Goal: Information Seeking & Learning: Find contact information

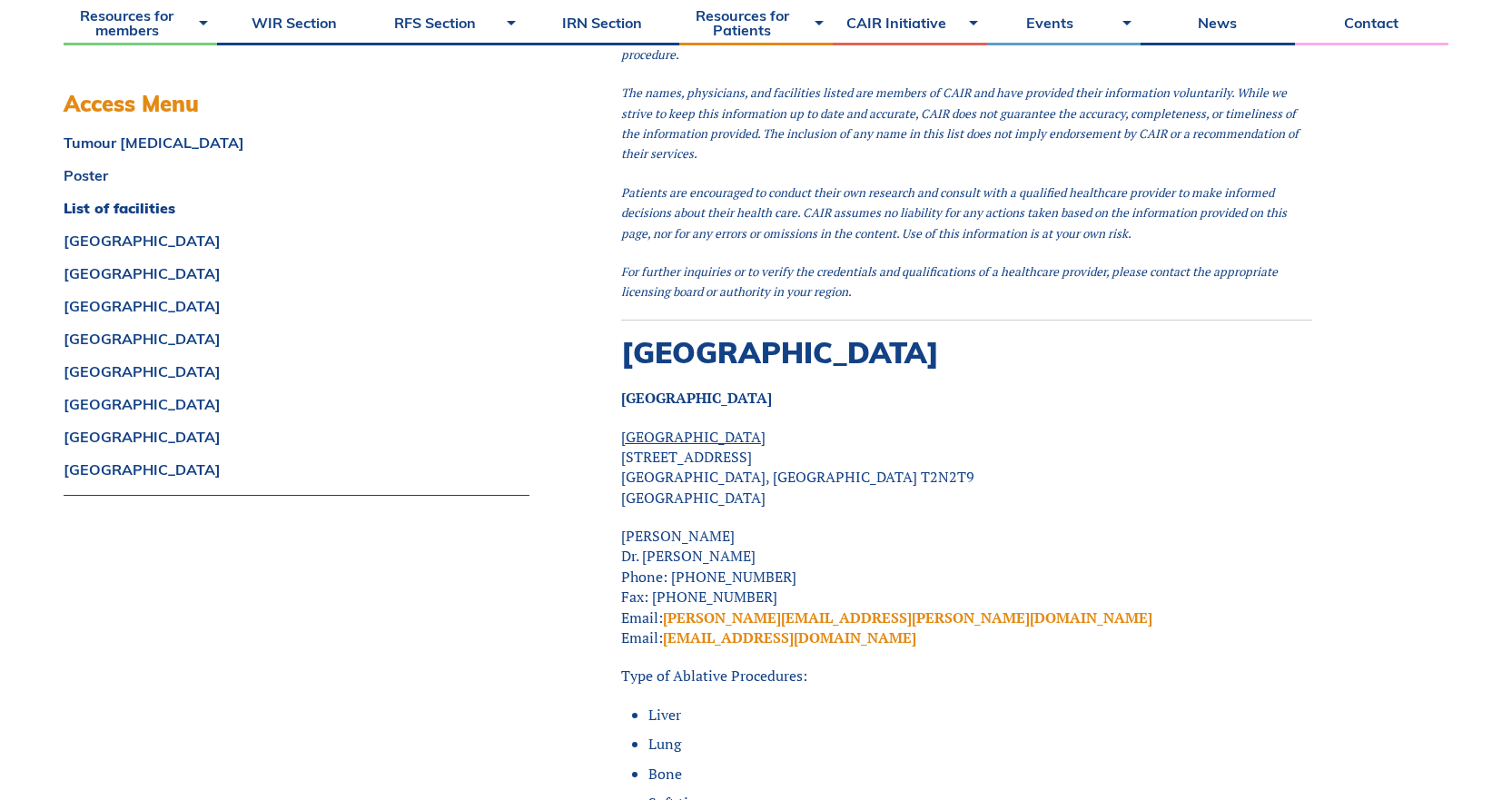
scroll to position [2814, 0]
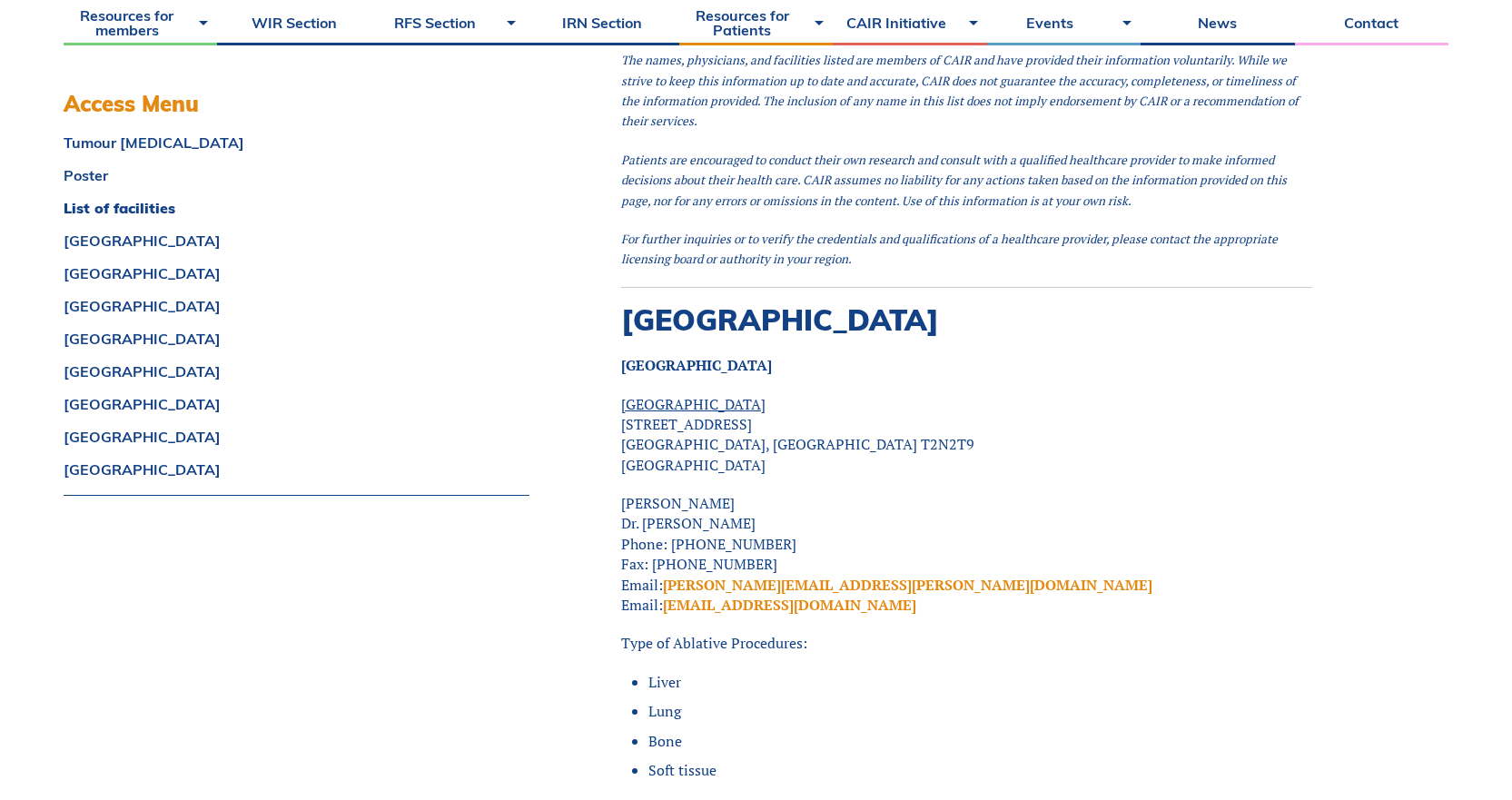
drag, startPoint x: 779, startPoint y: 438, endPoint x: 721, endPoint y: 465, distance: 64.0
click at [740, 493] on p "[PERSON_NAME] Dr. [PERSON_NAME] Phone: [PHONE_NUMBER] Fax: [PHONE_NUMBER] Email…" at bounding box center [966, 554] width 691 height 122
click at [723, 493] on p "[PERSON_NAME] Dr. [PERSON_NAME] Phone: [PHONE_NUMBER] Fax: [PHONE_NUMBER] Email…" at bounding box center [966, 554] width 691 height 122
drag, startPoint x: 733, startPoint y: 458, endPoint x: 582, endPoint y: 443, distance: 151.7
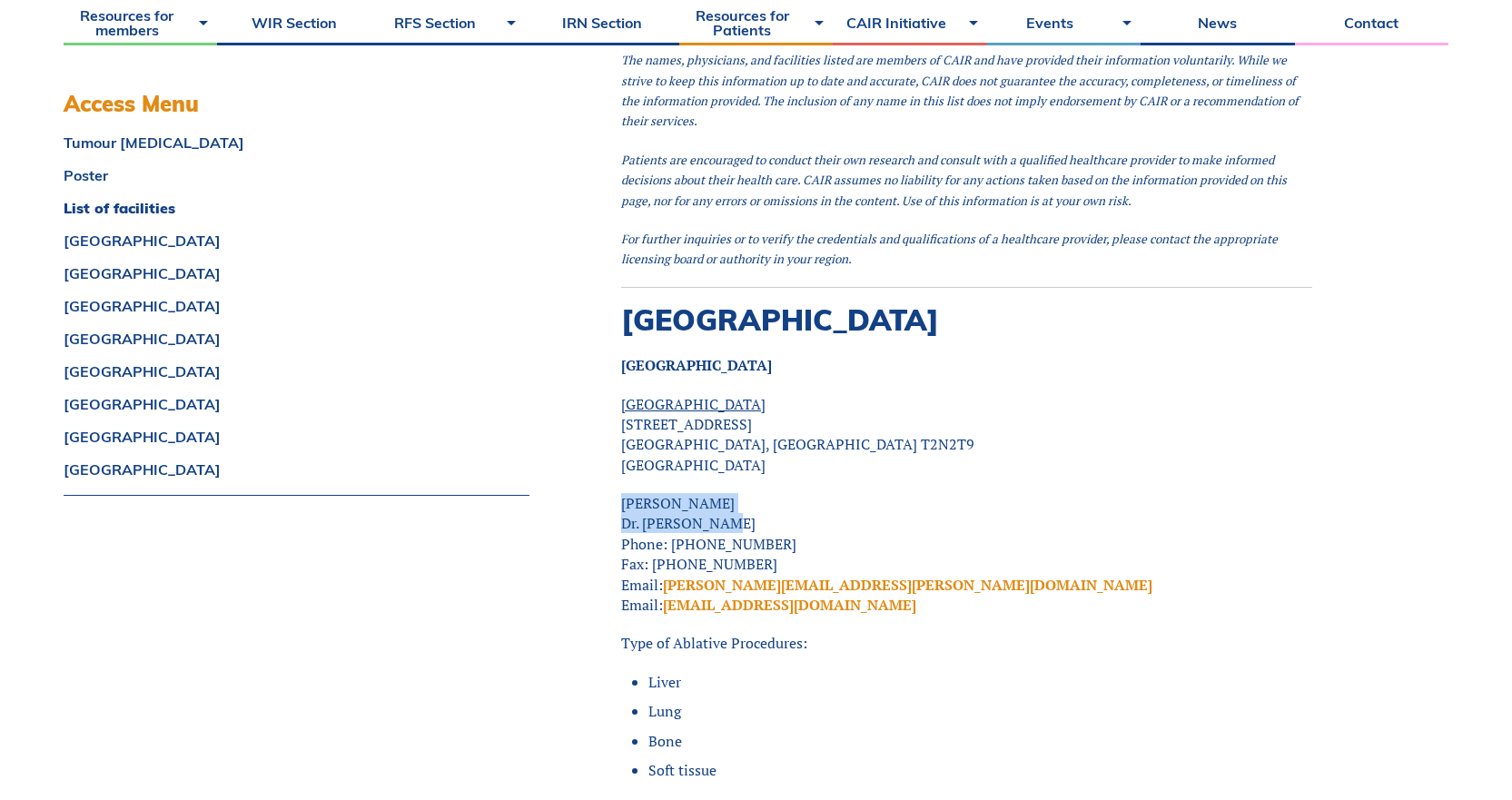
copy p "[PERSON_NAME] Dr. [PERSON_NAME]"
drag, startPoint x: 806, startPoint y: 508, endPoint x: 865, endPoint y: 516, distance: 59.5
click at [806, 508] on p "[PERSON_NAME] Dr. [PERSON_NAME] Phone: [PHONE_NUMBER] Fax: [PHONE_NUMBER] Email…" at bounding box center [966, 554] width 691 height 122
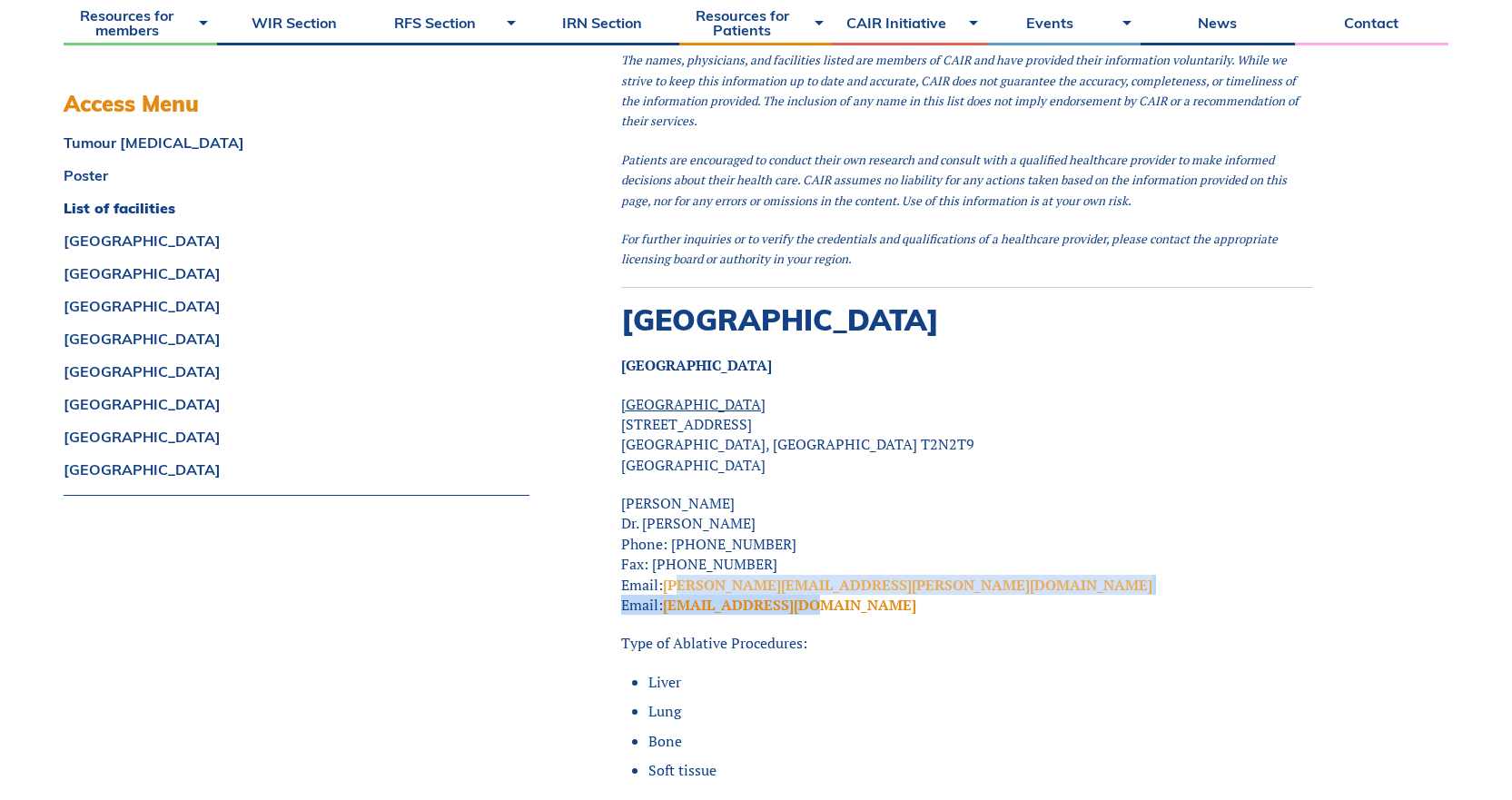
drag, startPoint x: 832, startPoint y: 547, endPoint x: 681, endPoint y: 516, distance: 154.1
click at [681, 516] on p "[PERSON_NAME] Dr. [PERSON_NAME] Phone: [PHONE_NUMBER] Fax: [PHONE_NUMBER] Email…" at bounding box center [966, 554] width 691 height 122
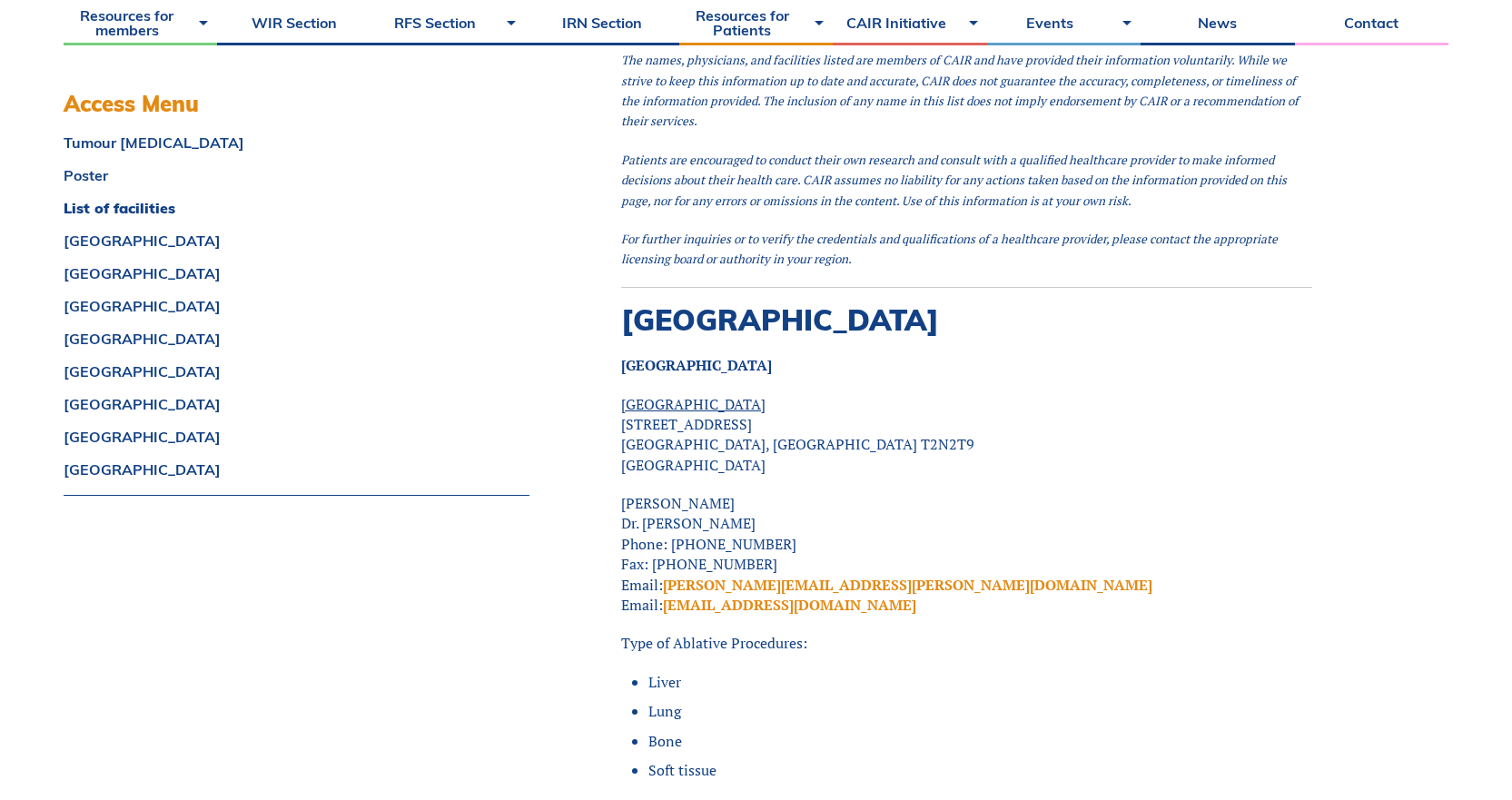
drag, startPoint x: 804, startPoint y: 474, endPoint x: 793, endPoint y: 472, distance: 11.2
click at [804, 493] on p "[PERSON_NAME] Dr. [PERSON_NAME] Phone: [PHONE_NUMBER] Fax: [PHONE_NUMBER] Email…" at bounding box center [966, 554] width 691 height 122
drag, startPoint x: 766, startPoint y: 479, endPoint x: 668, endPoint y: 488, distance: 98.4
click at [668, 493] on p "[PERSON_NAME] Dr. [PERSON_NAME] Phone: [PHONE_NUMBER] Fax: [PHONE_NUMBER] Email…" at bounding box center [966, 554] width 691 height 122
copy p "[PHONE_NUMBER]"
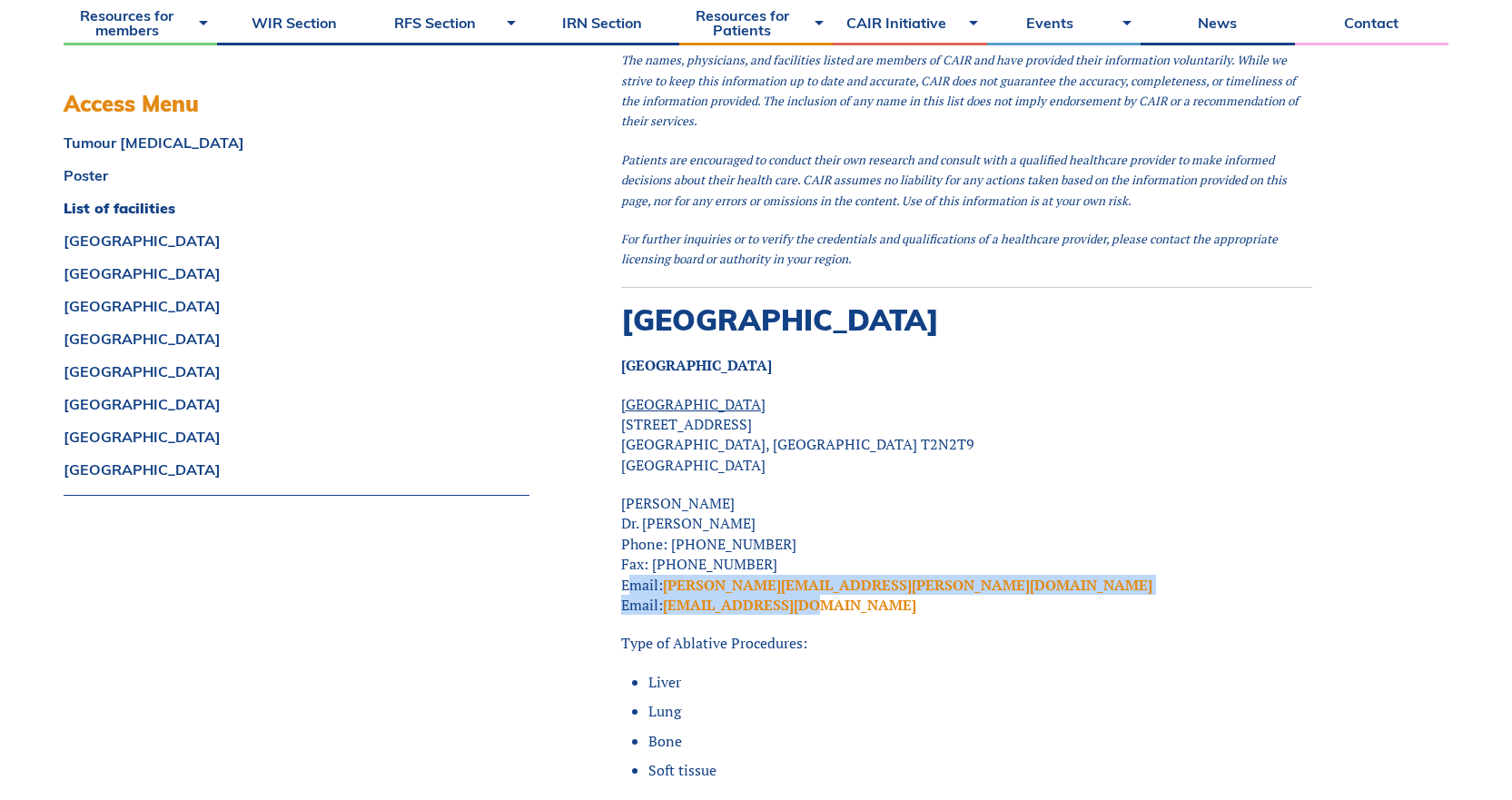
drag, startPoint x: 839, startPoint y: 542, endPoint x: 619, endPoint y: 526, distance: 220.6
copy p "Email: [PERSON_NAME][EMAIL_ADDRESS][PERSON_NAME][DOMAIN_NAME] Email: [PERSON_NA…"
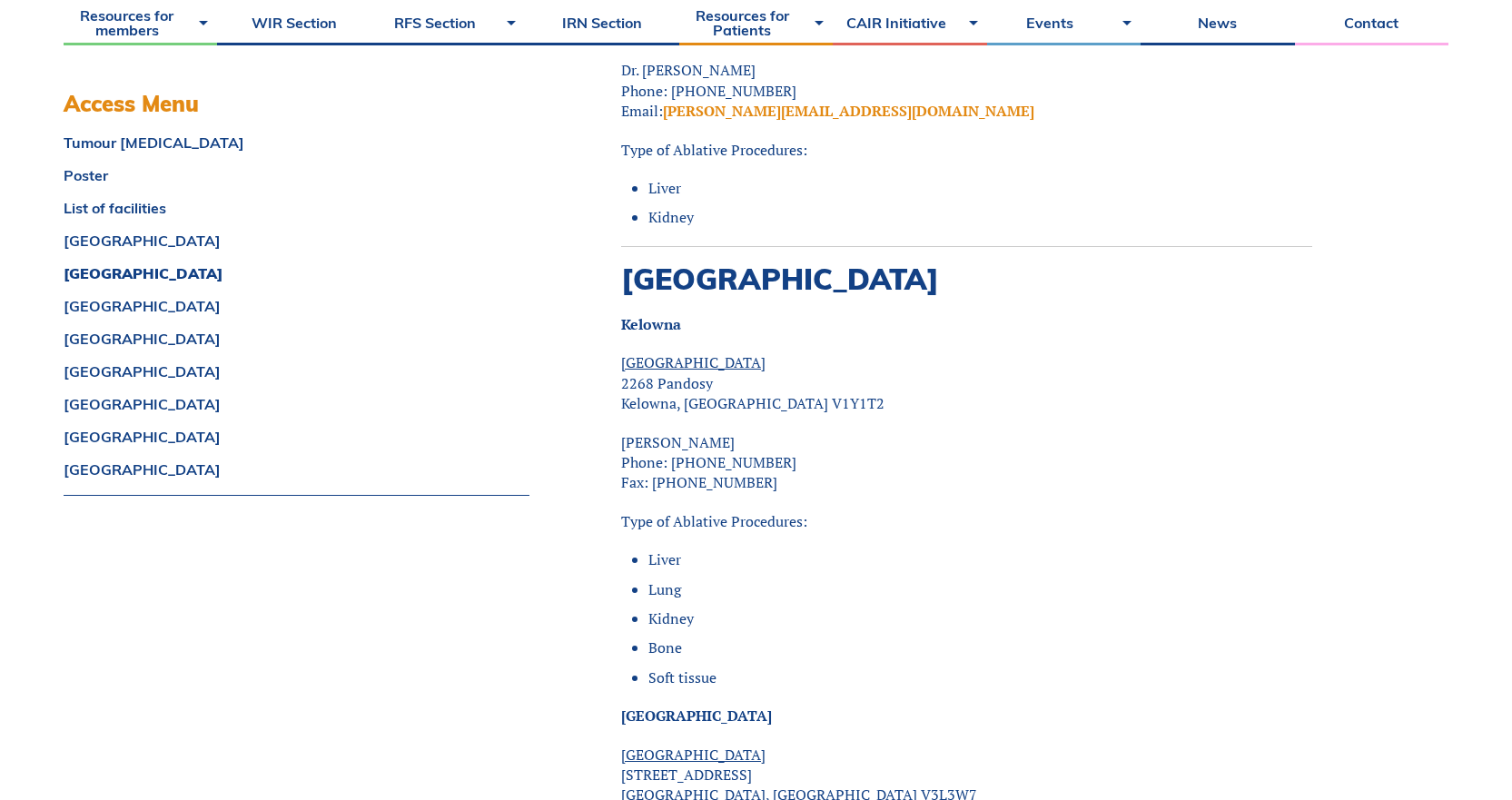
scroll to position [3722, 0]
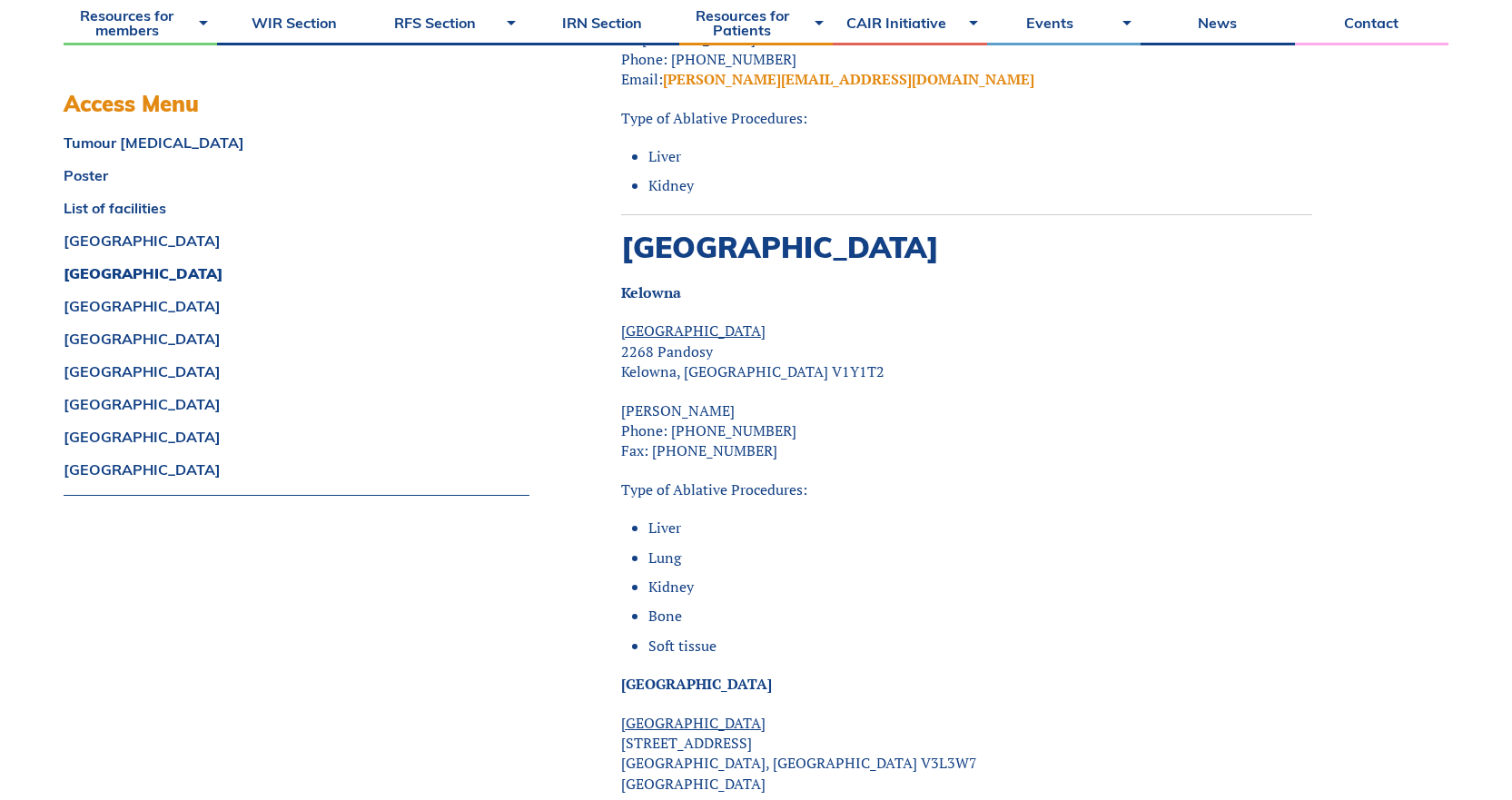
click at [769, 400] on p "[PERSON_NAME] Phone: [PHONE_NUMBER] Fax: [PHONE_NUMBER]" at bounding box center [966, 430] width 691 height 60
drag, startPoint x: 781, startPoint y: 345, endPoint x: 613, endPoint y: 346, distance: 168.0
copy p "[PERSON_NAME]"
drag, startPoint x: 711, startPoint y: 371, endPoint x: 674, endPoint y: 373, distance: 37.1
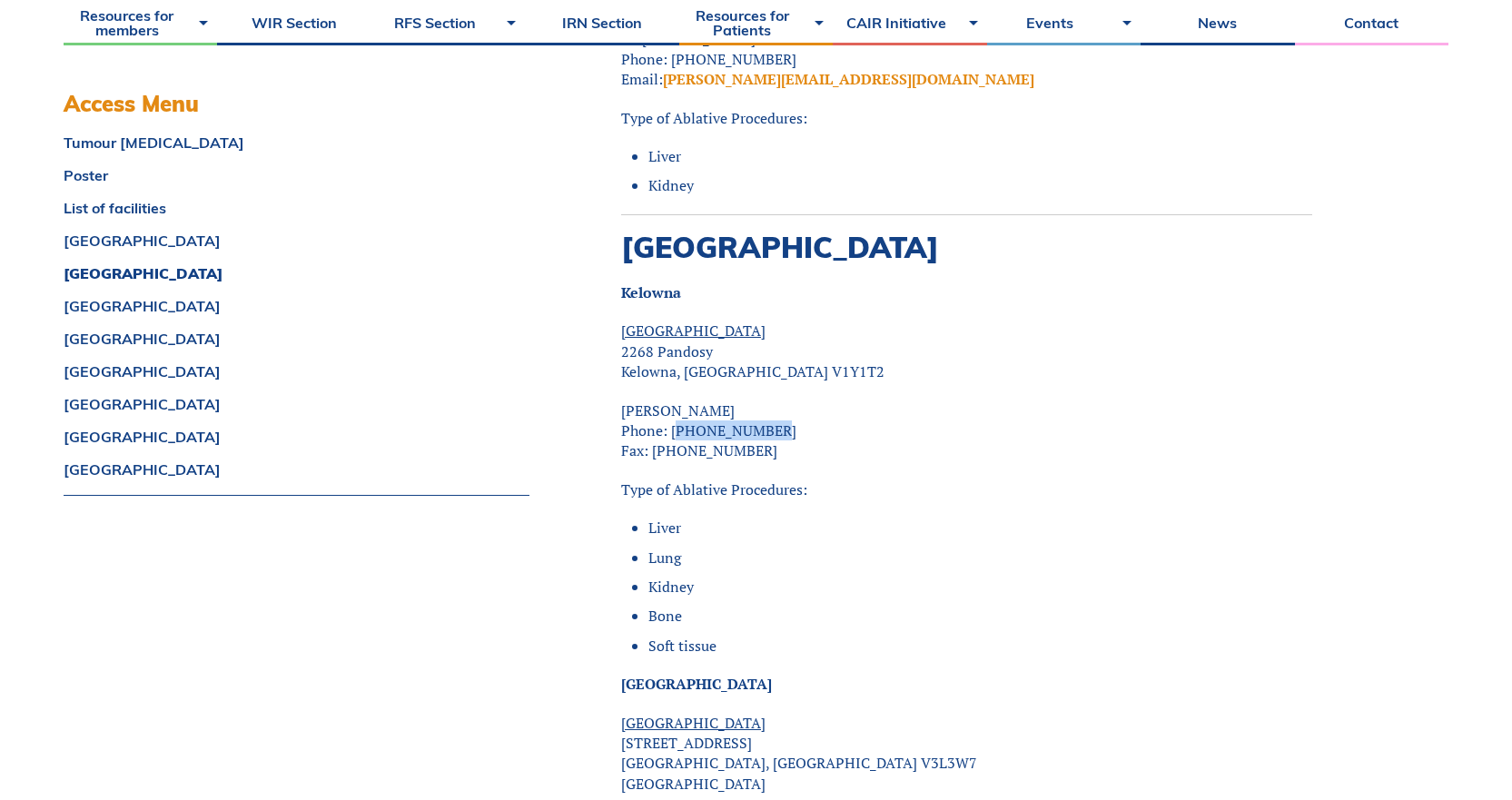
click at [674, 400] on p "[PERSON_NAME] Phone: [PHONE_NUMBER] Fax: [PHONE_NUMBER]" at bounding box center [966, 430] width 691 height 60
copy p "[PHONE_NUMBER]"
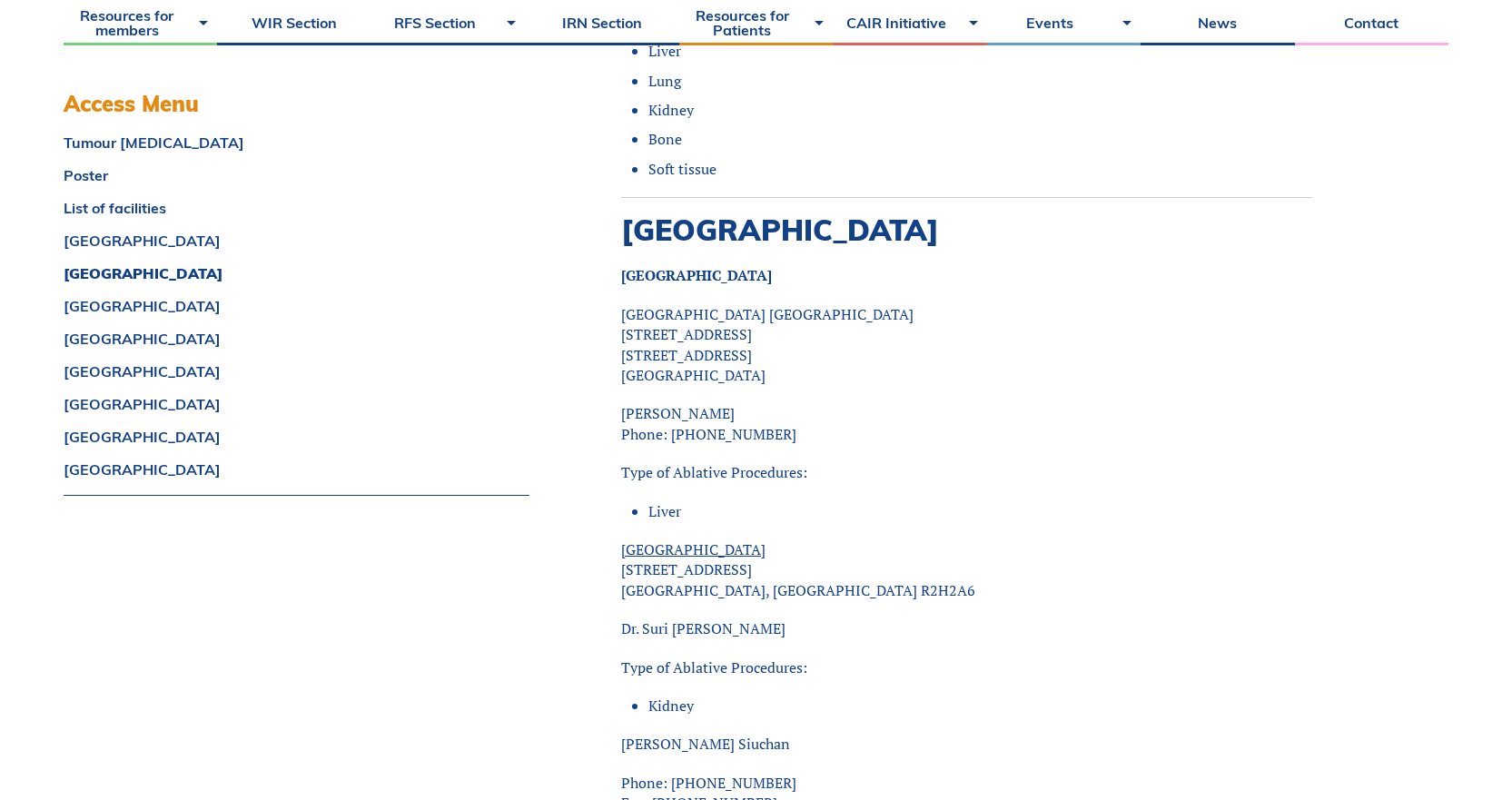
scroll to position [5719, 0]
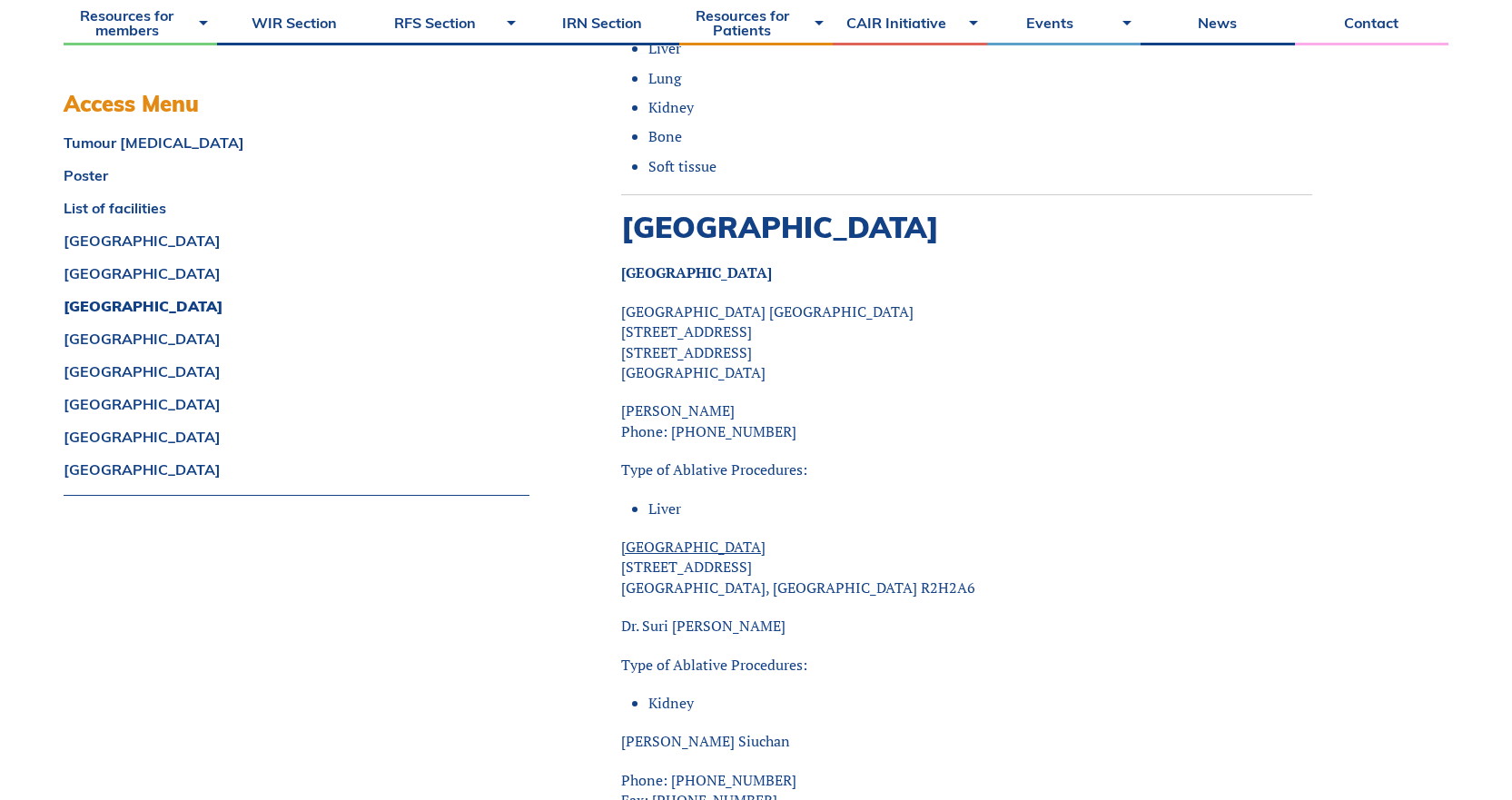
drag, startPoint x: 822, startPoint y: 355, endPoint x: 583, endPoint y: 351, distance: 239.0
copy p "[PERSON_NAME]"
drag, startPoint x: 772, startPoint y: 370, endPoint x: 672, endPoint y: 371, distance: 100.0
click at [672, 400] on p "[PERSON_NAME] Phone: [PHONE_NUMBER]" at bounding box center [966, 420] width 691 height 41
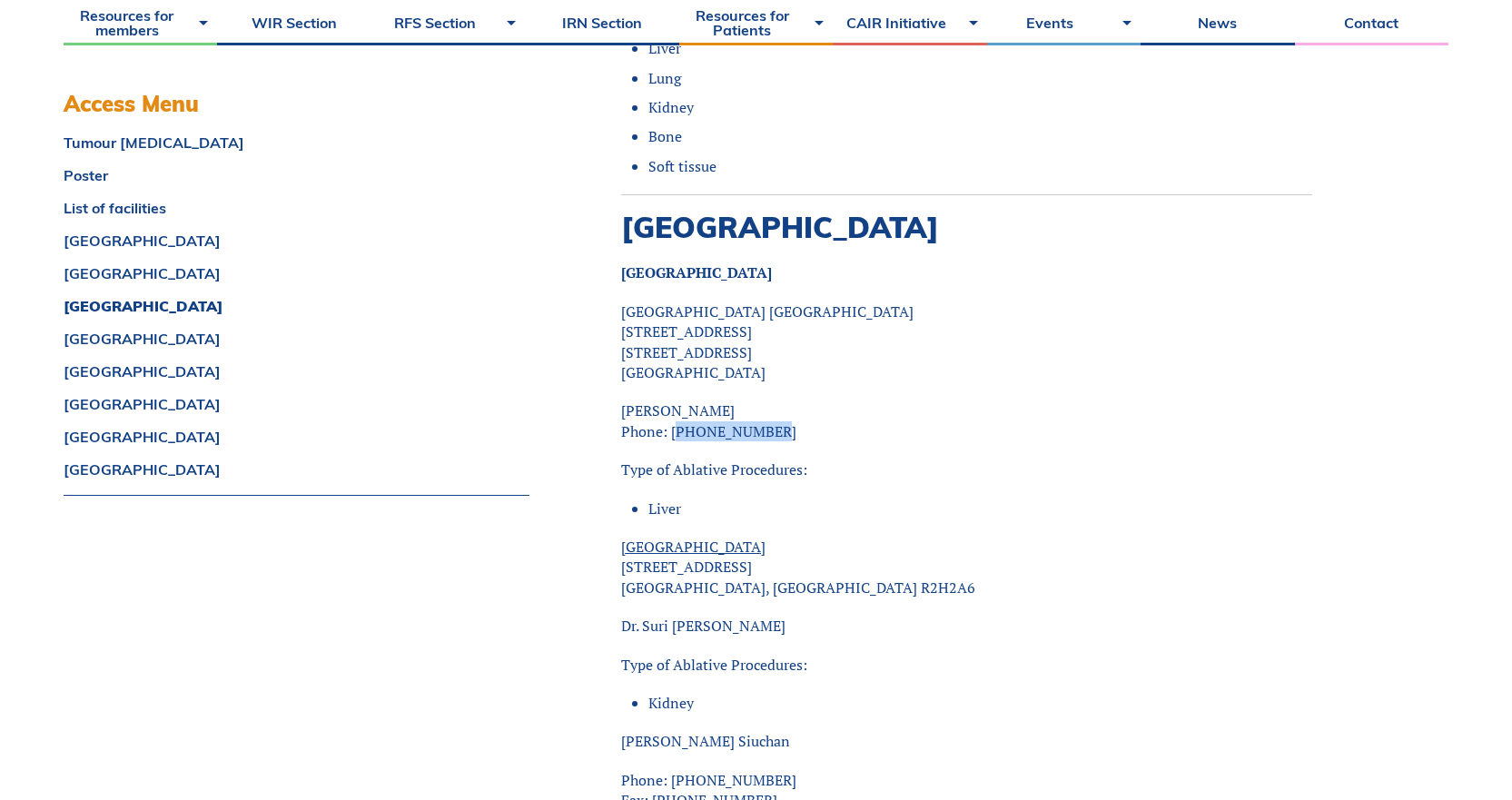
copy p "[PHONE_NUMBER]"
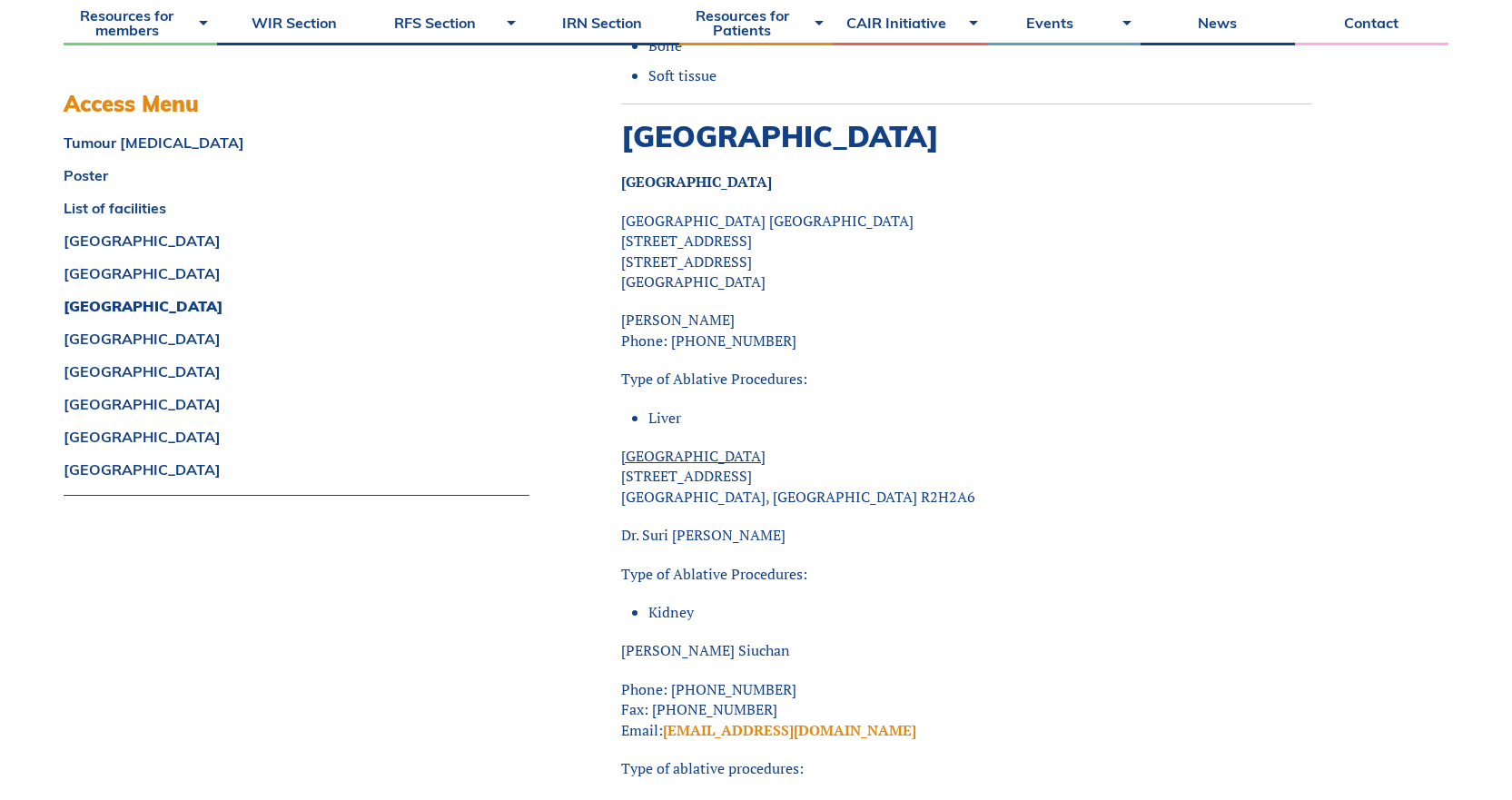
drag, startPoint x: 755, startPoint y: 489, endPoint x: 721, endPoint y: 477, distance: 36.1
click at [735, 525] on p "Dr. Suri [PERSON_NAME]" at bounding box center [966, 534] width 691 height 20
drag, startPoint x: 753, startPoint y: 469, endPoint x: 616, endPoint y: 473, distance: 137.1
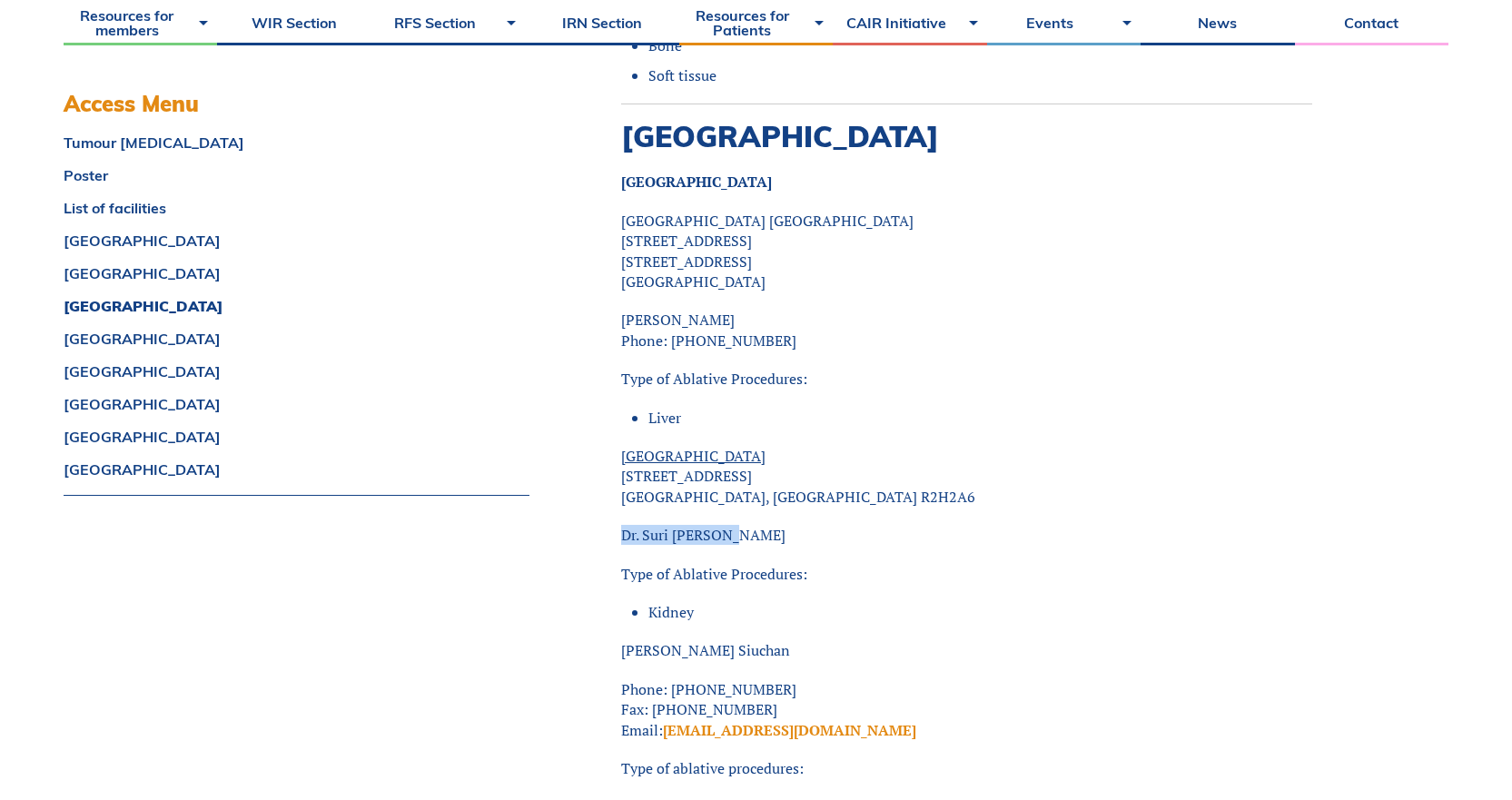
copy p "Dr. Suri [PERSON_NAME]"
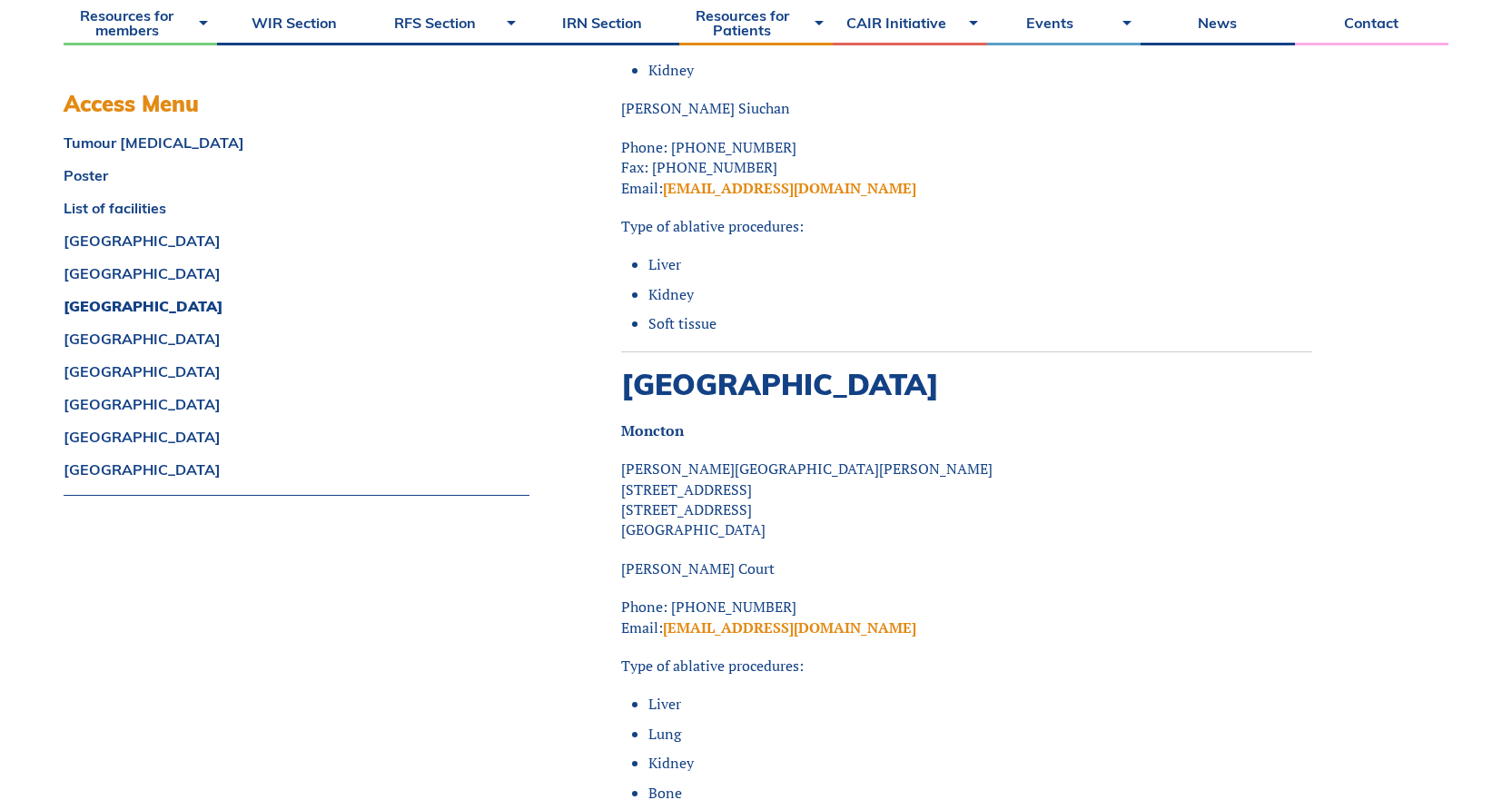
scroll to position [6355, 0]
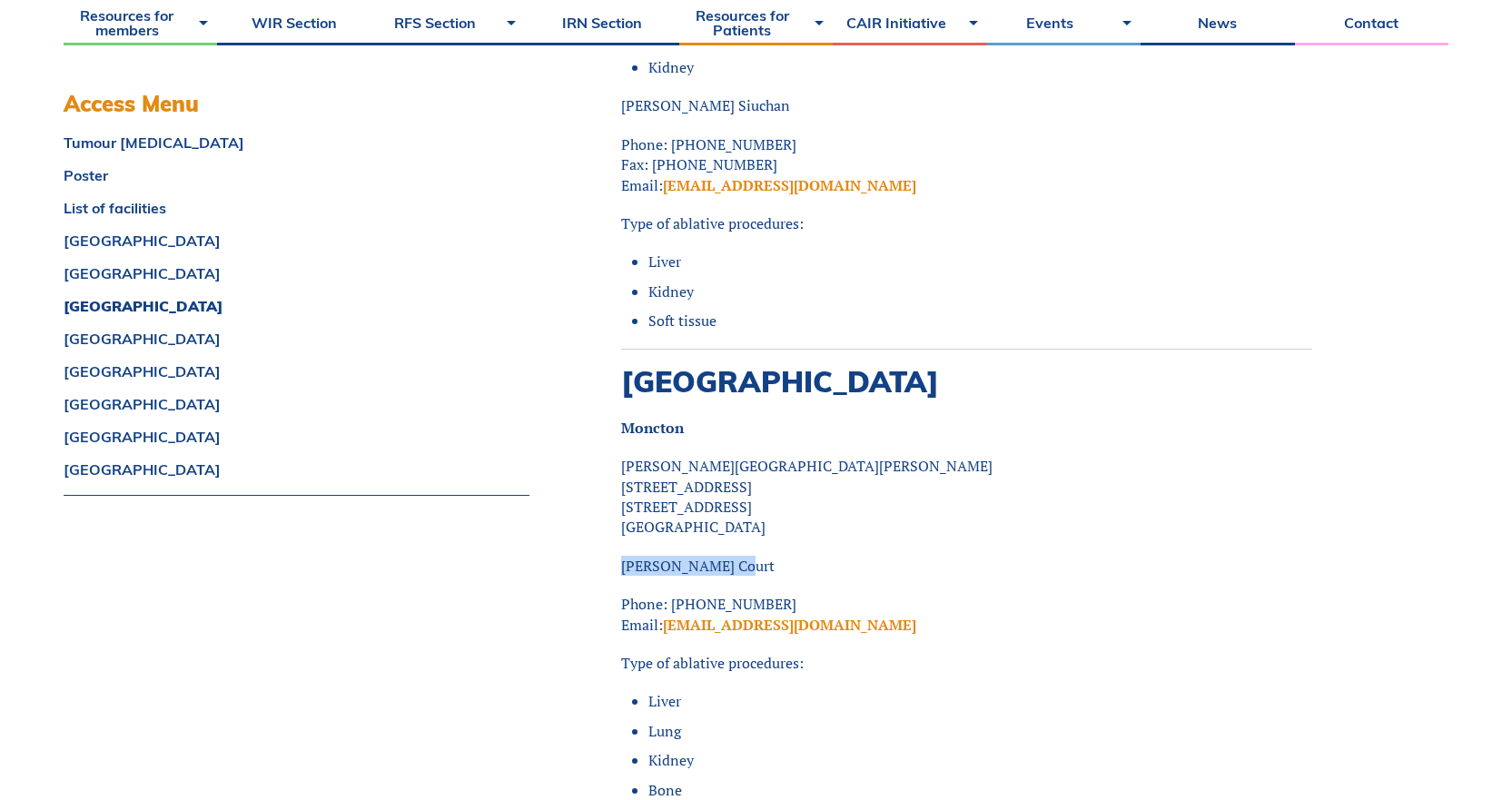
drag, startPoint x: 733, startPoint y: 503, endPoint x: 620, endPoint y: 495, distance: 113.3
click at [621, 556] on p "[PERSON_NAME] Court" at bounding box center [966, 565] width 691 height 20
copy p "[PERSON_NAME] Court"
drag, startPoint x: 877, startPoint y: 562, endPoint x: 667, endPoint y: 571, distance: 210.2
click at [667, 572] on p "Phone: [PHONE_NUMBER] Email: [EMAIL_ADDRESS][DOMAIN_NAME]" at bounding box center [966, 613] width 691 height 41
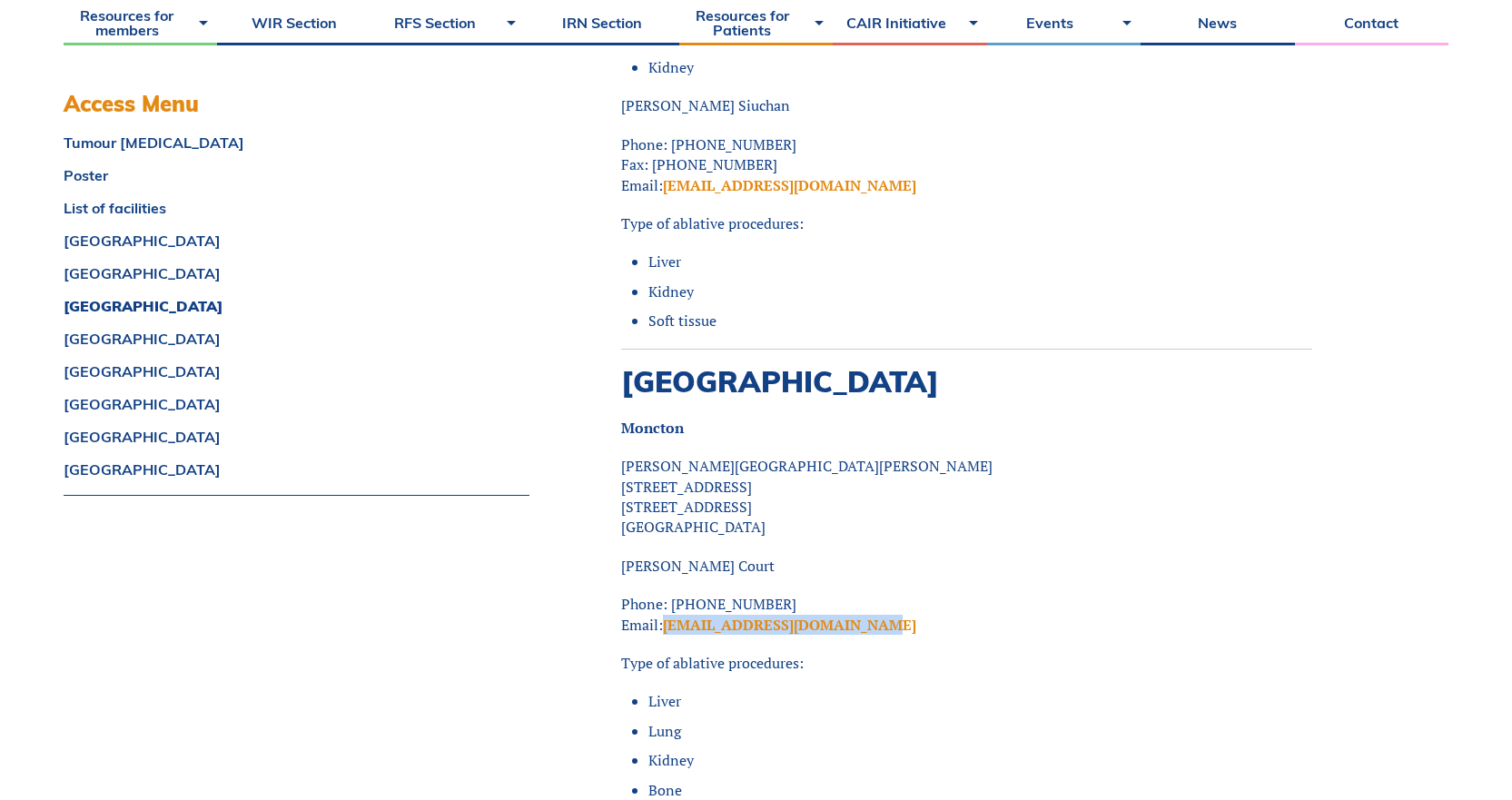
copy link "[EMAIL_ADDRESS][DOMAIN_NAME]"
drag, startPoint x: 766, startPoint y: 542, endPoint x: 672, endPoint y: 547, distance: 94.1
click at [672, 572] on p "Phone: [PHONE_NUMBER] Email: [EMAIL_ADDRESS][DOMAIN_NAME]" at bounding box center [966, 613] width 691 height 41
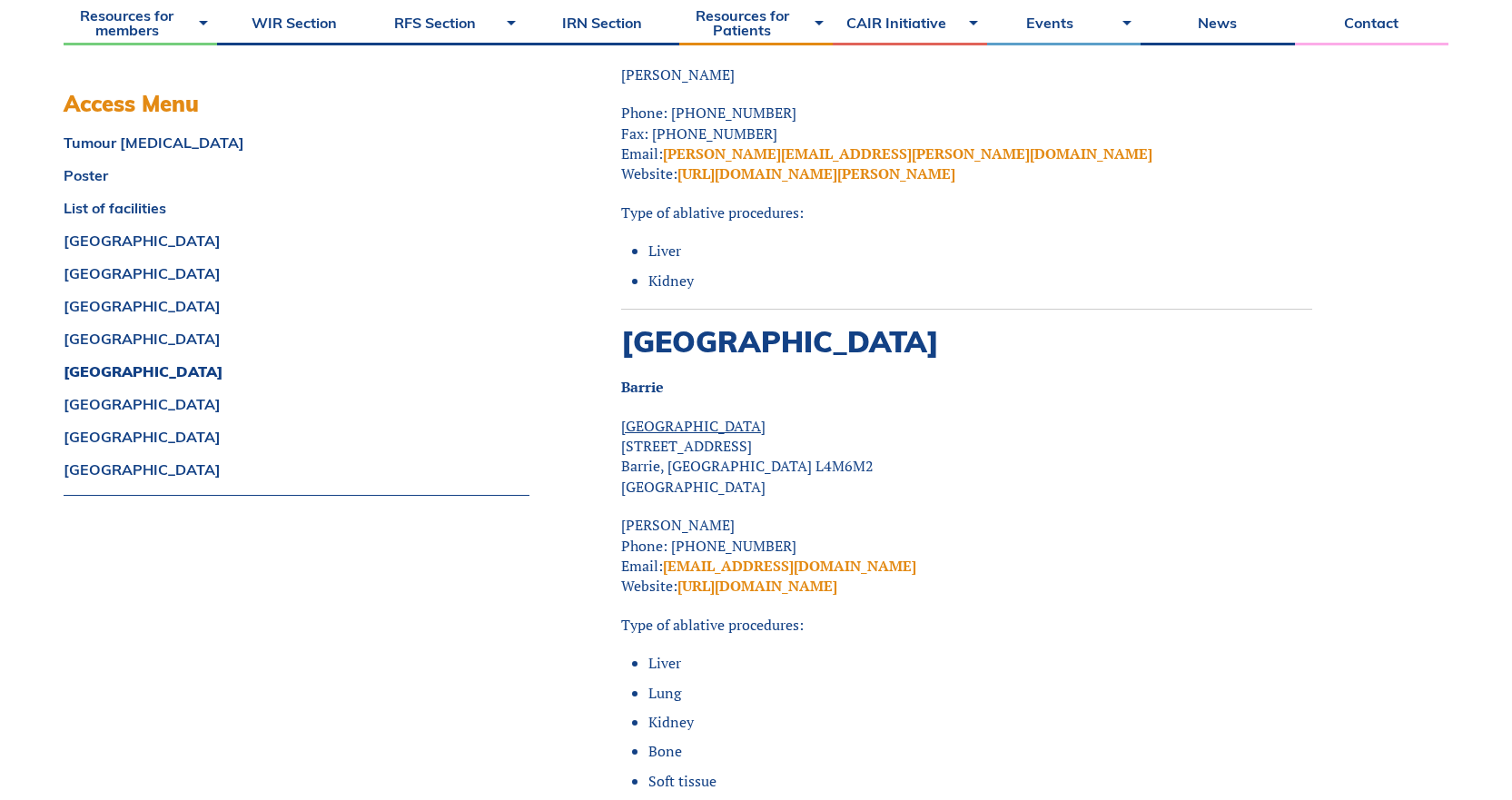
scroll to position [7807, 0]
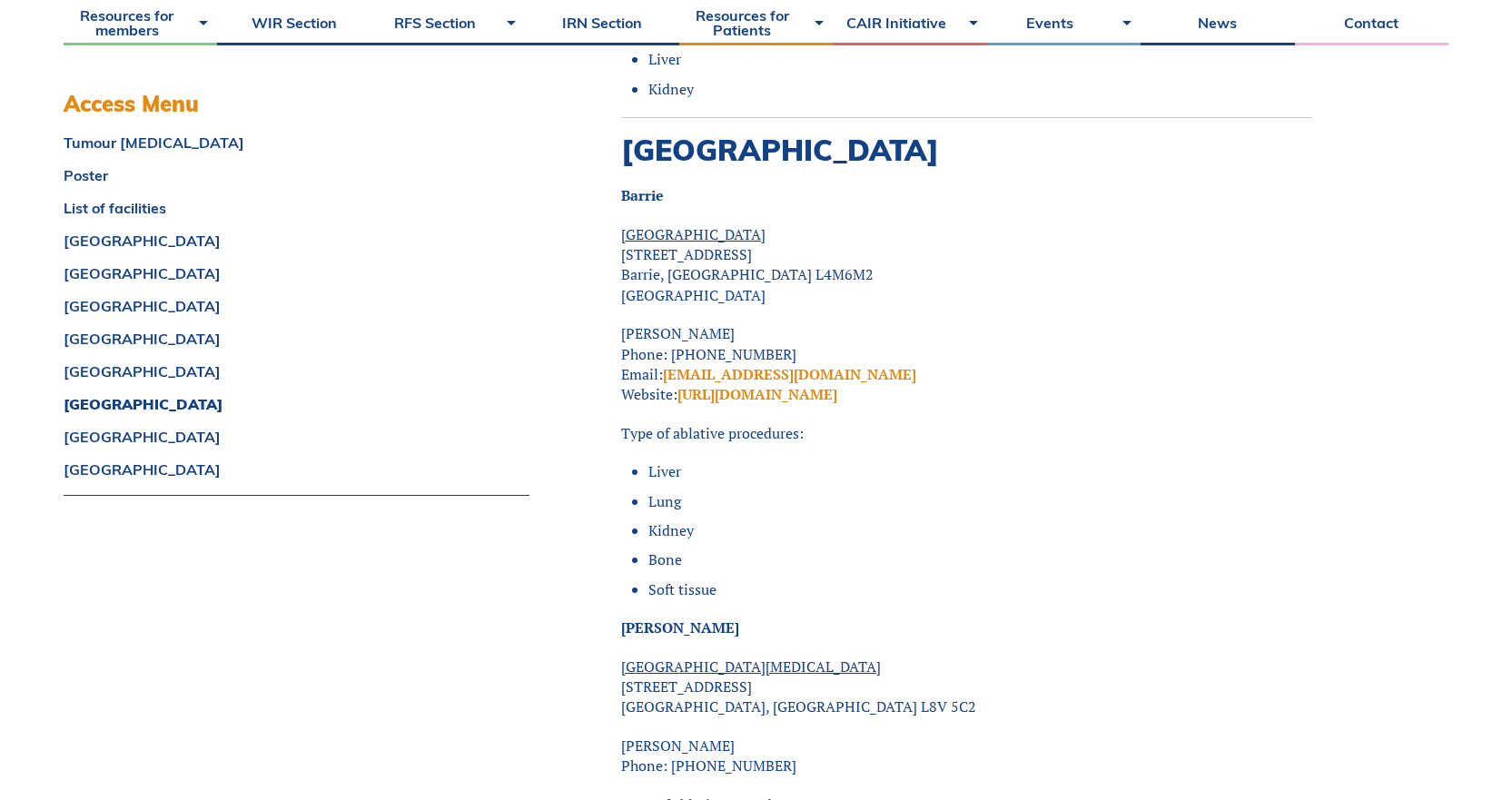
drag, startPoint x: 759, startPoint y: 290, endPoint x: 603, endPoint y: 294, distance: 156.1
drag, startPoint x: 788, startPoint y: 338, endPoint x: 668, endPoint y: 330, distance: 120.3
click at [668, 330] on p "[PERSON_NAME] Phone: [PHONE_NUMBER] Email: [EMAIL_ADDRESS][DOMAIN_NAME] Website…" at bounding box center [966, 364] width 691 height 82
drag, startPoint x: 770, startPoint y: 308, endPoint x: 670, endPoint y: 313, distance: 100.1
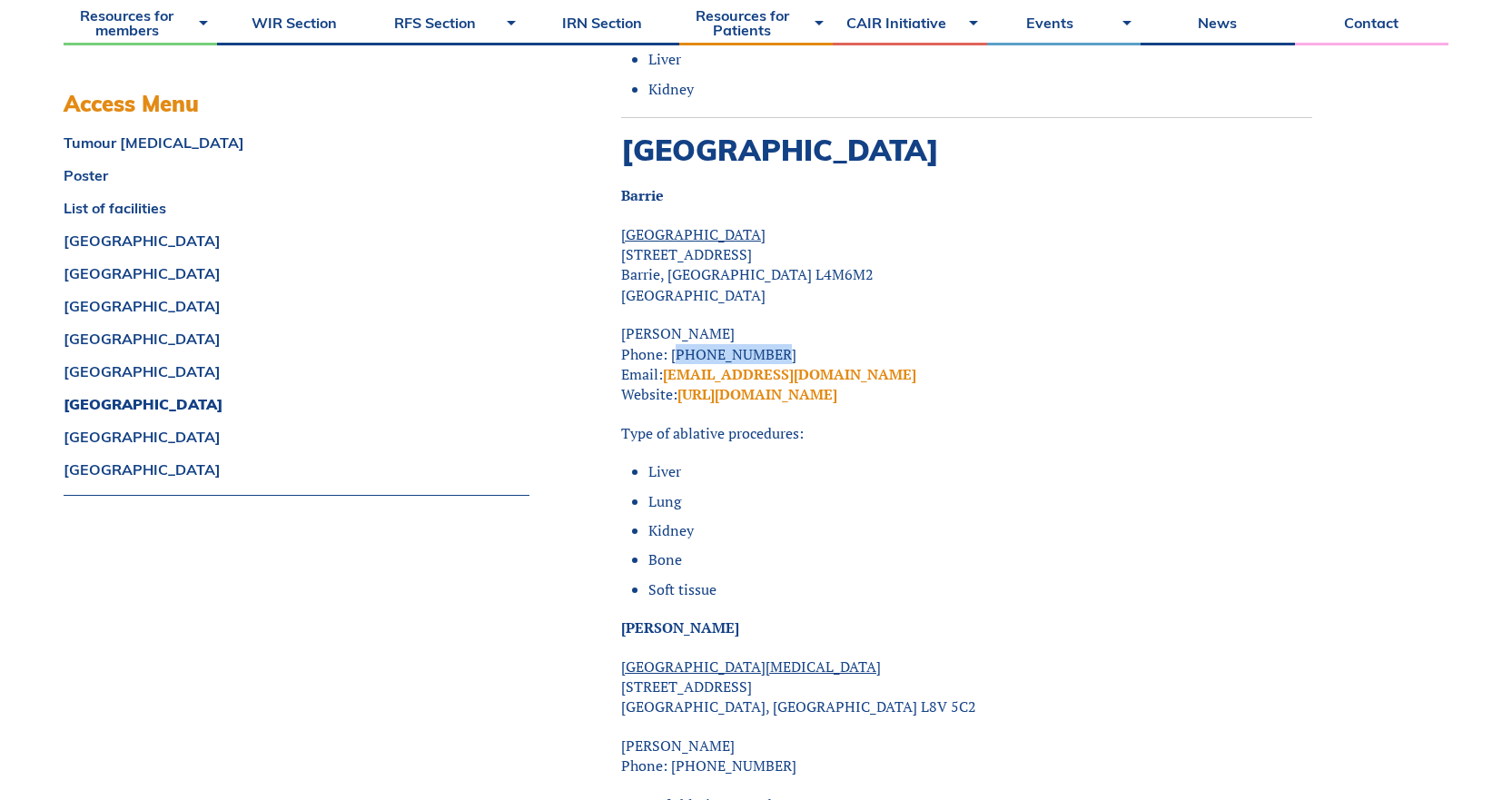
click at [670, 324] on p "[PERSON_NAME] Phone: [PHONE_NUMBER] Email: [EMAIL_ADDRESS][DOMAIN_NAME] Website…" at bounding box center [966, 364] width 691 height 82
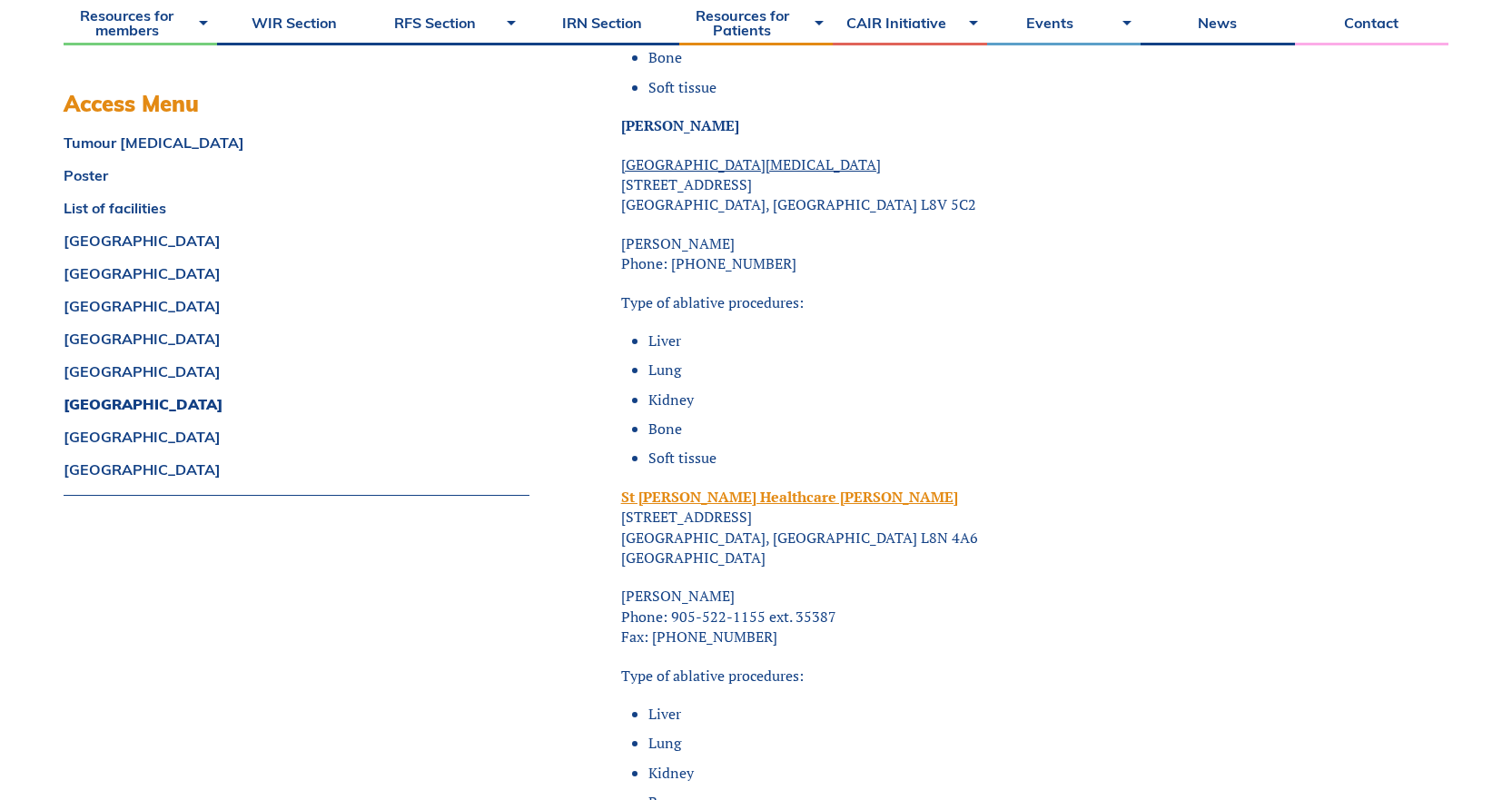
scroll to position [8352, 0]
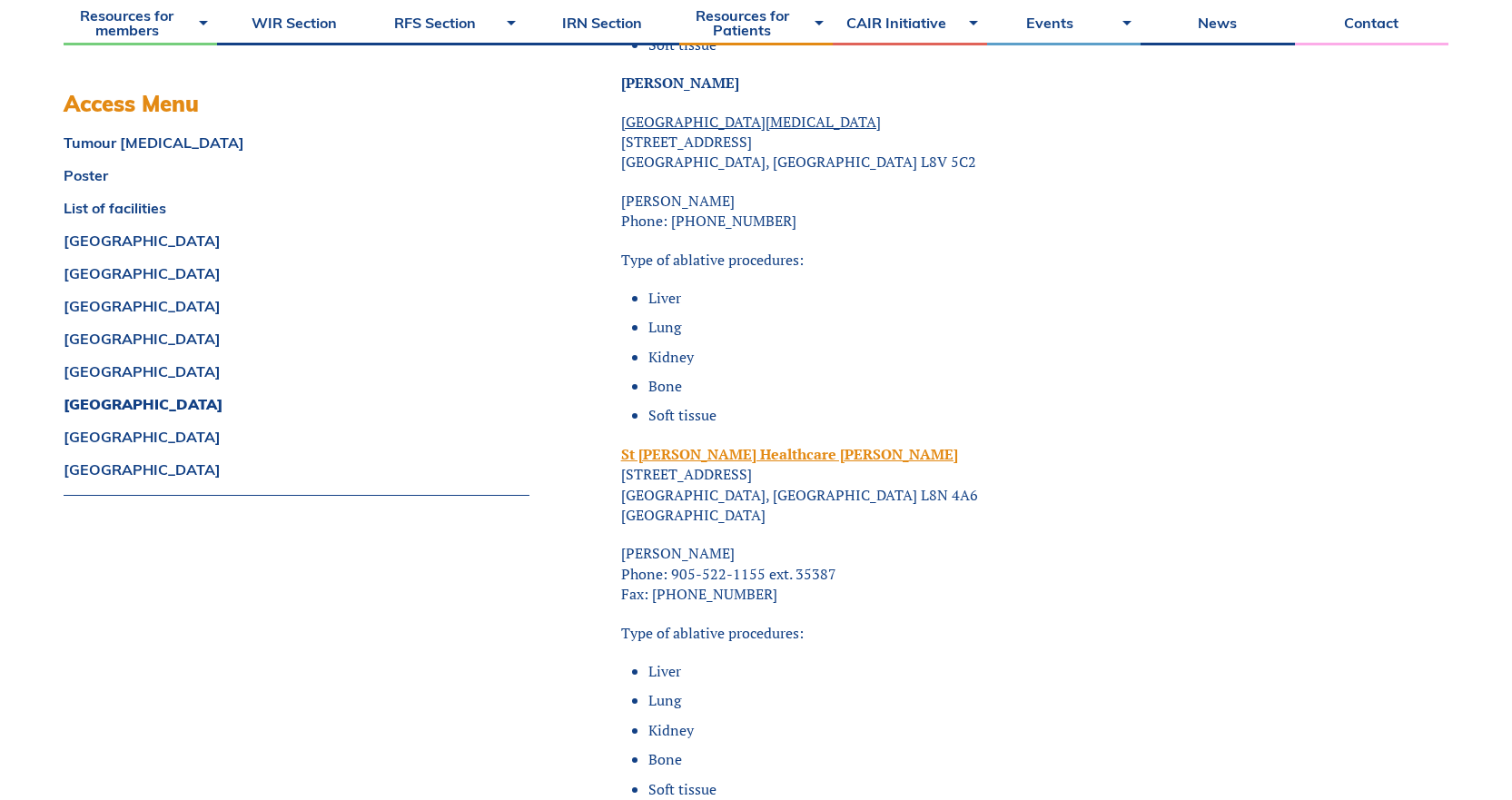
drag, startPoint x: 731, startPoint y: 508, endPoint x: 605, endPoint y: 508, distance: 126.0
click at [605, 508] on div "<span data-mce-type="bookmark" style="display: inline-block; width: 0px; overfl…" at bounding box center [1012, 664] width 873 height 17008
click at [857, 542] on p "[PERSON_NAME] Phone: 905-522-1155 ext. 35387 Fax: [PHONE_NUMBER]" at bounding box center [966, 573] width 691 height 60
drag, startPoint x: 743, startPoint y: 533, endPoint x: 672, endPoint y: 536, distance: 71.1
click at [672, 542] on p "[PERSON_NAME] Phone: 905-522-1155 ext. 35387 Fax: [PHONE_NUMBER]" at bounding box center [966, 573] width 691 height 60
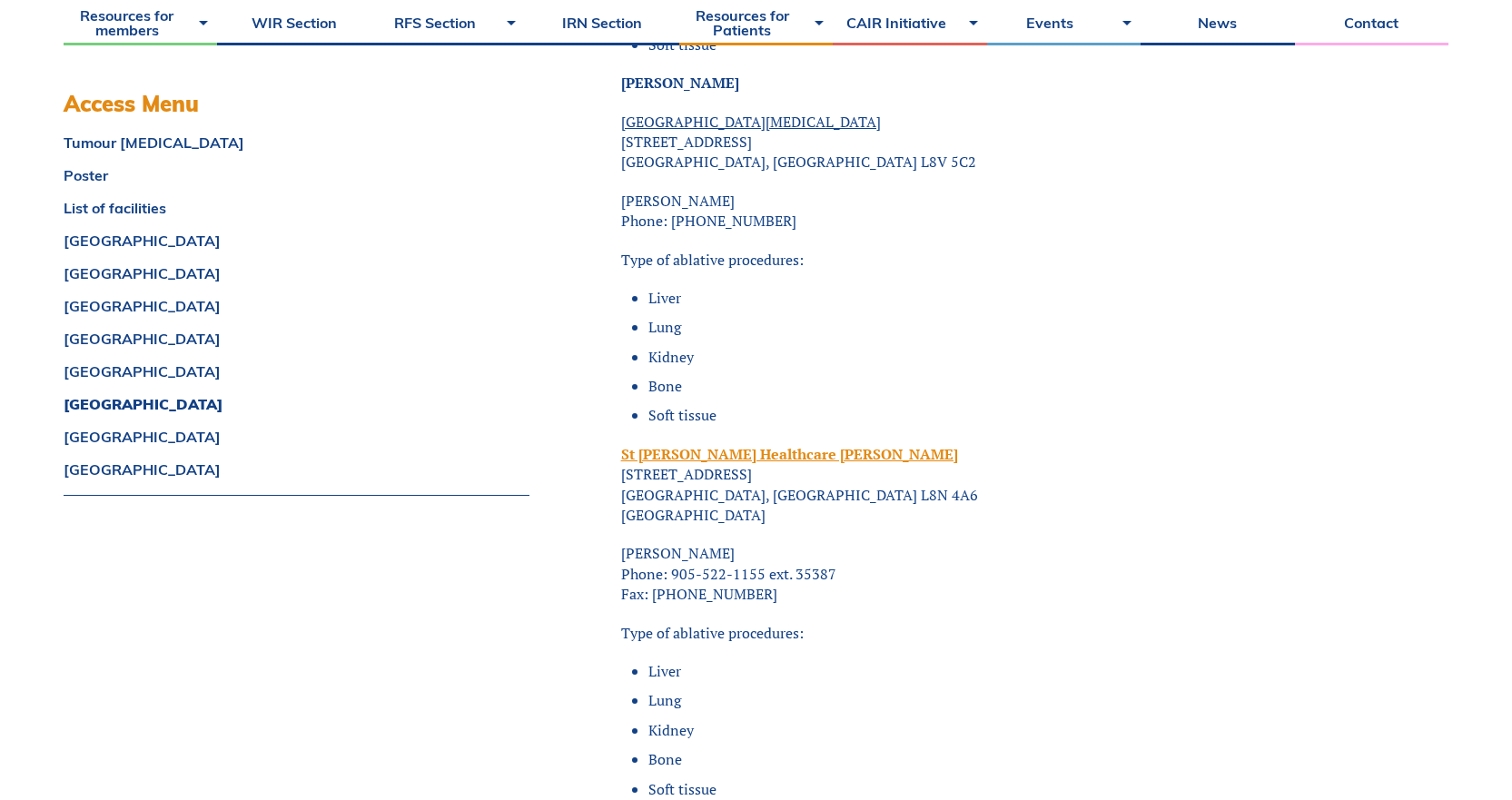
click at [961, 572] on div "<span data-mce-type="bookmark" style="display: inline-block; width: 0px; overfl…" at bounding box center [966, 664] width 691 height 16917
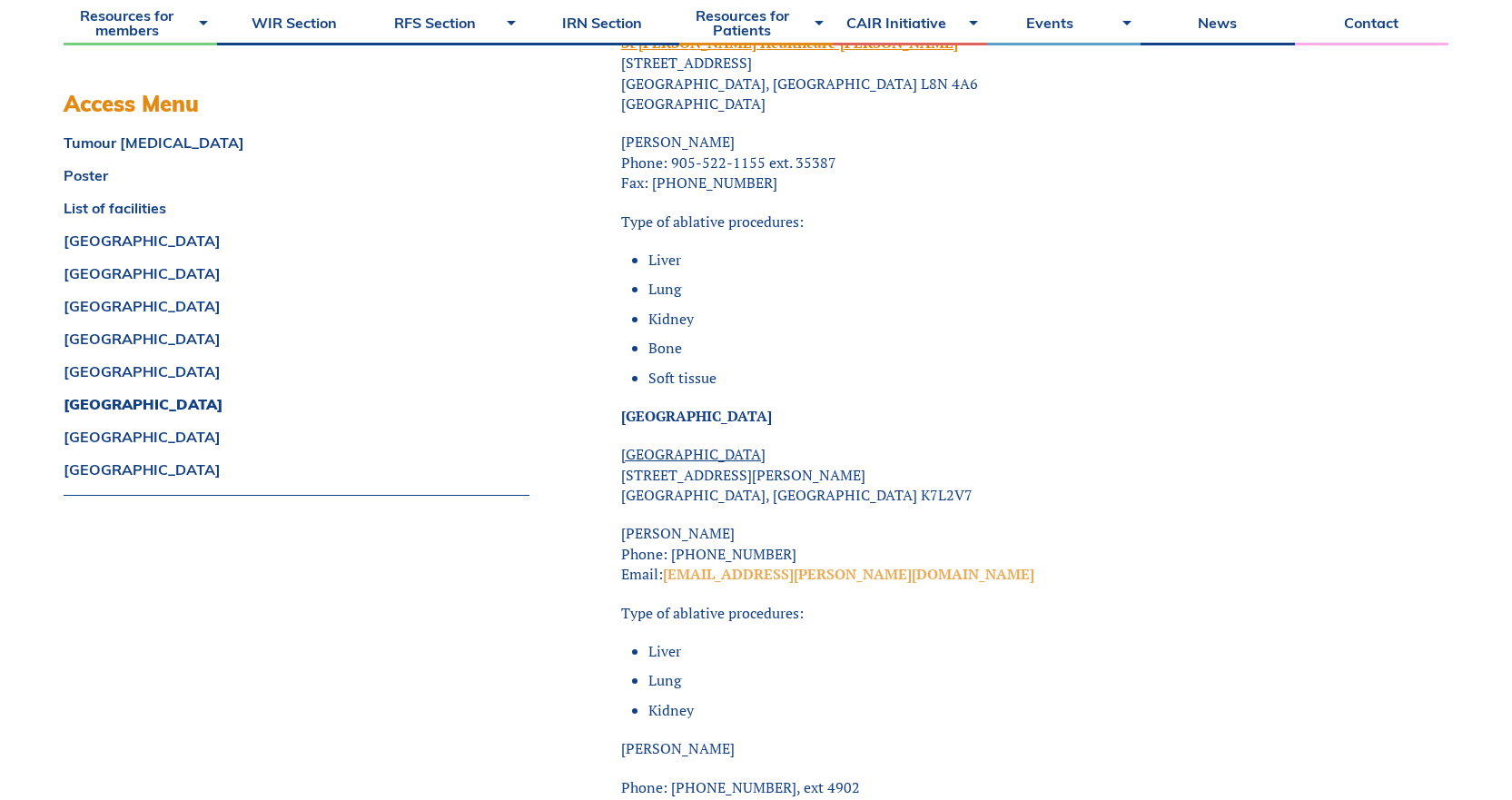
scroll to position [8806, 0]
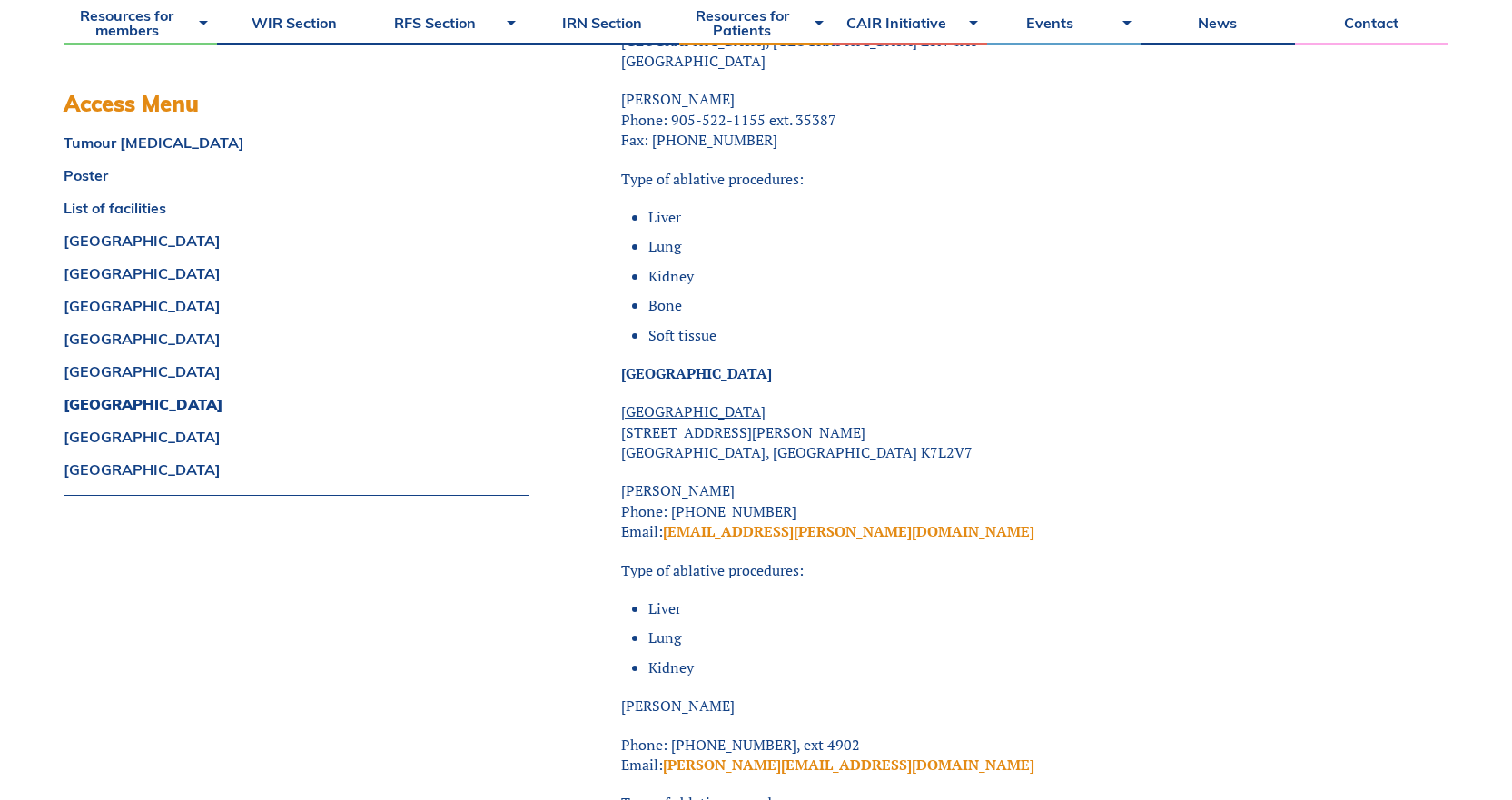
drag, startPoint x: 732, startPoint y: 452, endPoint x: 604, endPoint y: 450, distance: 128.0
click at [604, 450] on div "<span data-mce-type="bookmark" style="display: inline-block; width: 0px; overfl…" at bounding box center [1012, 210] width 873 height 17008
drag, startPoint x: 775, startPoint y: 469, endPoint x: 669, endPoint y: 471, distance: 106.0
click at [669, 480] on p "[PERSON_NAME] Phone: [PHONE_NUMBER] Email: [EMAIL_ADDRESS][PERSON_NAME][DOMAIN_…" at bounding box center [966, 510] width 691 height 60
drag, startPoint x: 930, startPoint y: 507, endPoint x: 916, endPoint y: 502, distance: 14.9
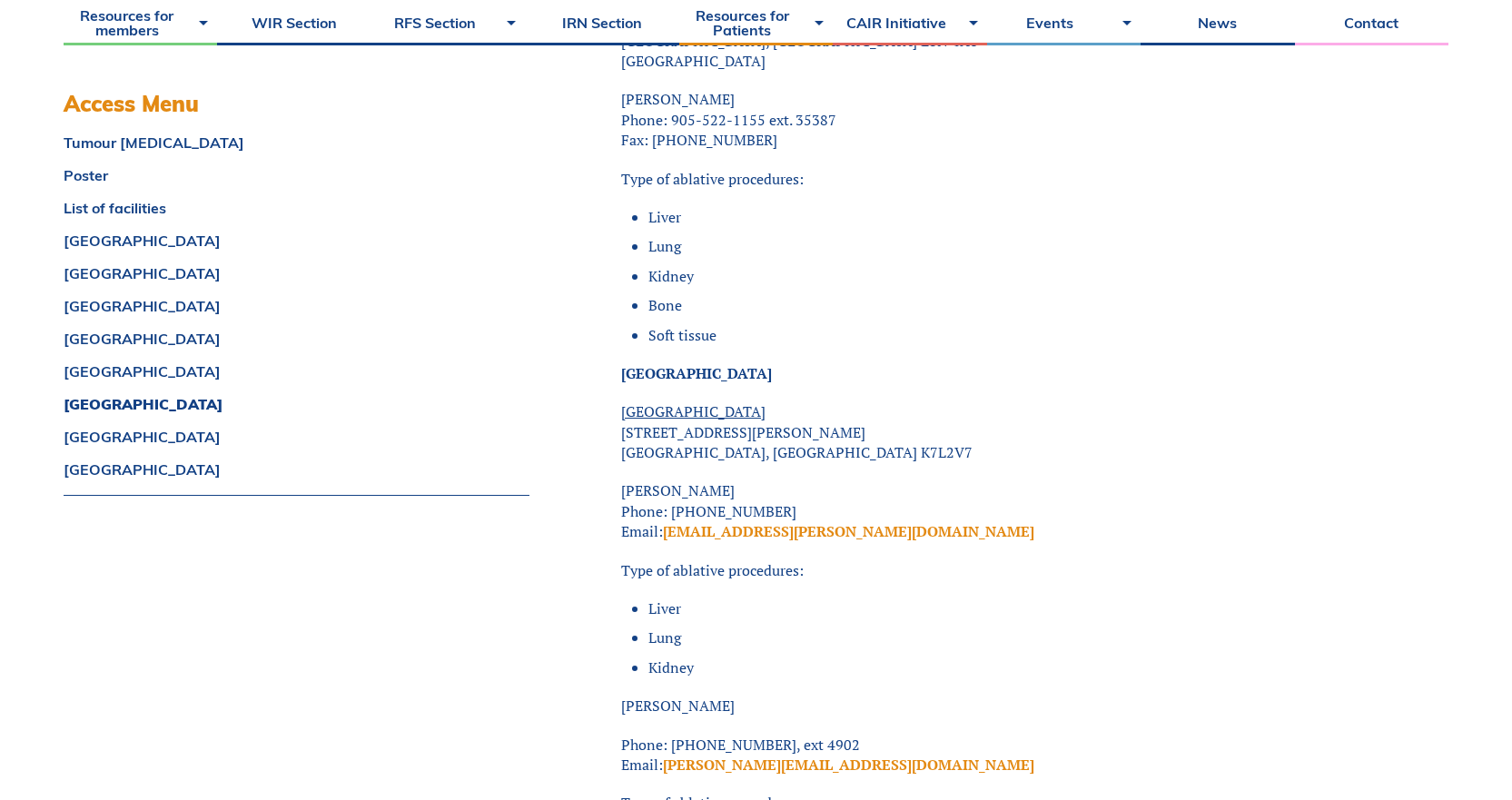
click at [928, 506] on div "<span data-mce-type="bookmark" style="display: inline-block; width: 0px; overfl…" at bounding box center [966, 210] width 691 height 16917
drag, startPoint x: 897, startPoint y: 487, endPoint x: 665, endPoint y: 492, distance: 232.1
click at [665, 492] on p "[PERSON_NAME] Phone: [PHONE_NUMBER] Email: [EMAIL_ADDRESS][PERSON_NAME][DOMAIN_…" at bounding box center [966, 510] width 691 height 60
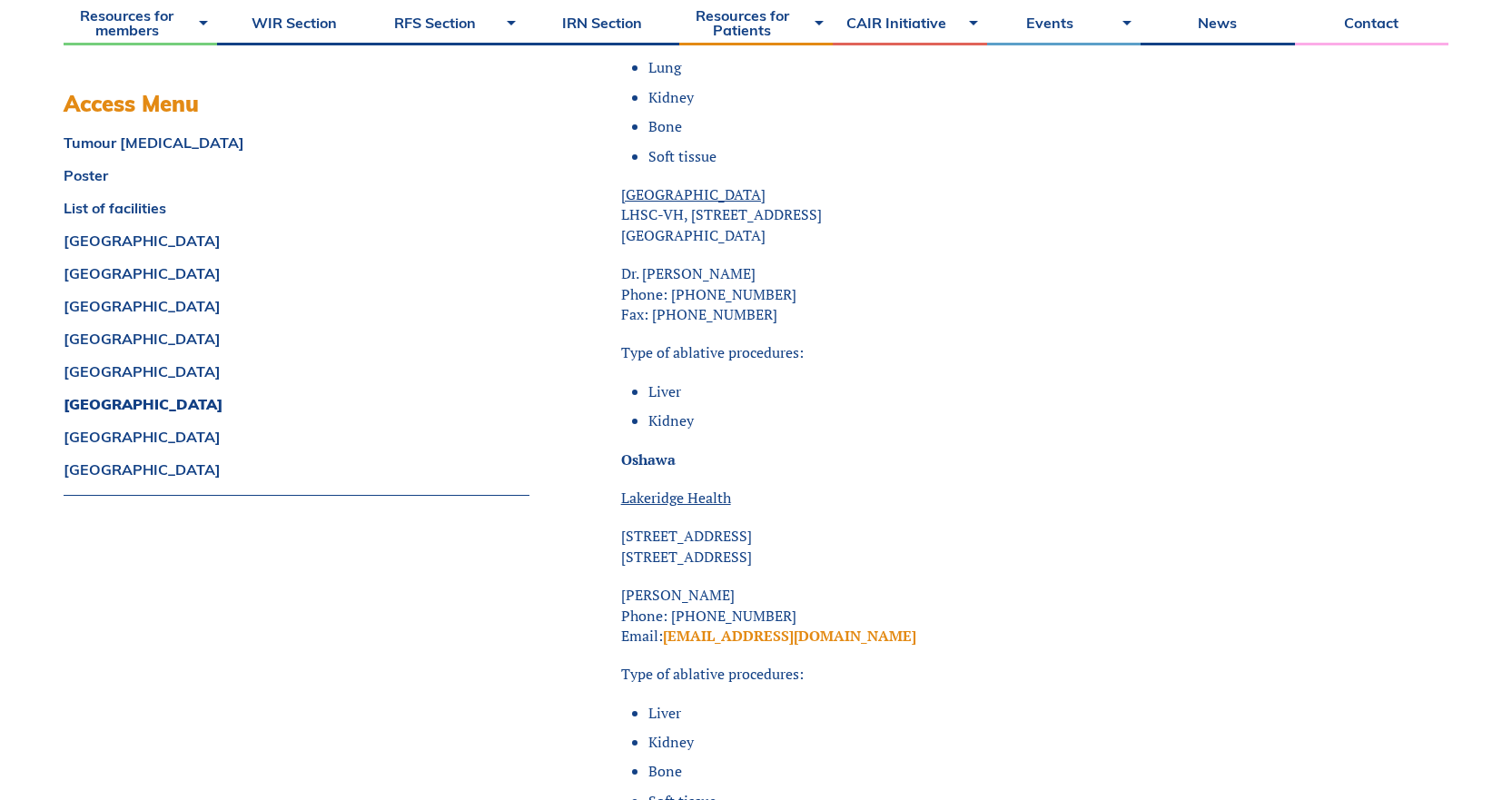
scroll to position [10076, 0]
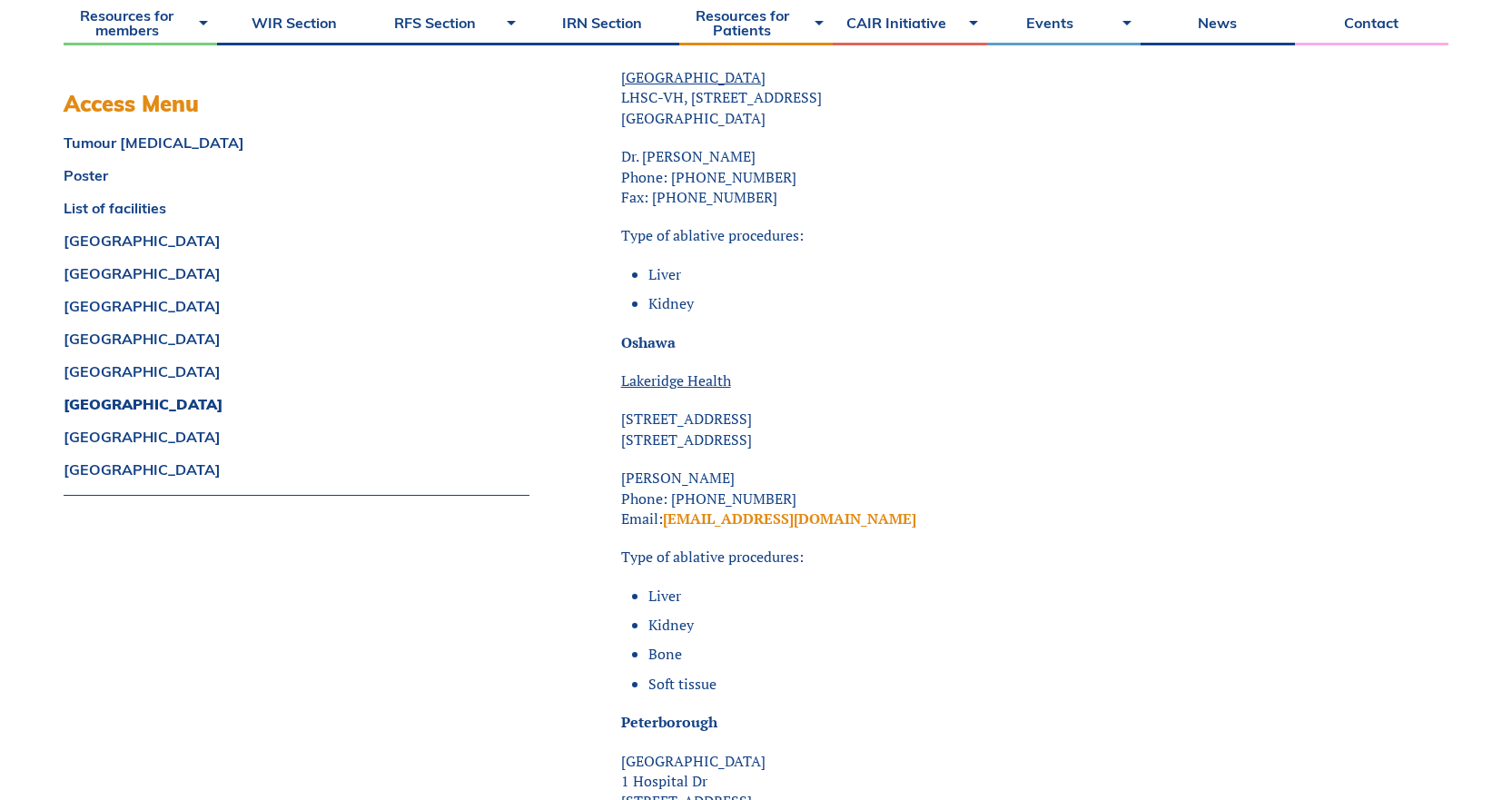
drag, startPoint x: 747, startPoint y: 442, endPoint x: 620, endPoint y: 442, distance: 127.0
click at [621, 468] on p "[PERSON_NAME] Phone: [PHONE_NUMBER] Email: [EMAIL_ADDRESS][DOMAIN_NAME]" at bounding box center [966, 498] width 691 height 60
drag, startPoint x: 769, startPoint y: 474, endPoint x: 669, endPoint y: 482, distance: 100.3
click at [669, 482] on p "[PERSON_NAME] Phone: [PHONE_NUMBER] Email: [EMAIL_ADDRESS][DOMAIN_NAME]" at bounding box center [966, 498] width 691 height 60
drag, startPoint x: 846, startPoint y: 457, endPoint x: 670, endPoint y: 458, distance: 176.0
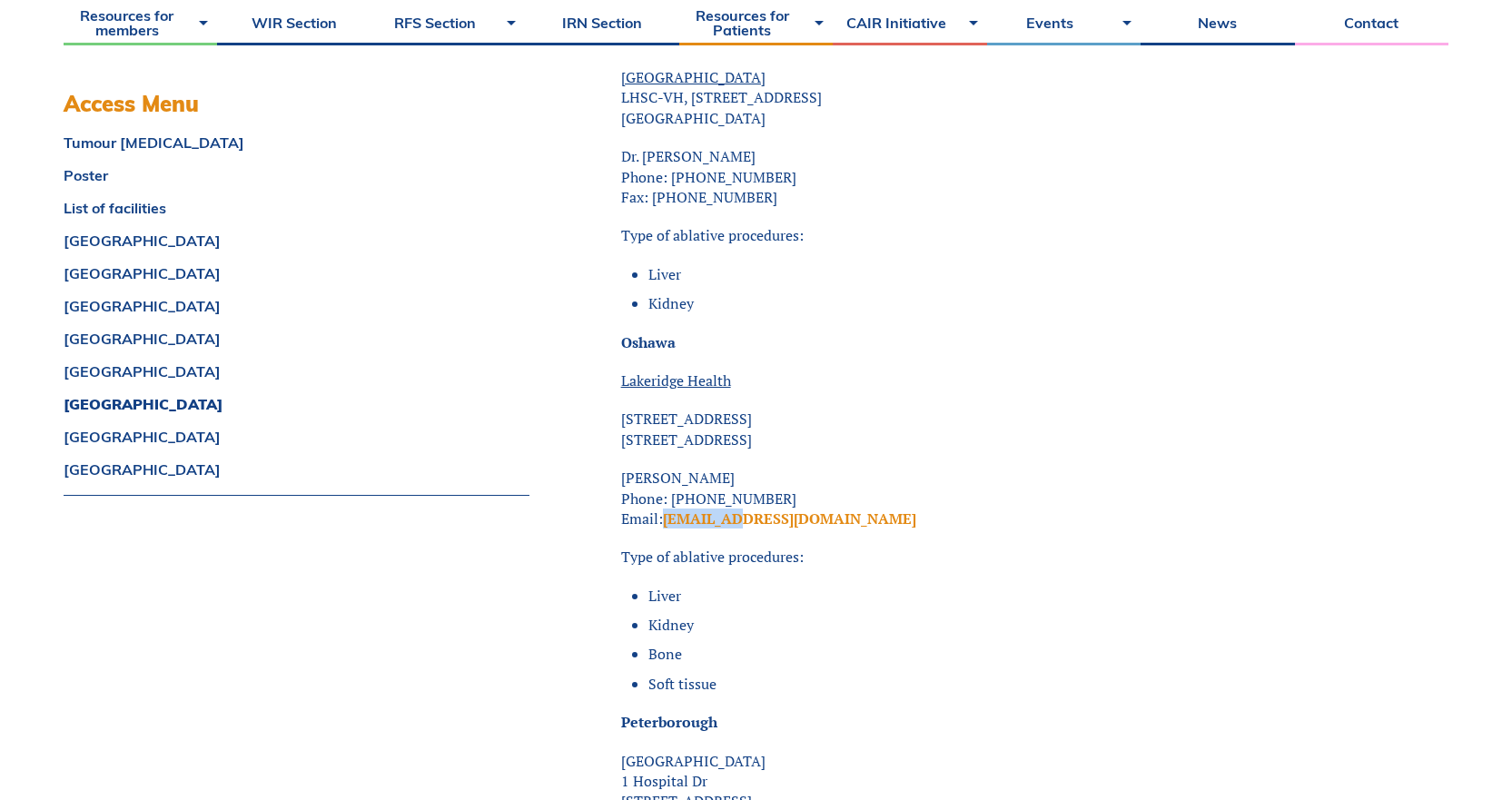
click at [670, 468] on p "[PERSON_NAME] Phone: [PHONE_NUMBER] Email: [EMAIL_ADDRESS][DOMAIN_NAME]" at bounding box center [966, 498] width 691 height 60
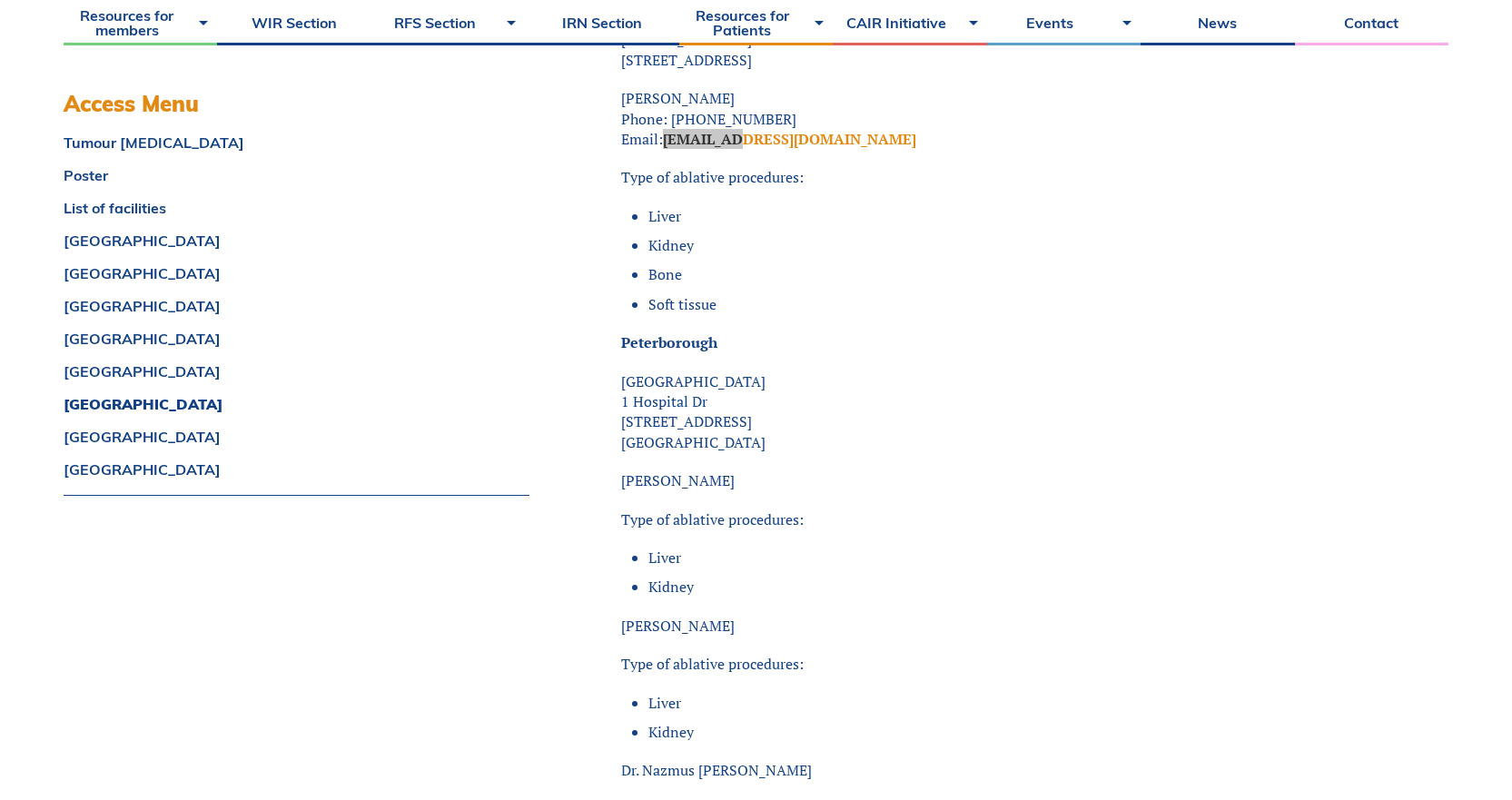
scroll to position [10440, 0]
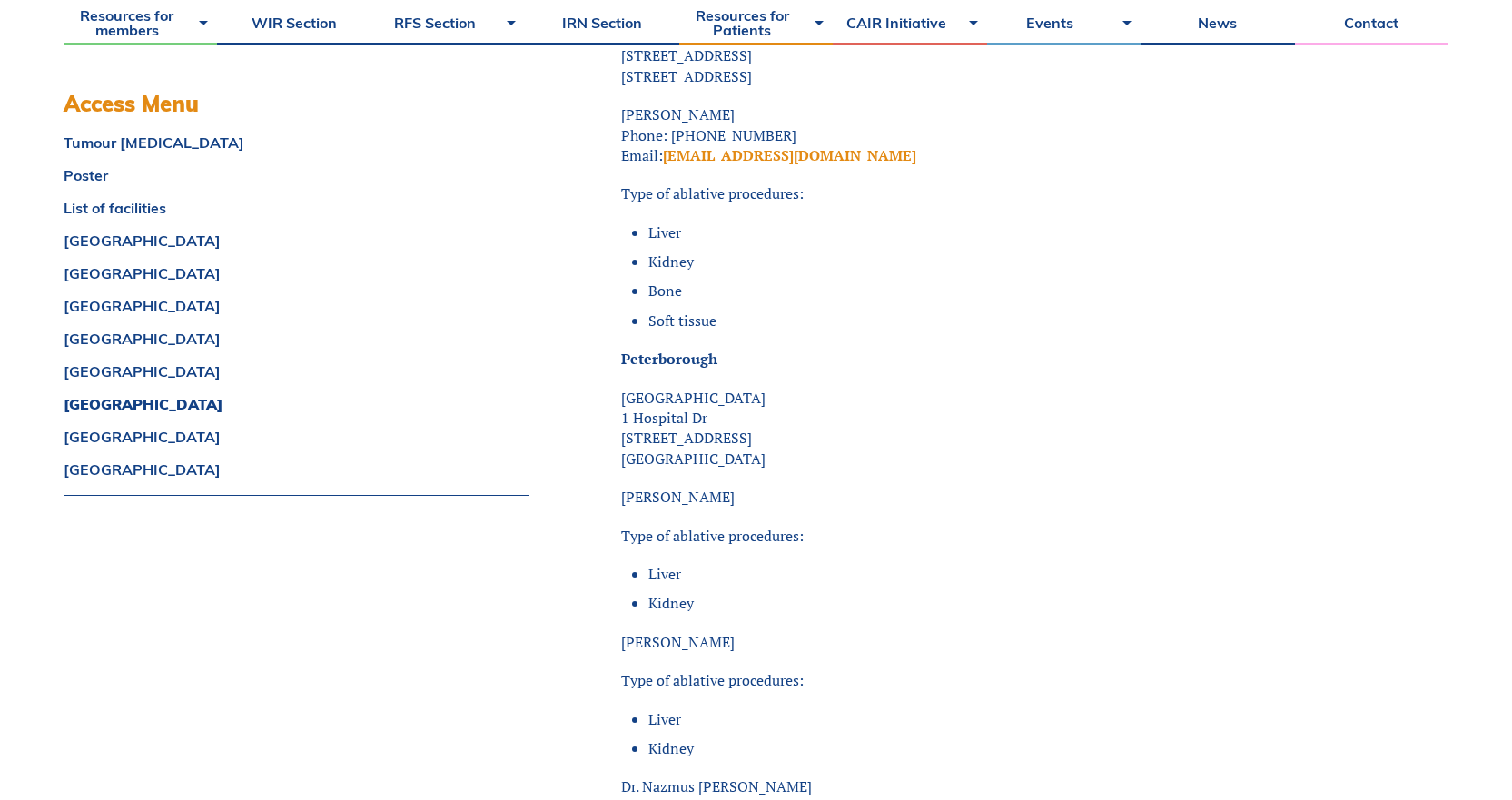
click at [752, 487] on p "[PERSON_NAME]" at bounding box center [966, 496] width 691 height 20
drag, startPoint x: 755, startPoint y: 460, endPoint x: 620, endPoint y: 452, distance: 135.2
click at [621, 487] on p "[PERSON_NAME]" at bounding box center [966, 496] width 691 height 20
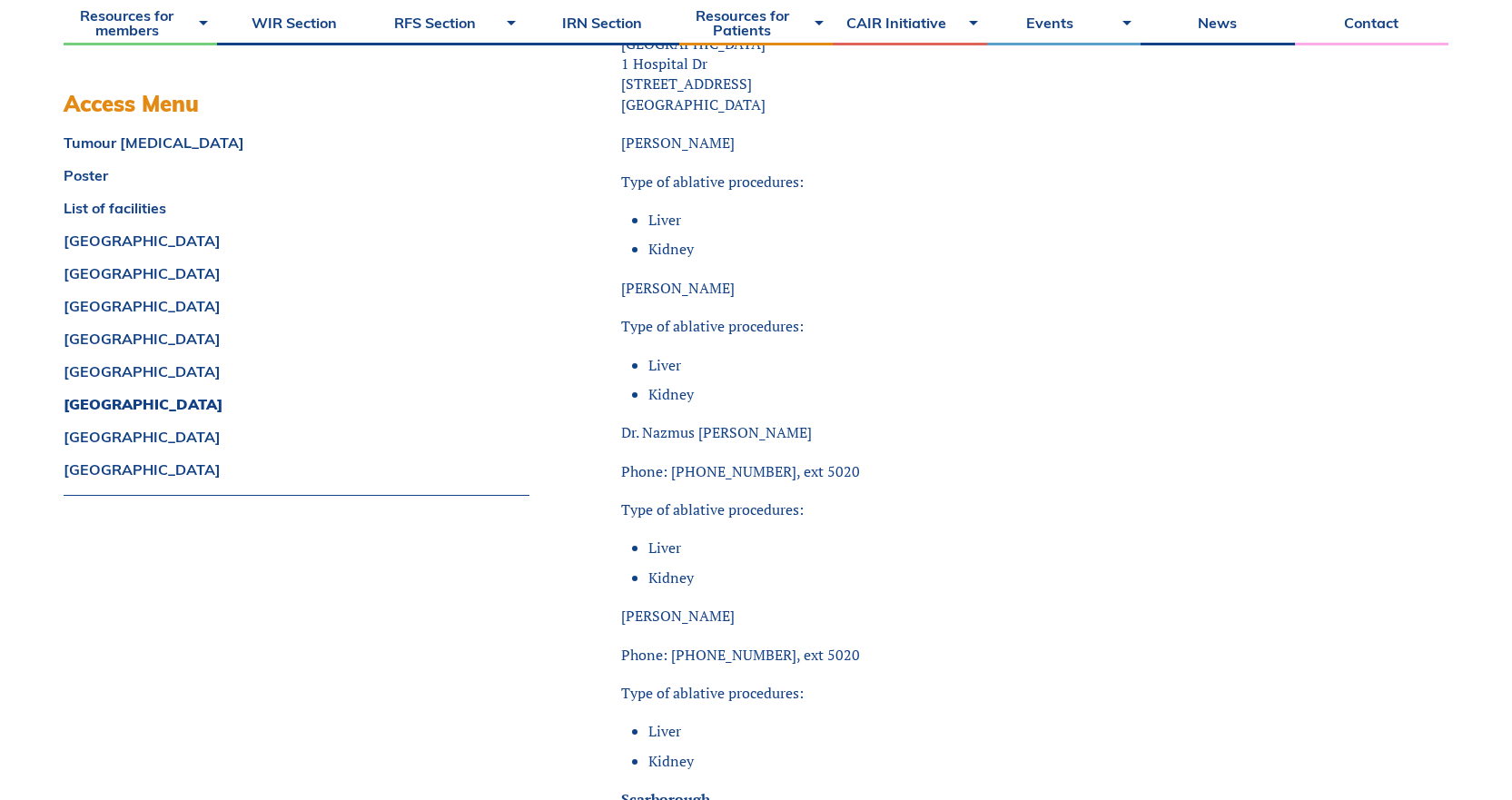
scroll to position [10803, 0]
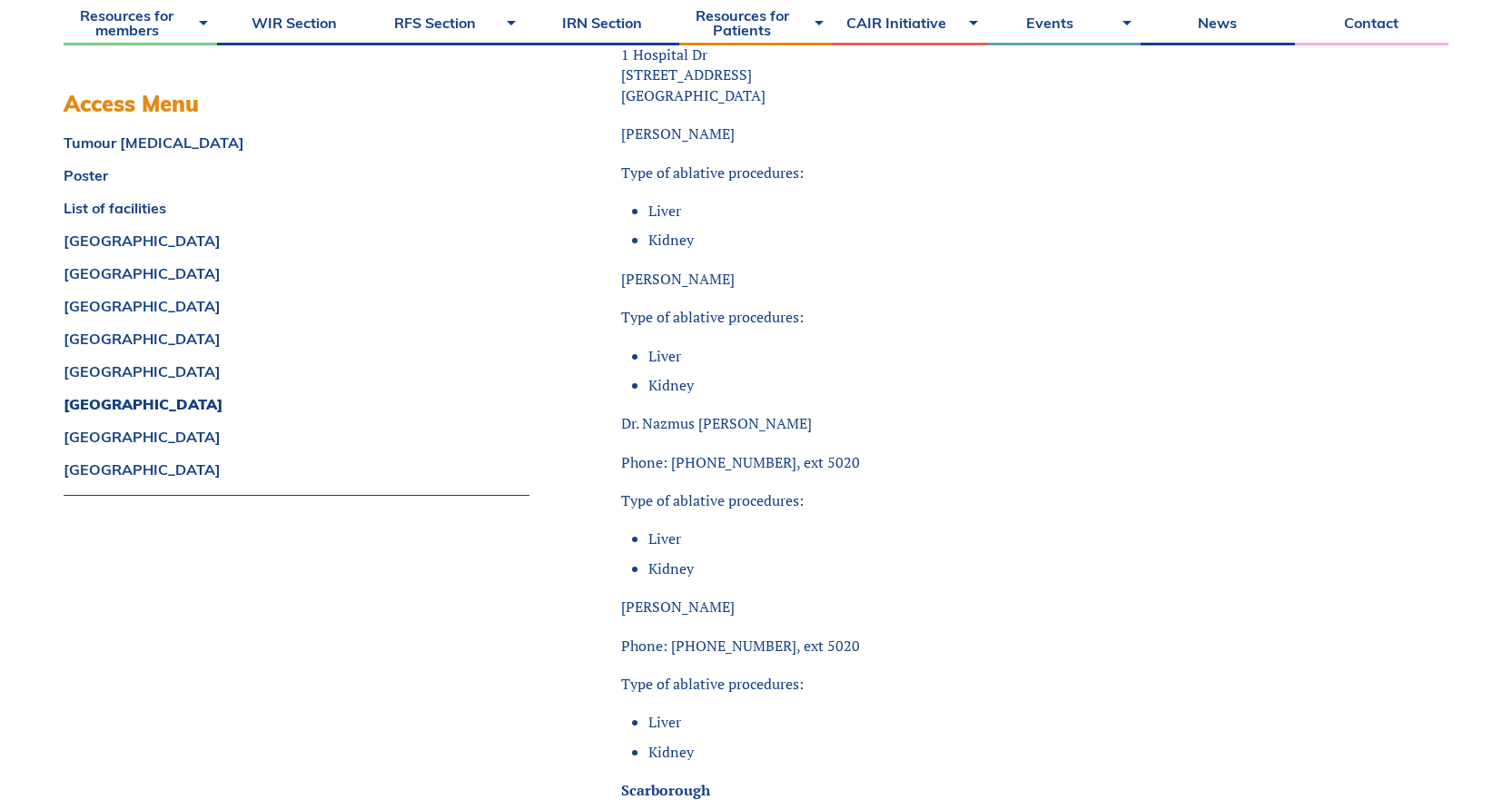
click at [742, 413] on p "Dr. Nazmus [PERSON_NAME]" at bounding box center [966, 423] width 691 height 20
drag, startPoint x: 752, startPoint y: 376, endPoint x: 600, endPoint y: 383, distance: 152.2
click at [736, 572] on p "[PERSON_NAME]" at bounding box center [966, 606] width 691 height 20
drag, startPoint x: 695, startPoint y: 565, endPoint x: 617, endPoint y: 565, distance: 78.0
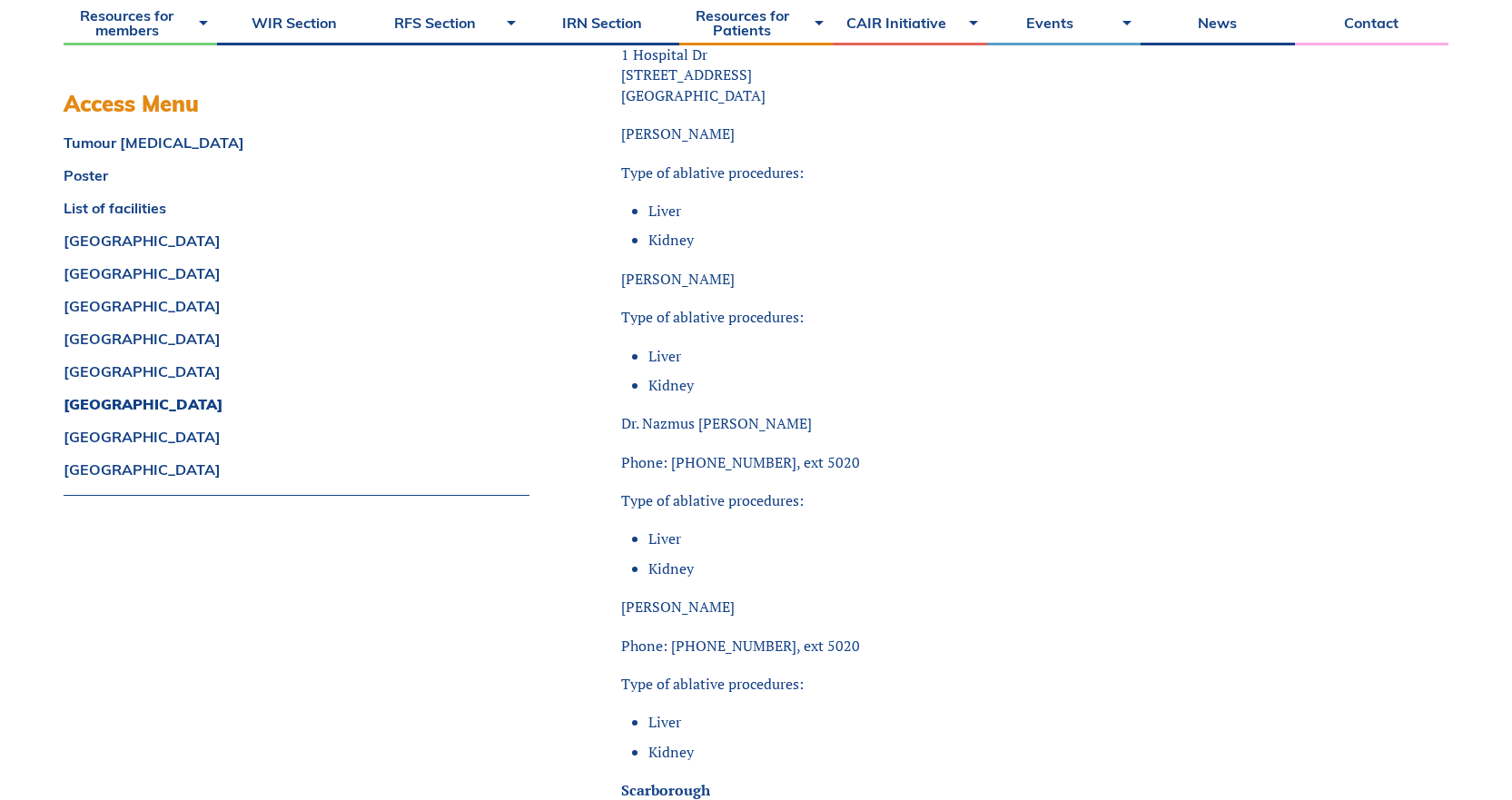
drag, startPoint x: 894, startPoint y: 463, endPoint x: 858, endPoint y: 446, distance: 39.8
click at [877, 491] on p "Type of ablative procedures:" at bounding box center [966, 500] width 691 height 20
drag, startPoint x: 816, startPoint y: 423, endPoint x: 669, endPoint y: 428, distance: 147.1
click at [669, 452] on p "Phone: [PHONE_NUMBER], ext 5020" at bounding box center [966, 461] width 691 height 20
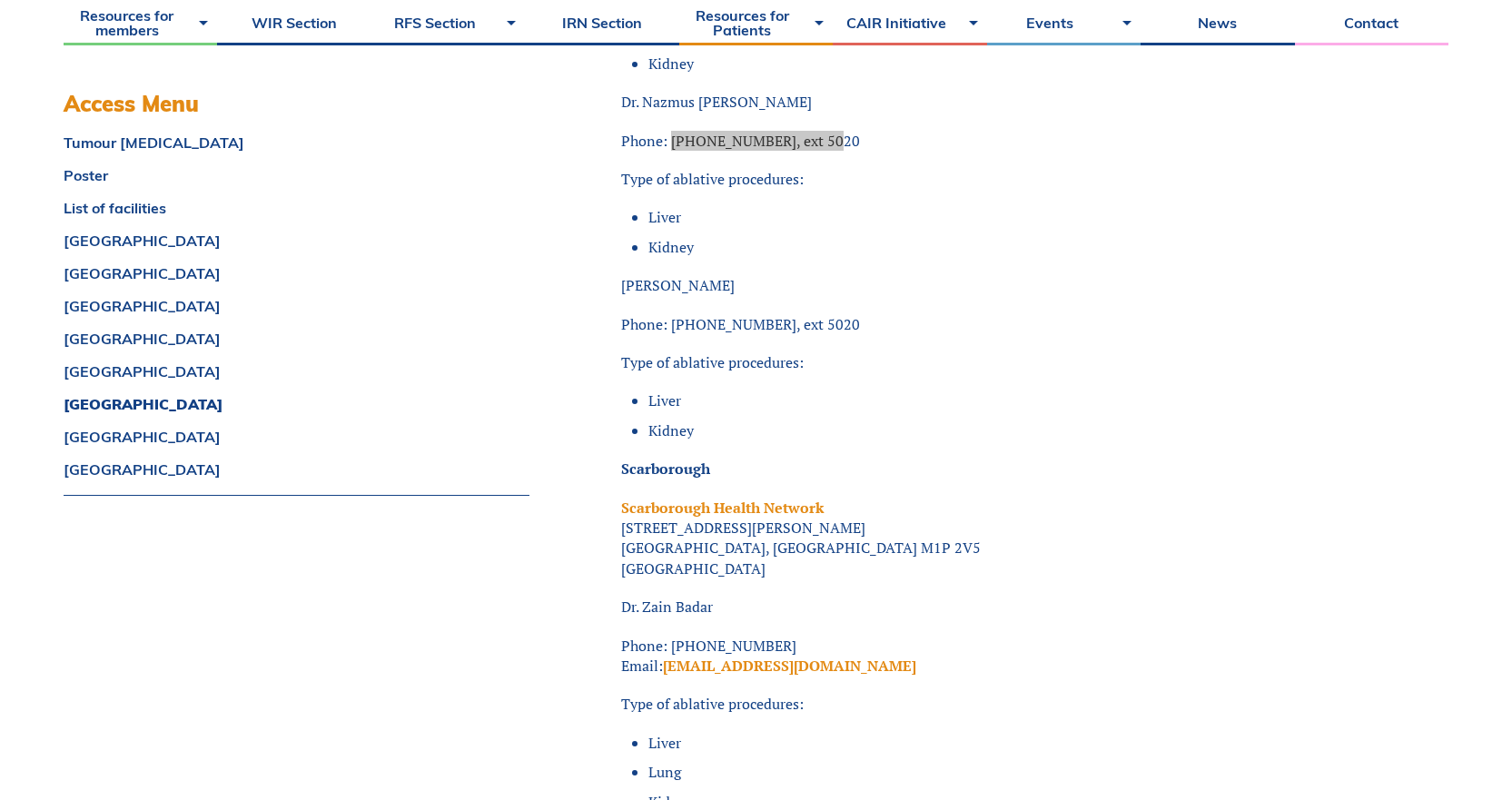
scroll to position [11166, 0]
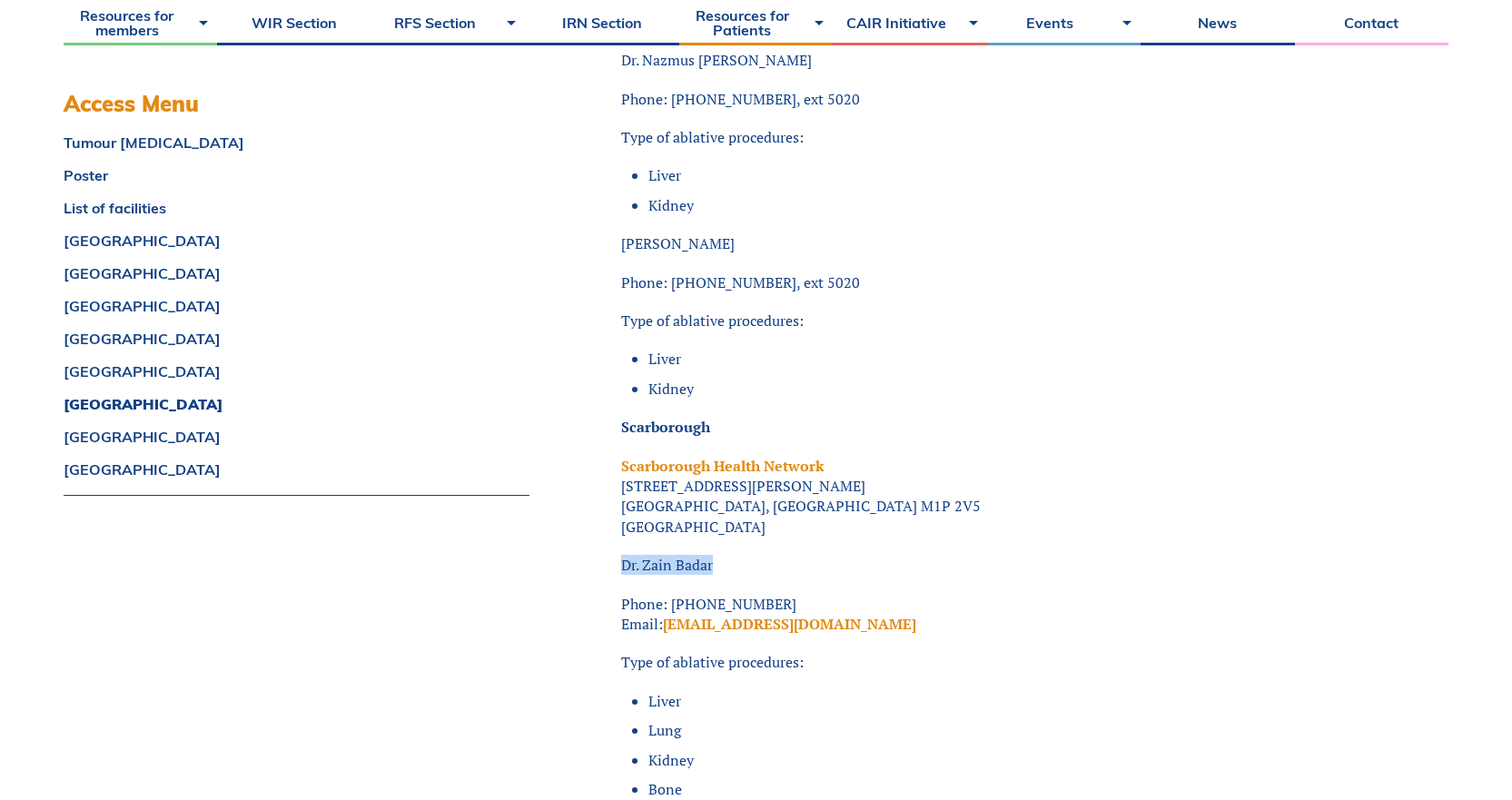
drag, startPoint x: 720, startPoint y: 523, endPoint x: 604, endPoint y: 524, distance: 116.0
drag, startPoint x: 776, startPoint y: 561, endPoint x: 673, endPoint y: 556, distance: 103.1
click at [673, 572] on p "Phone: [PHONE_NUMBER] Email: [EMAIL_ADDRESS][DOMAIN_NAME]" at bounding box center [966, 613] width 691 height 41
drag, startPoint x: 849, startPoint y: 585, endPoint x: 773, endPoint y: 582, distance: 76.1
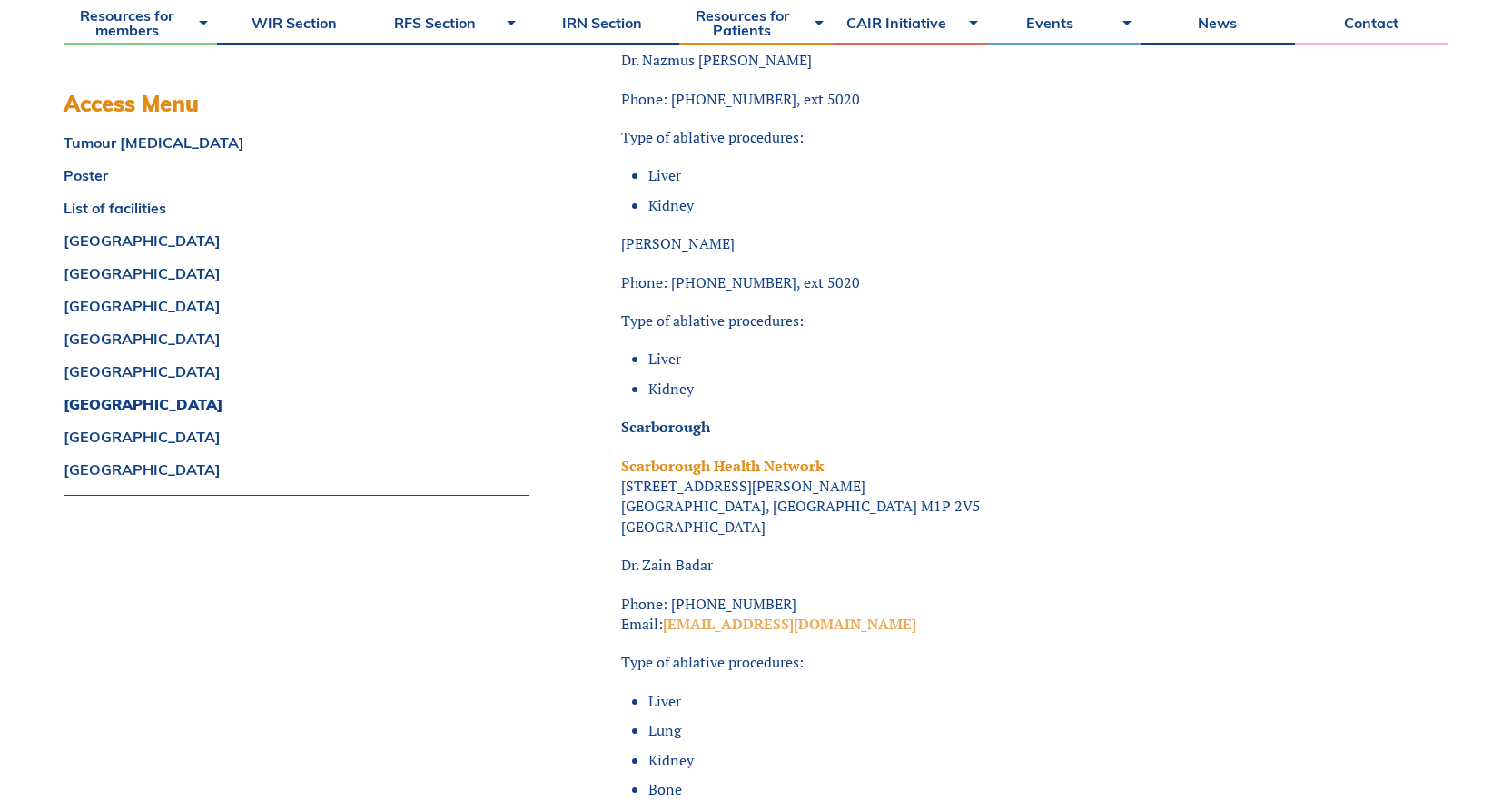
click at [835, 572] on p "Phone: [PHONE_NUMBER] Email: [EMAIL_ADDRESS][DOMAIN_NAME]" at bounding box center [966, 613] width 691 height 41
drag, startPoint x: 784, startPoint y: 583, endPoint x: 664, endPoint y: 582, distance: 120.0
click at [664, 572] on p "Phone: [PHONE_NUMBER] Email: [EMAIL_ADDRESS][DOMAIN_NAME]" at bounding box center [966, 613] width 691 height 41
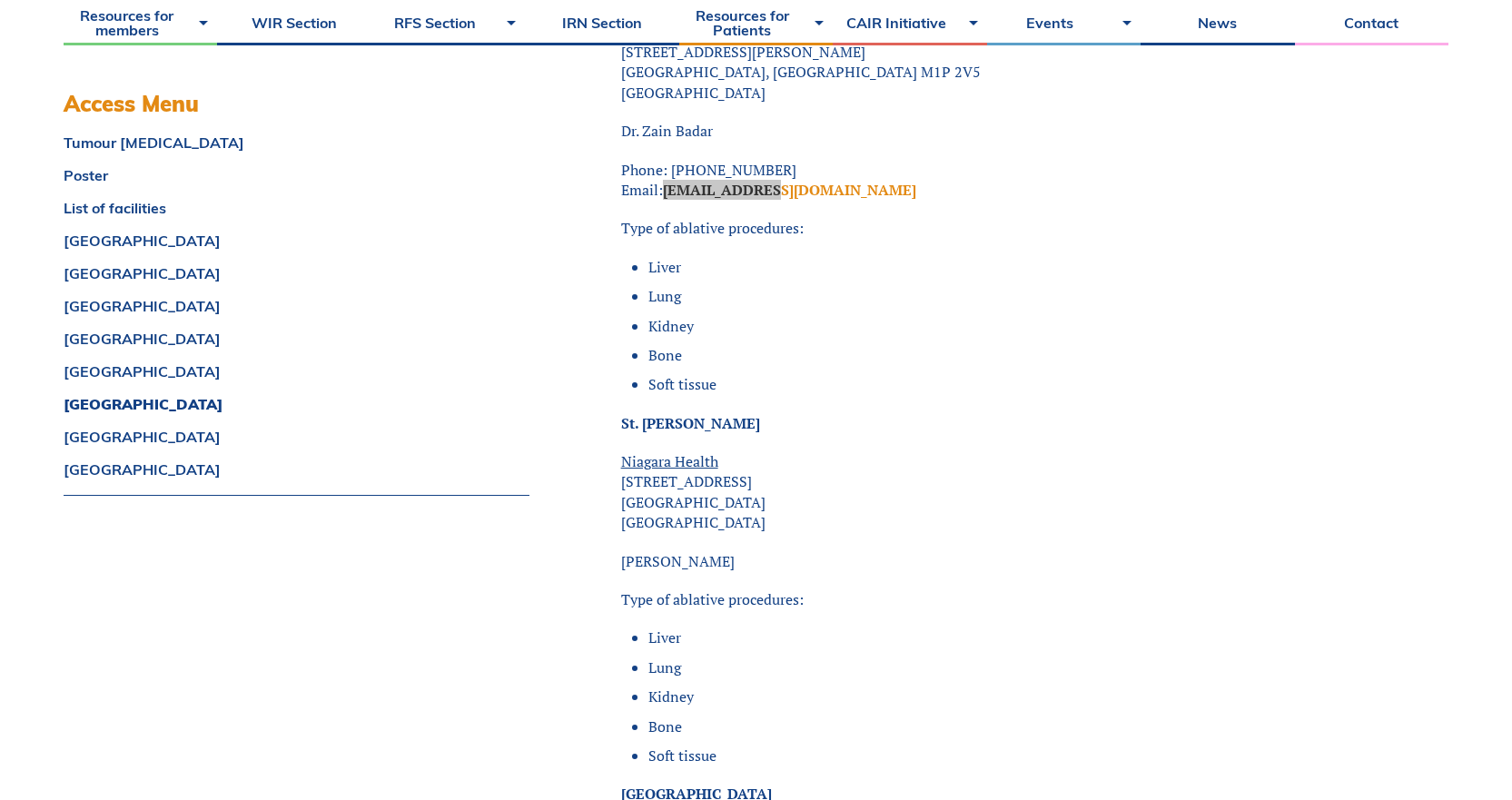
scroll to position [11710, 0]
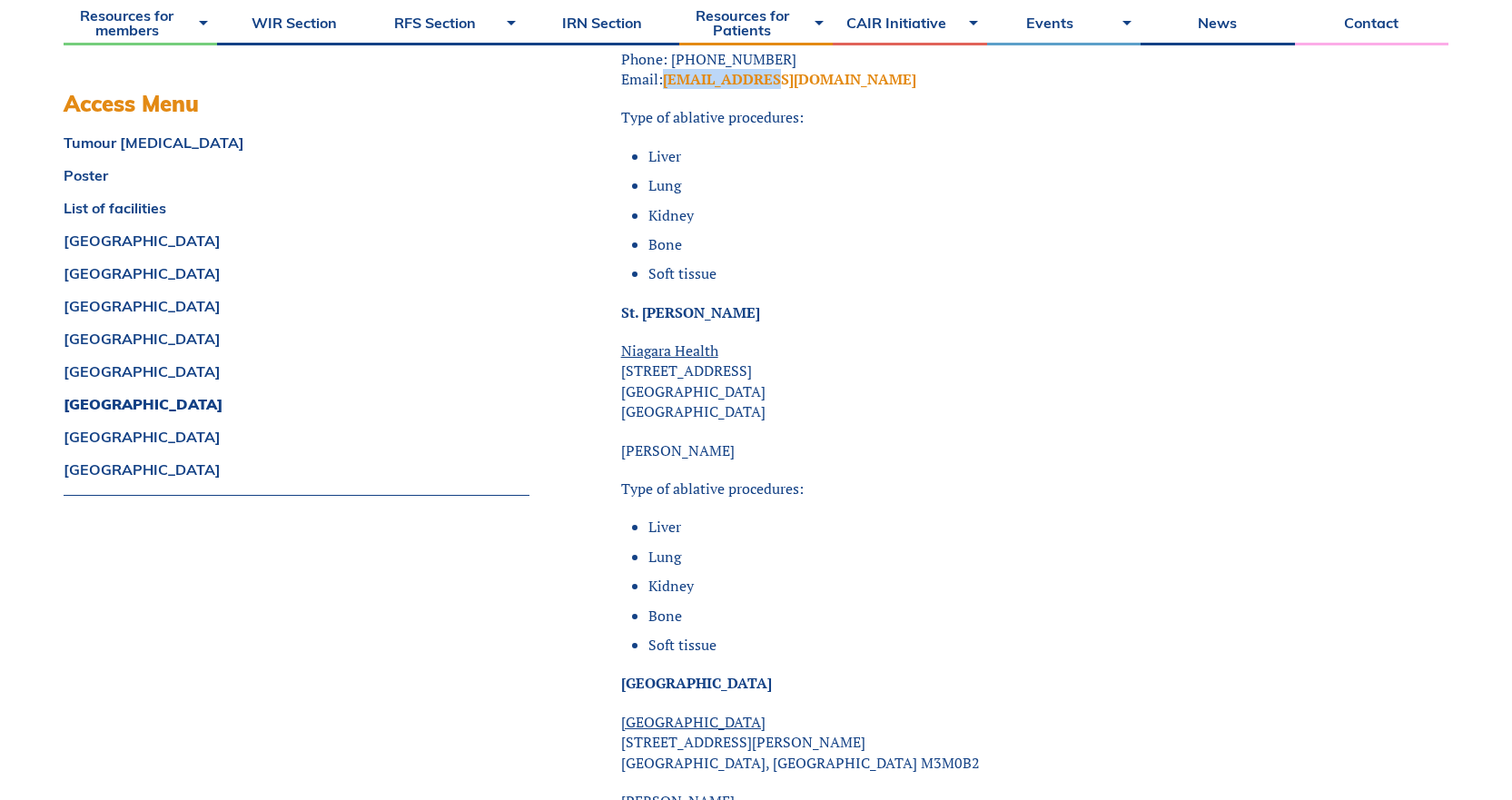
drag, startPoint x: 778, startPoint y: 408, endPoint x: 613, endPoint y: 409, distance: 165.0
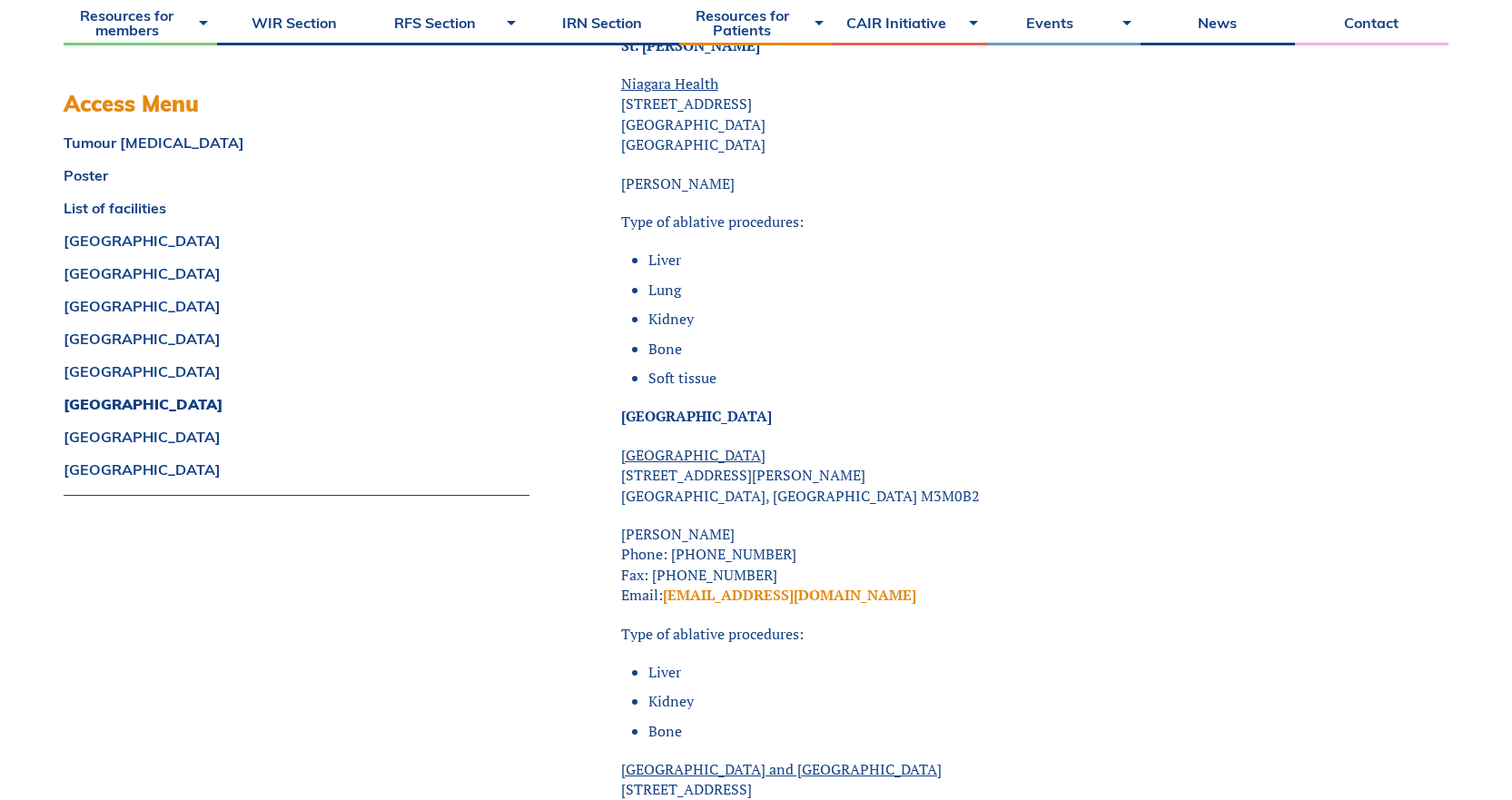
scroll to position [11983, 0]
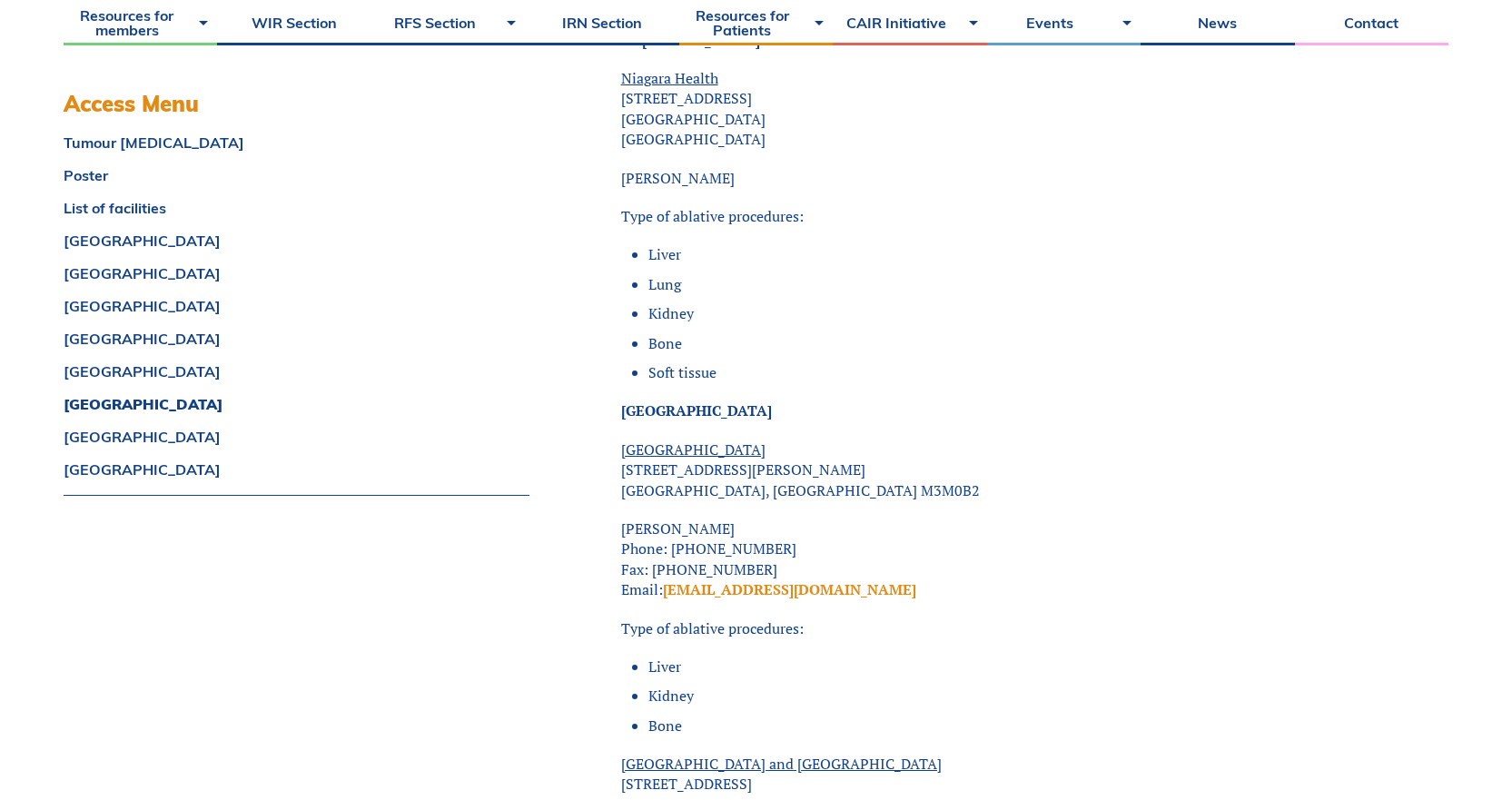
drag, startPoint x: 753, startPoint y: 488, endPoint x: 613, endPoint y: 482, distance: 140.1
drag, startPoint x: 838, startPoint y: 510, endPoint x: 673, endPoint y: 510, distance: 165.0
click at [673, 518] on p "[PERSON_NAME] Phone: [PHONE_NUMBER] Fax: [PHONE_NUMBER] Email: [EMAIL_ADDRESS][…" at bounding box center [966, 558] width 691 height 82
drag, startPoint x: 740, startPoint y: 553, endPoint x: 668, endPoint y: 546, distance: 72.3
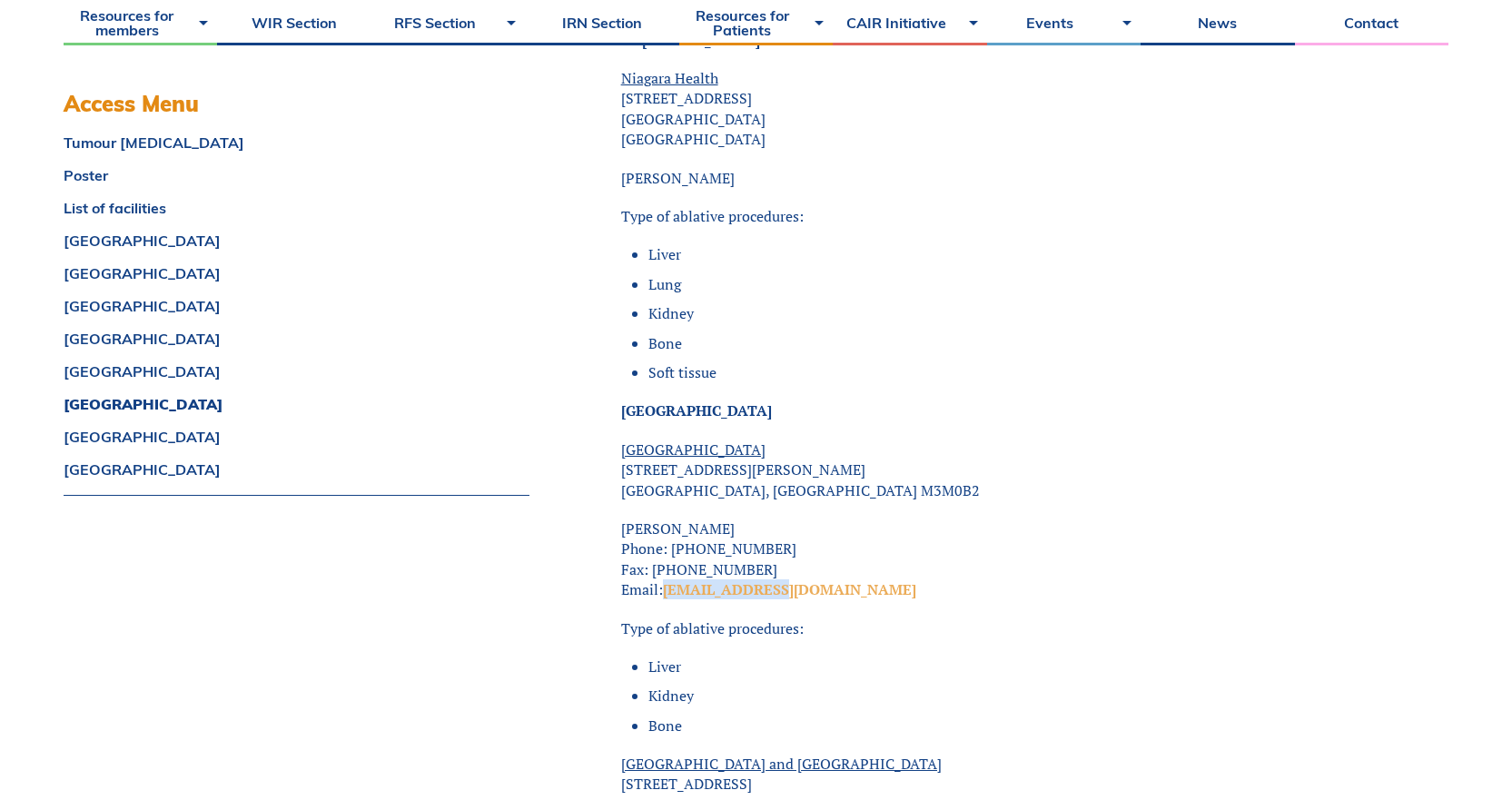
click at [668, 546] on p "[PERSON_NAME] Phone: [PHONE_NUMBER] Fax: [PHONE_NUMBER] Email: [EMAIL_ADDRESS][…" at bounding box center [966, 558] width 691 height 82
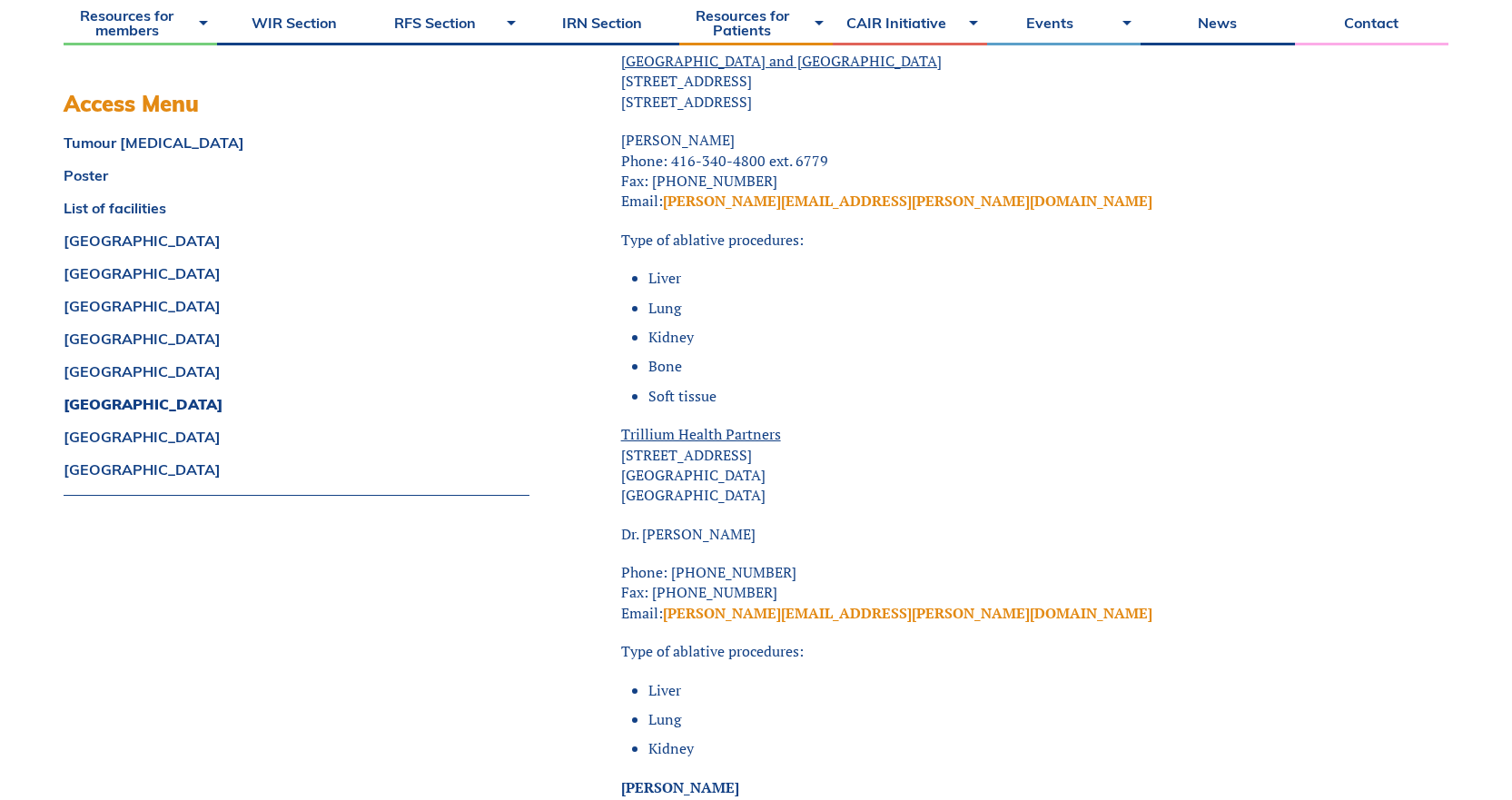
scroll to position [12800, 0]
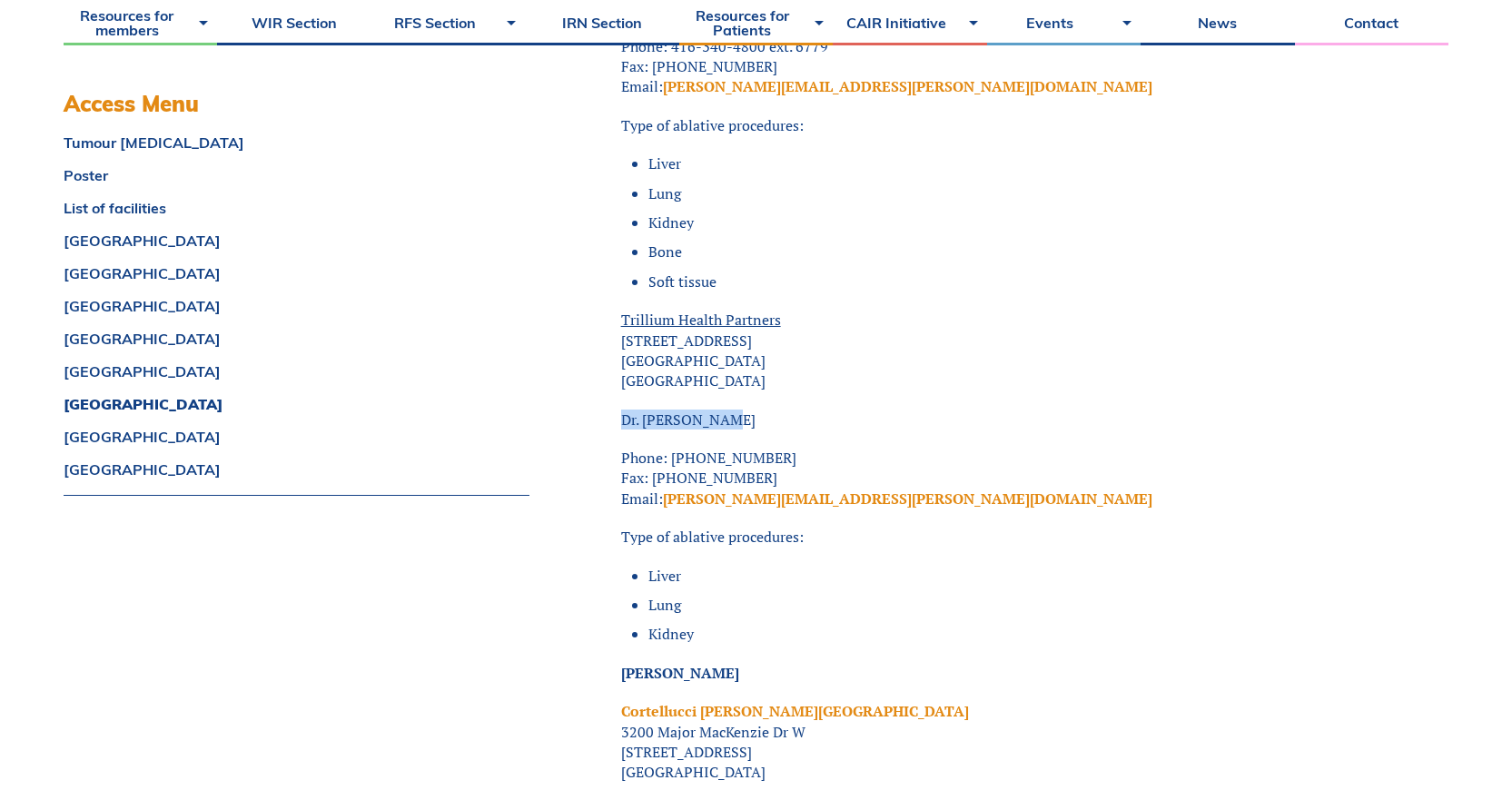
drag, startPoint x: 734, startPoint y: 377, endPoint x: 606, endPoint y: 375, distance: 128.0
drag, startPoint x: 824, startPoint y: 418, endPoint x: 673, endPoint y: 410, distance: 151.2
click at [673, 447] on p "Phone: [PHONE_NUMBER] Fax: [PHONE_NUMBER] Email: [PERSON_NAME][EMAIL_ADDRESS][P…" at bounding box center [966, 477] width 691 height 60
drag, startPoint x: 832, startPoint y: 454, endPoint x: 666, endPoint y: 462, distance: 166.2
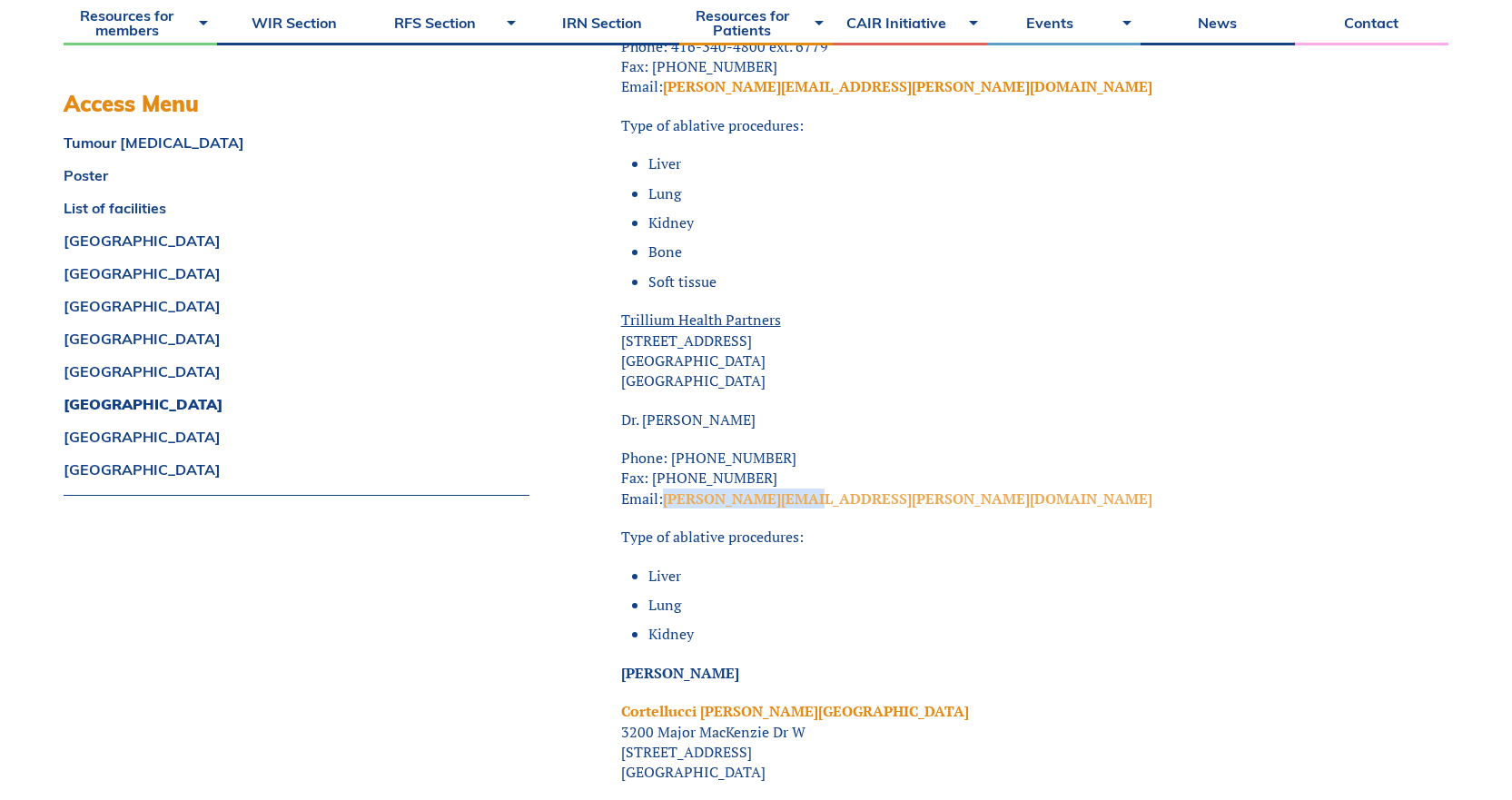
click at [666, 462] on p "Phone: [PHONE_NUMBER] Fax: [PHONE_NUMBER] Email: [PERSON_NAME][EMAIL_ADDRESS][P…" at bounding box center [966, 477] width 691 height 60
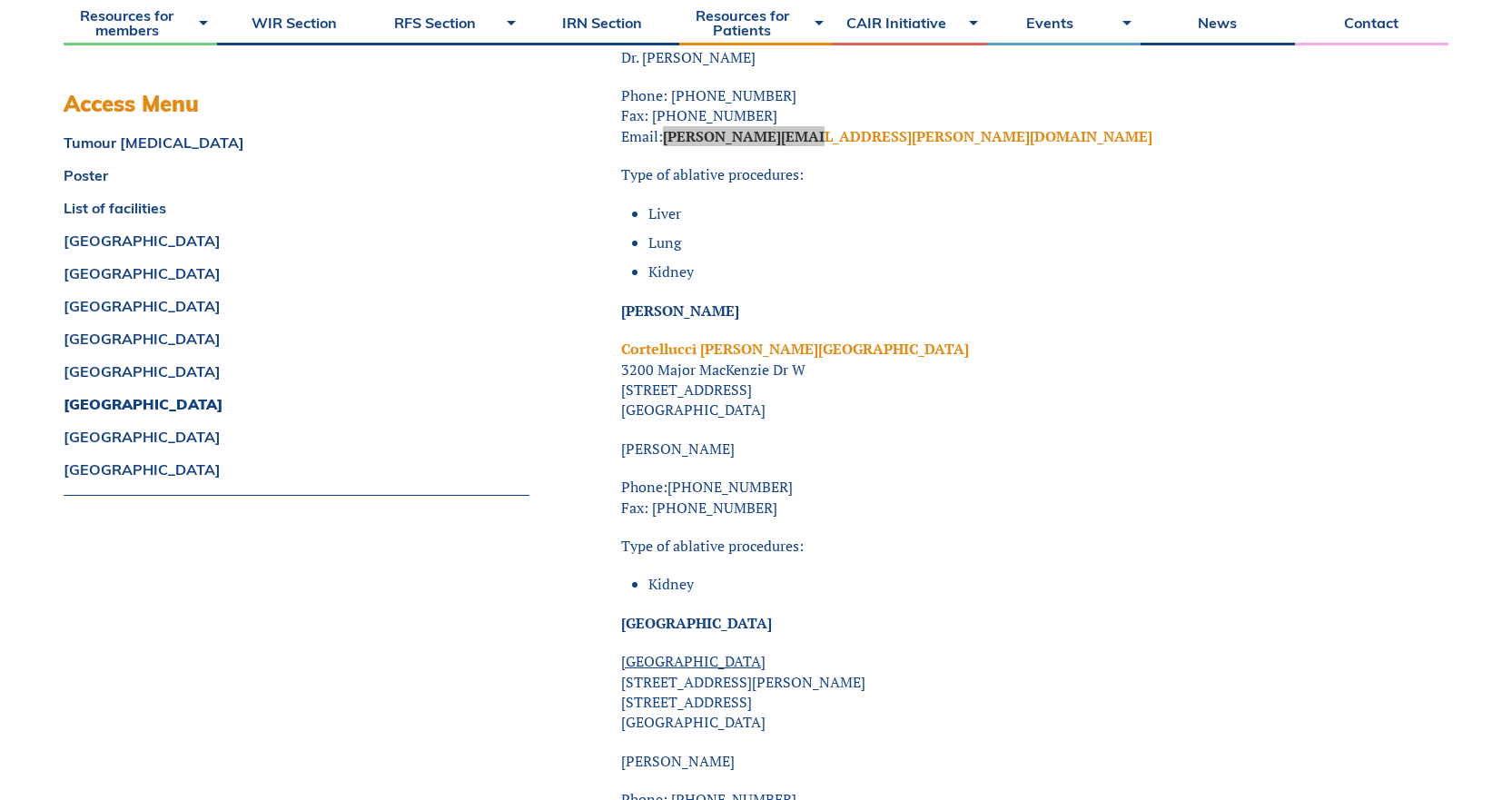
scroll to position [13163, 0]
drag, startPoint x: 751, startPoint y: 418, endPoint x: 590, endPoint y: 415, distance: 161.0
drag, startPoint x: 636, startPoint y: 421, endPoint x: 681, endPoint y: 421, distance: 45.0
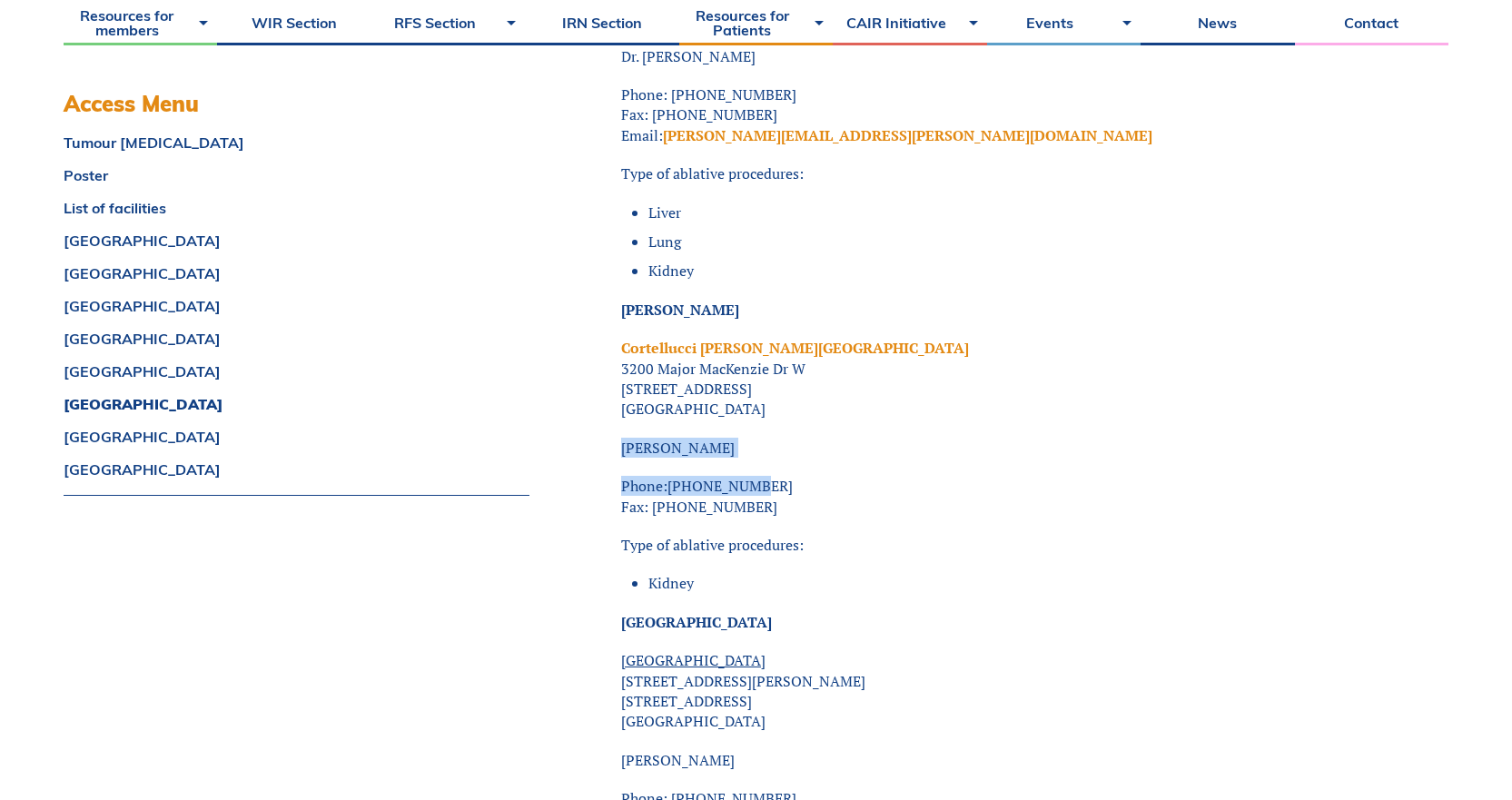
click at [749, 438] on p "[PERSON_NAME]" at bounding box center [966, 447] width 691 height 20
drag, startPoint x: 737, startPoint y: 408, endPoint x: 617, endPoint y: 410, distance: 120.0
drag, startPoint x: 823, startPoint y: 436, endPoint x: 666, endPoint y: 450, distance: 157.6
click at [666, 475] on p "Phone:[PHONE_NUMBER] Fax: [PHONE_NUMBER]" at bounding box center [966, 495] width 691 height 41
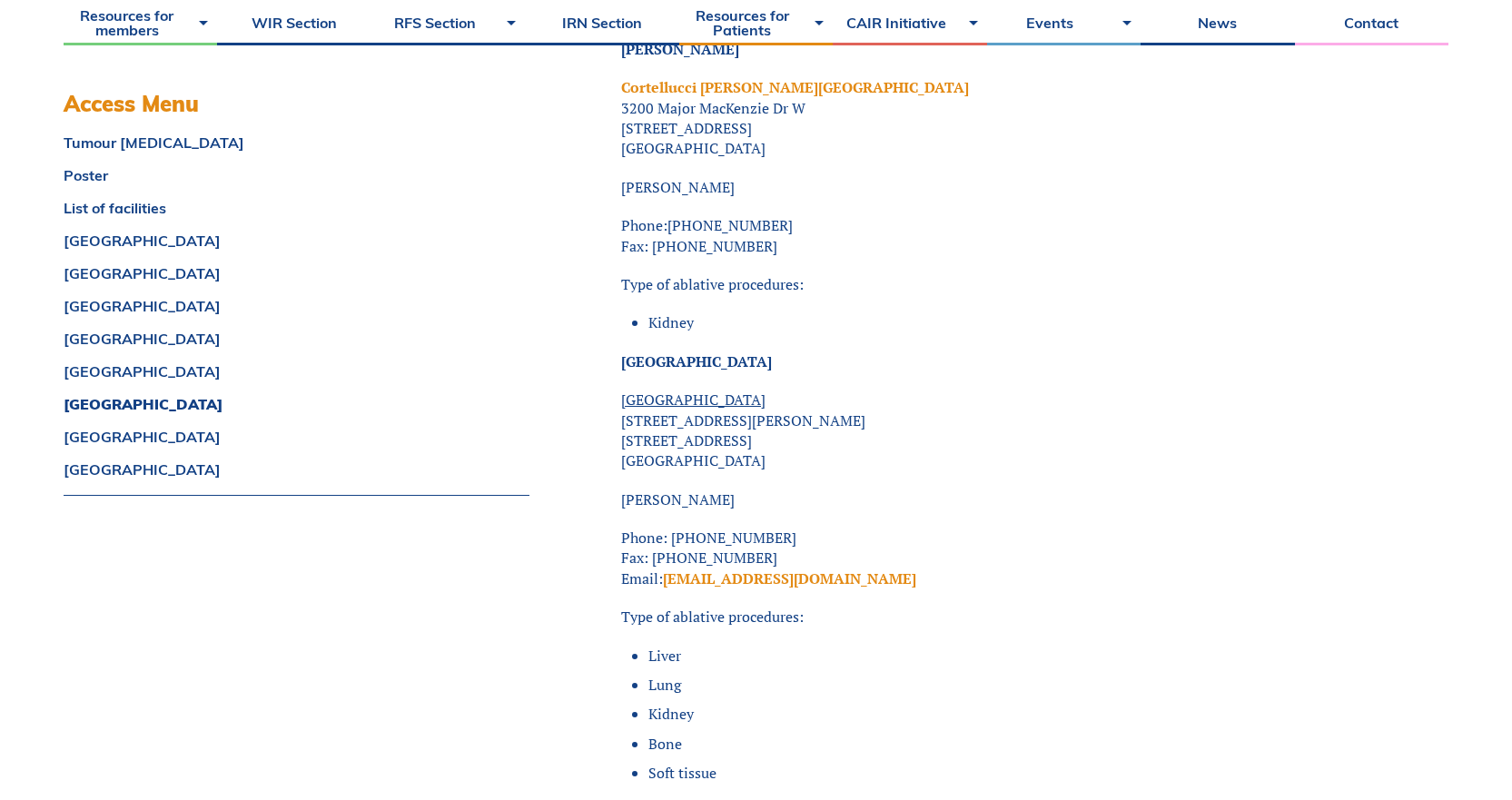
scroll to position [13526, 0]
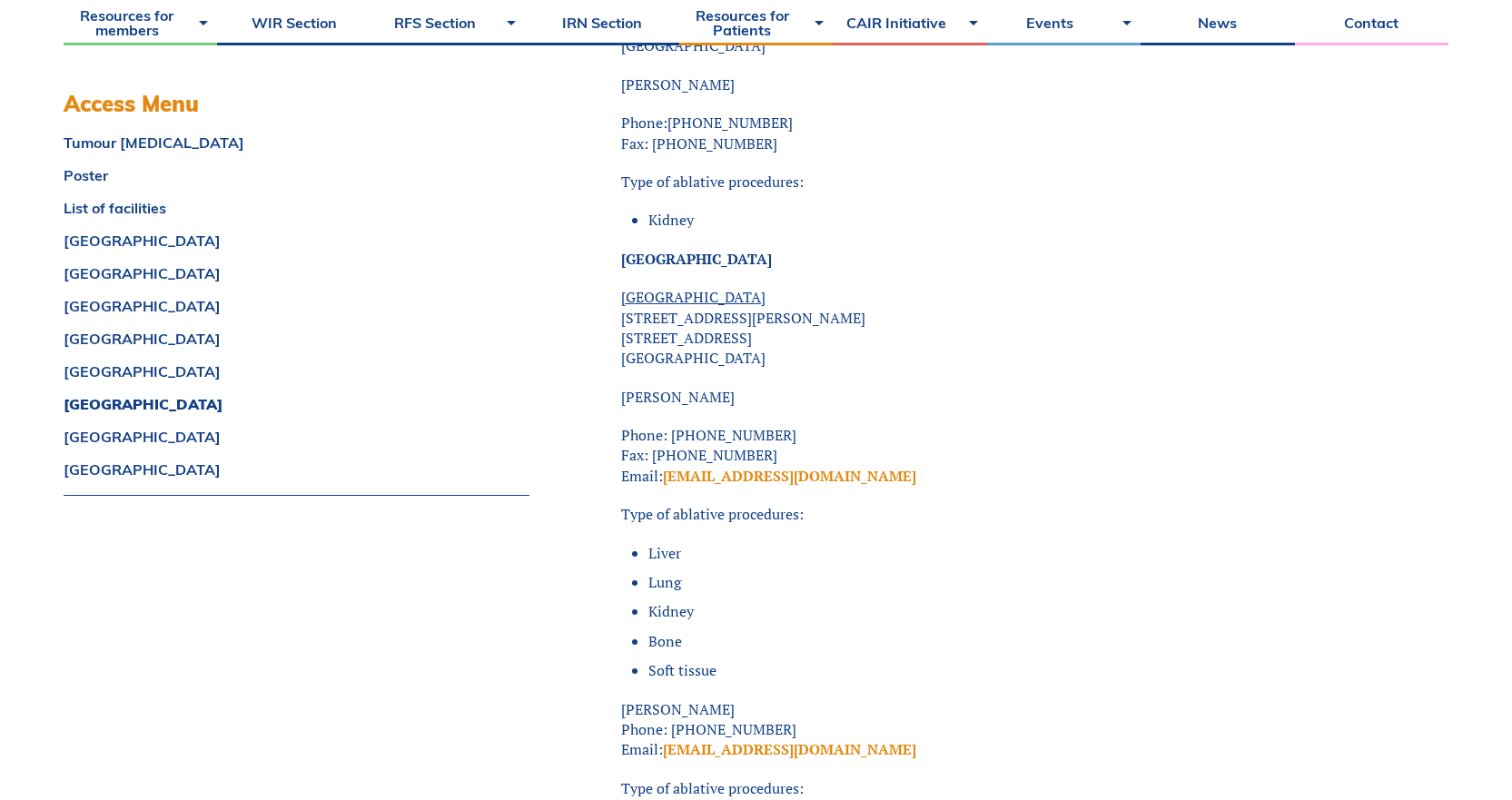
drag, startPoint x: 728, startPoint y: 350, endPoint x: 617, endPoint y: 355, distance: 111.1
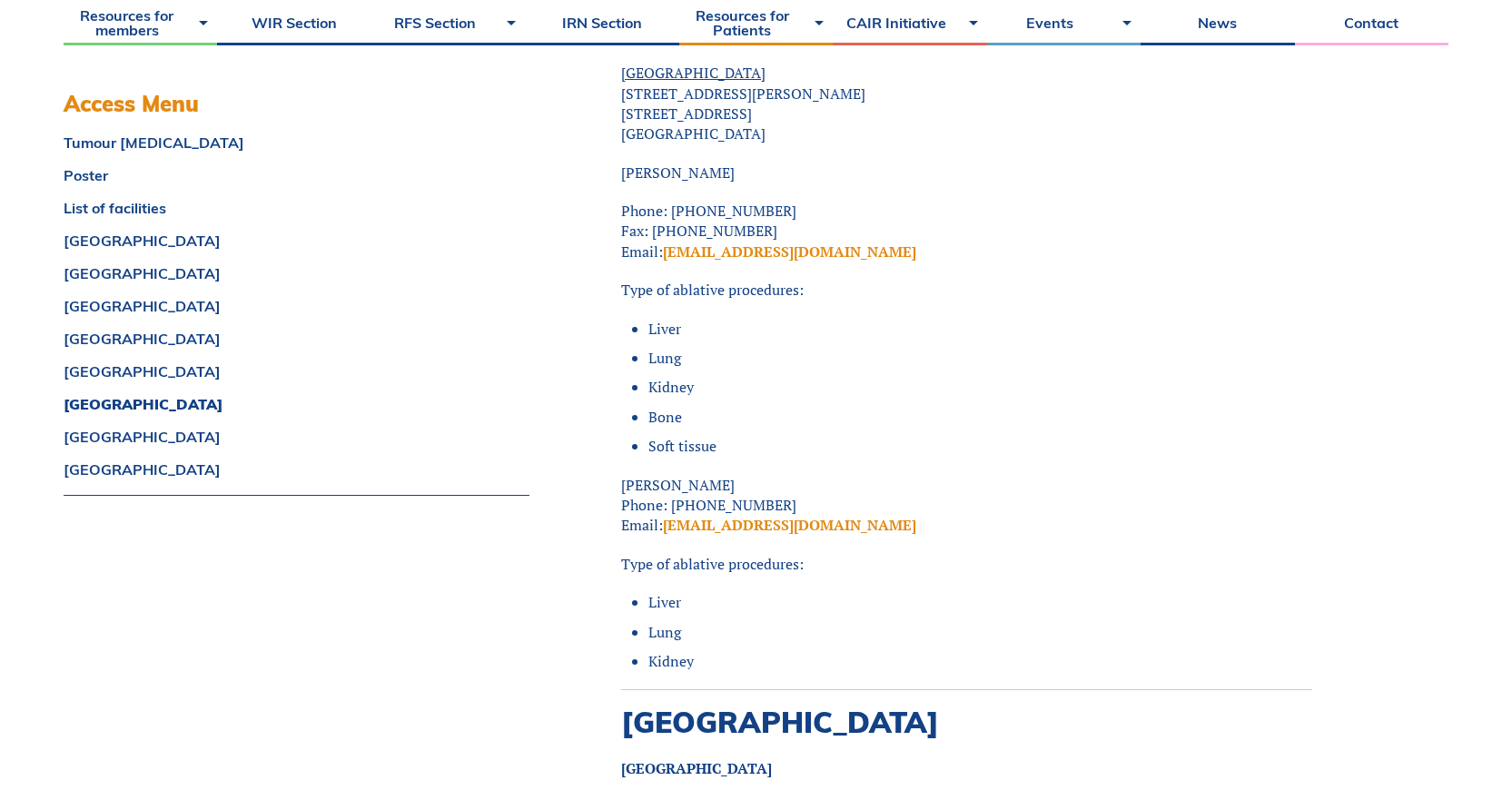
scroll to position [13708, 0]
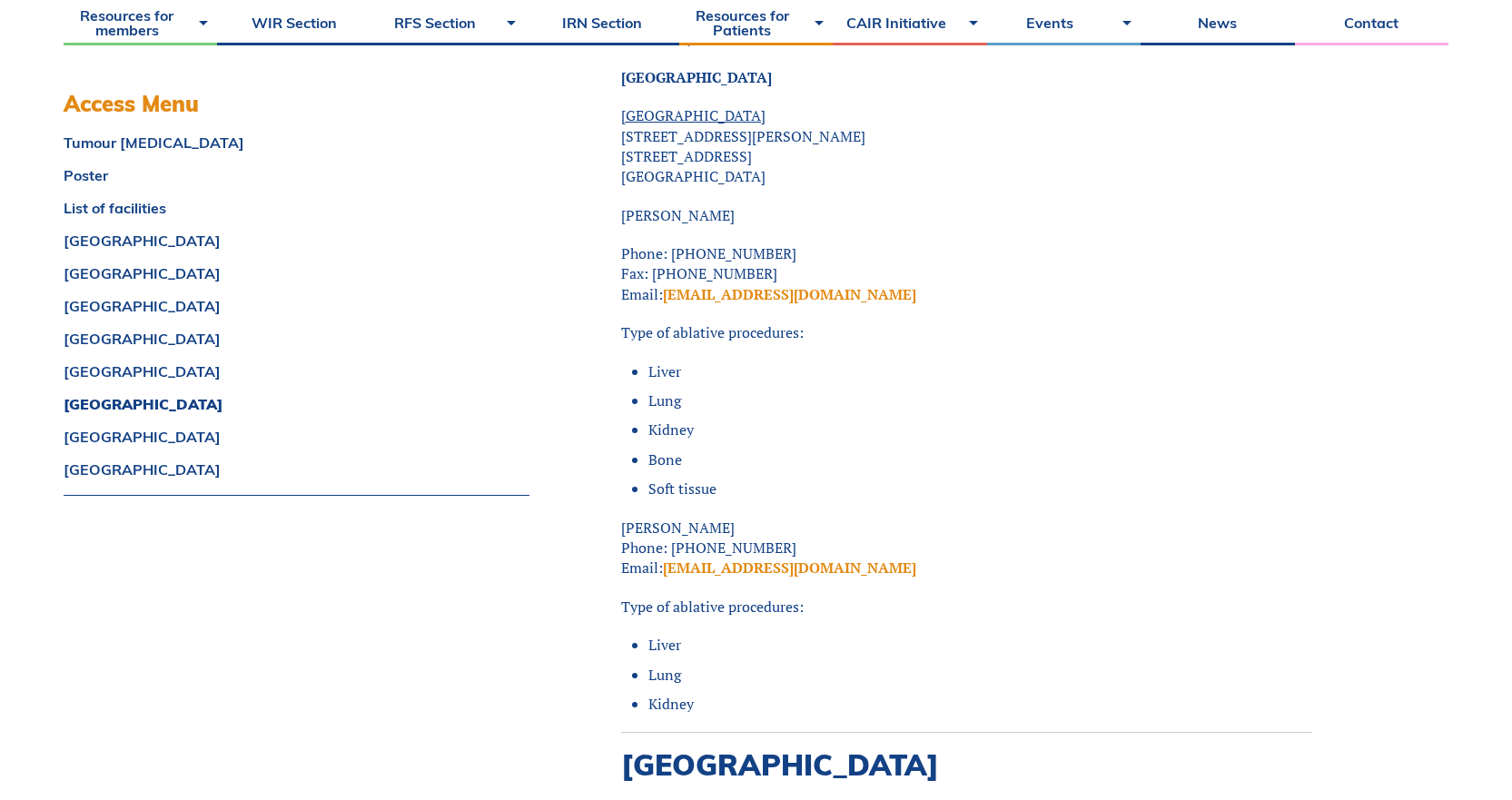
drag, startPoint x: 758, startPoint y: 484, endPoint x: 604, endPoint y: 491, distance: 154.2
drag, startPoint x: 848, startPoint y: 260, endPoint x: 665, endPoint y: 259, distance: 183.0
click at [665, 259] on p "Phone: [PHONE_NUMBER] Fax: [PHONE_NUMBER] Email: [EMAIL_ADDRESS][DOMAIN_NAME]" at bounding box center [966, 274] width 691 height 60
drag, startPoint x: 878, startPoint y: 532, endPoint x: 665, endPoint y: 530, distance: 213.0
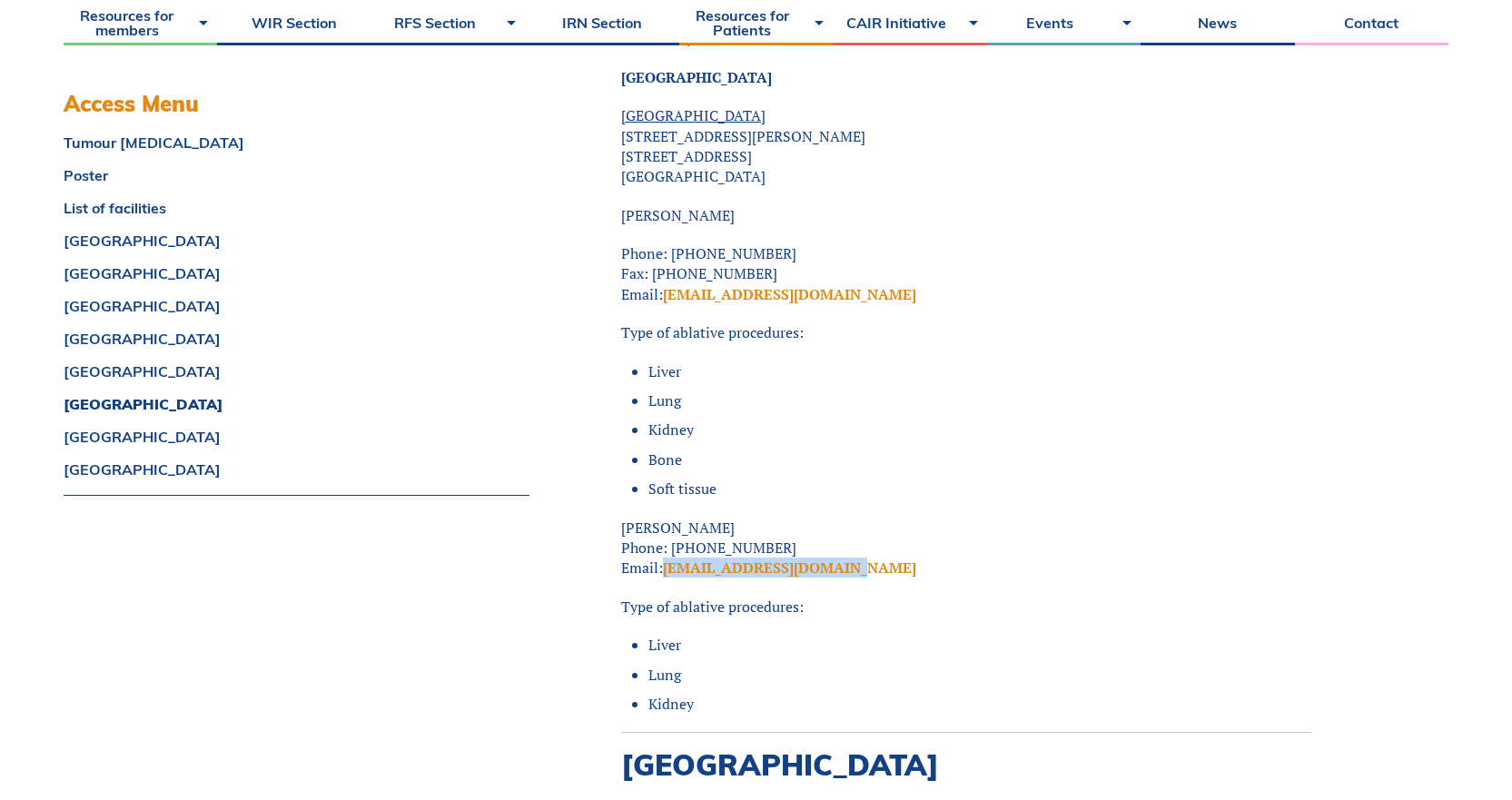
click at [665, 530] on p "[PERSON_NAME] Phone: [PHONE_NUMBER] Email: [EMAIL_ADDRESS][DOMAIN_NAME]" at bounding box center [966, 547] width 691 height 60
click at [825, 517] on p "[PERSON_NAME] Phone: [PHONE_NUMBER] Email: [EMAIL_ADDRESS][DOMAIN_NAME]" at bounding box center [966, 547] width 691 height 60
drag, startPoint x: 832, startPoint y: 508, endPoint x: 668, endPoint y: 505, distance: 164.0
click at [668, 517] on p "[PERSON_NAME] Phone: [PHONE_NUMBER] Email: [EMAIL_ADDRESS][DOMAIN_NAME]" at bounding box center [966, 547] width 691 height 60
drag, startPoint x: 765, startPoint y: 210, endPoint x: 674, endPoint y: 210, distance: 91.0
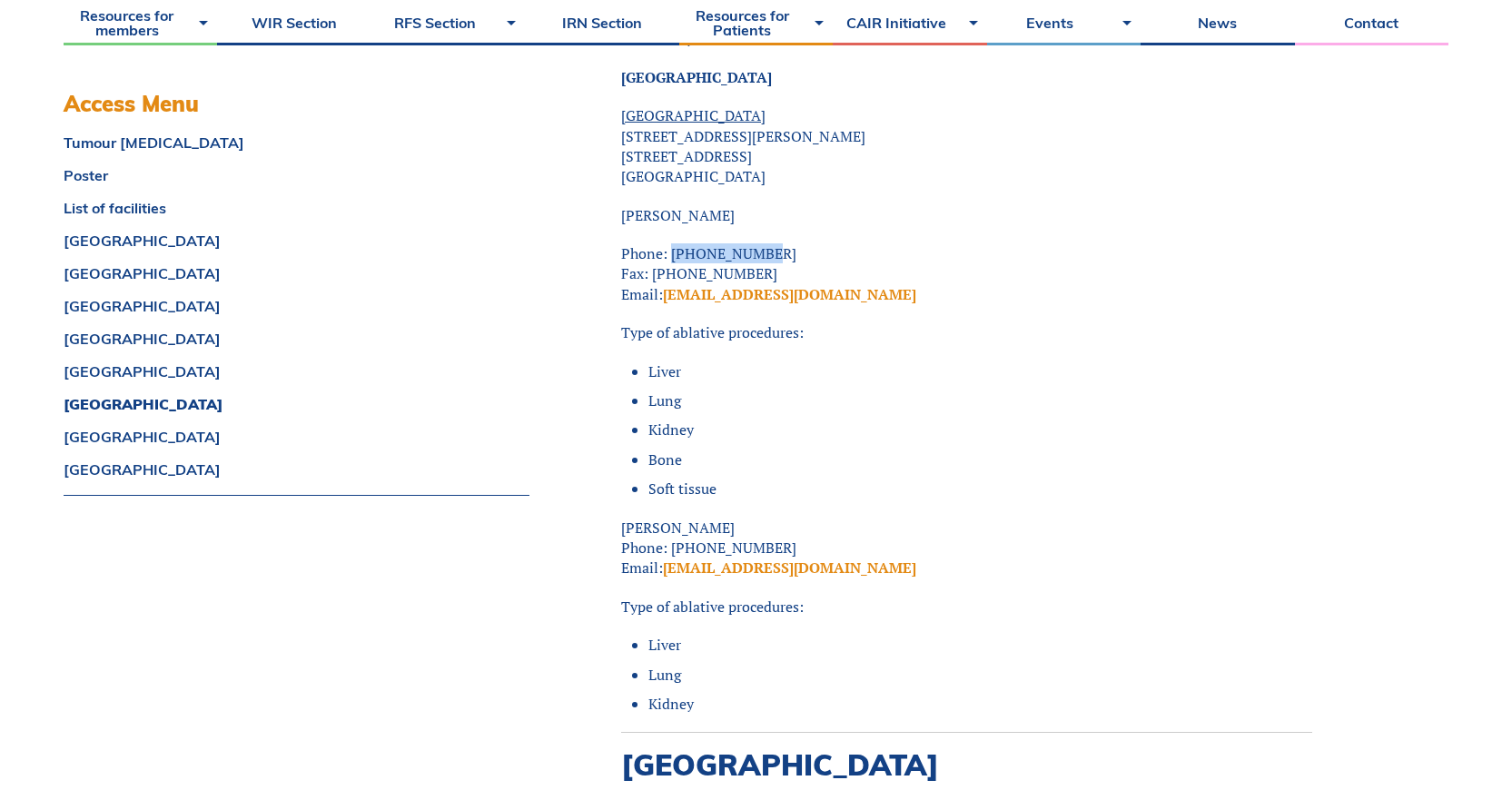
click at [674, 243] on p "Phone: [PHONE_NUMBER] Fax: [PHONE_NUMBER] Email: [EMAIL_ADDRESS][DOMAIN_NAME]" at bounding box center [966, 274] width 691 height 60
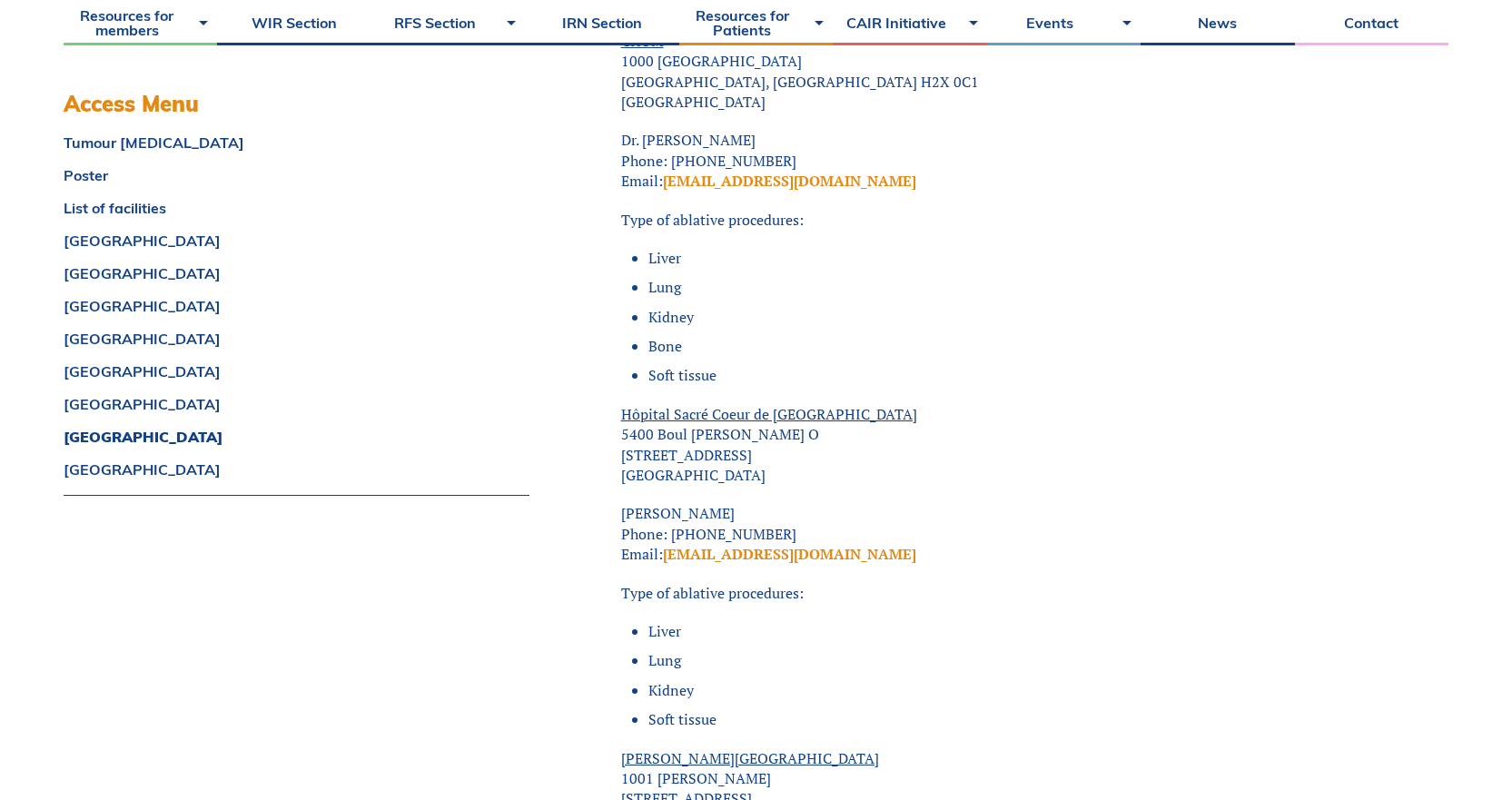
scroll to position [14888, 0]
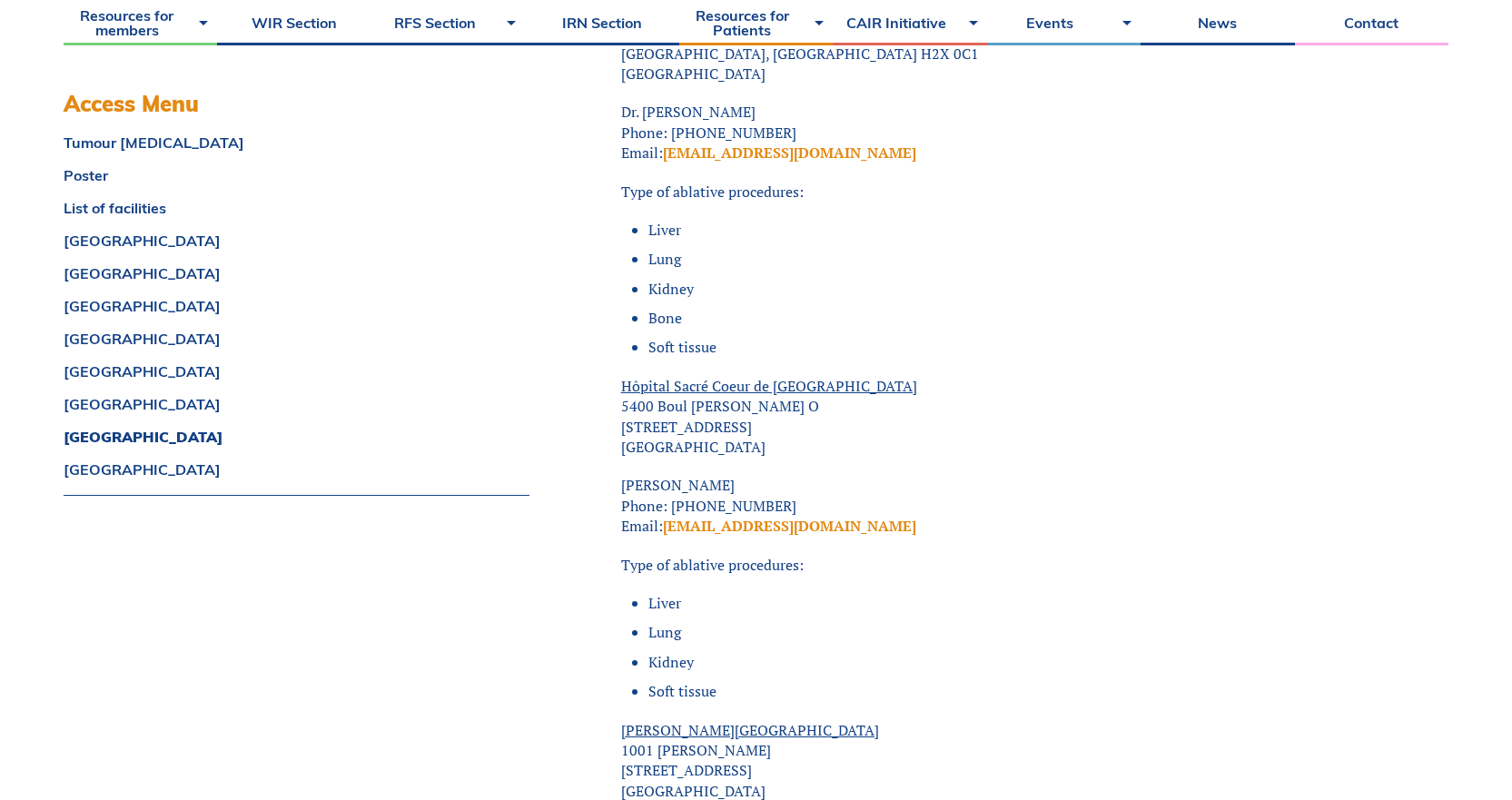
drag, startPoint x: 763, startPoint y: 441, endPoint x: 596, endPoint y: 444, distance: 167.0
drag, startPoint x: 842, startPoint y: 470, endPoint x: 670, endPoint y: 462, distance: 172.2
click at [670, 475] on p "[PERSON_NAME] Phone: [PHONE_NUMBER] Email: [PERSON_NAME][EMAIL_ADDRESS][DOMAIN_…" at bounding box center [966, 505] width 691 height 60
drag, startPoint x: 858, startPoint y: 490, endPoint x: 664, endPoint y: 486, distance: 194.0
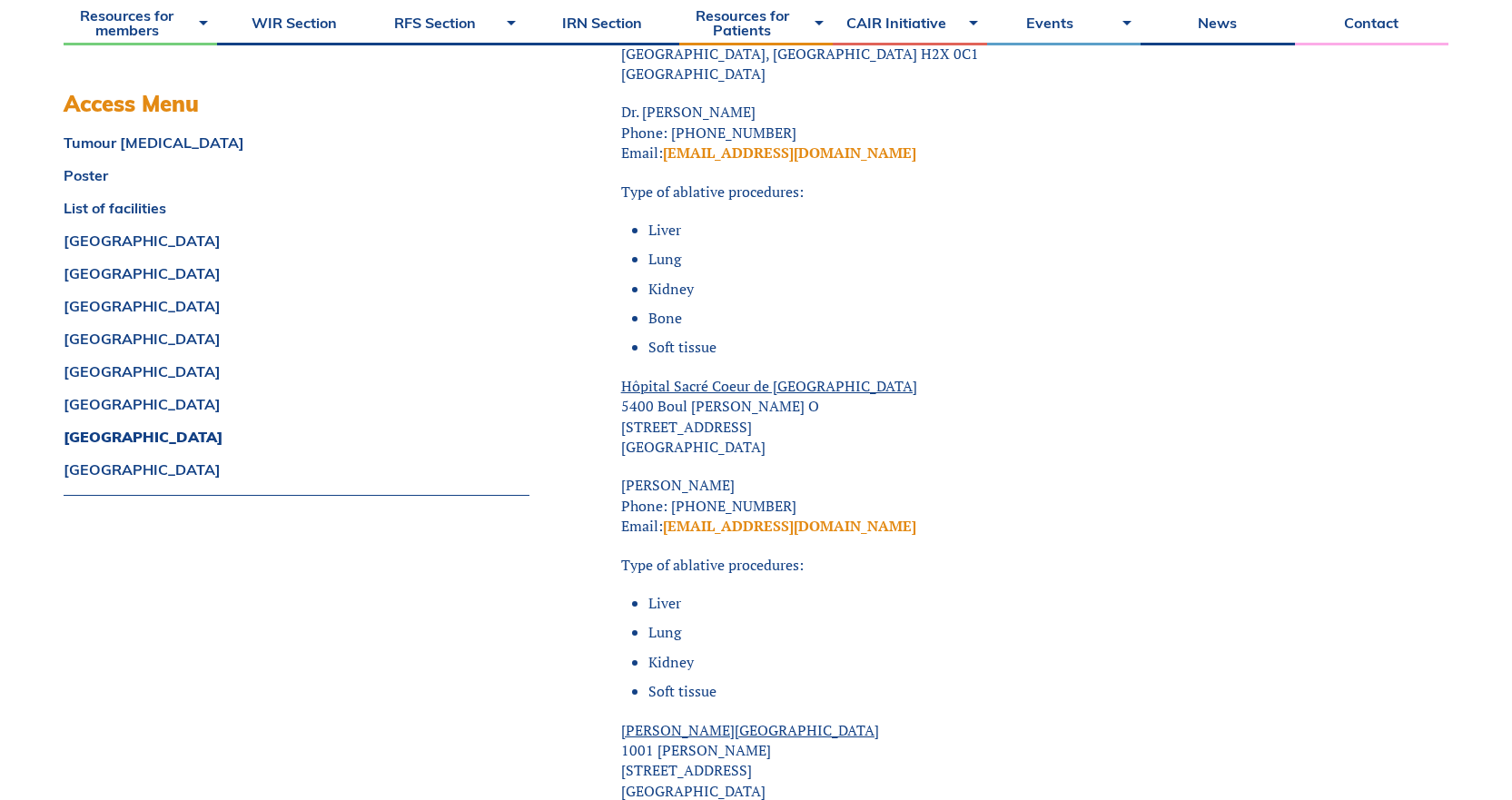
click at [664, 486] on p "[PERSON_NAME] Phone: [PHONE_NUMBER] Email: [PERSON_NAME][EMAIL_ADDRESS][DOMAIN_…" at bounding box center [966, 505] width 691 height 60
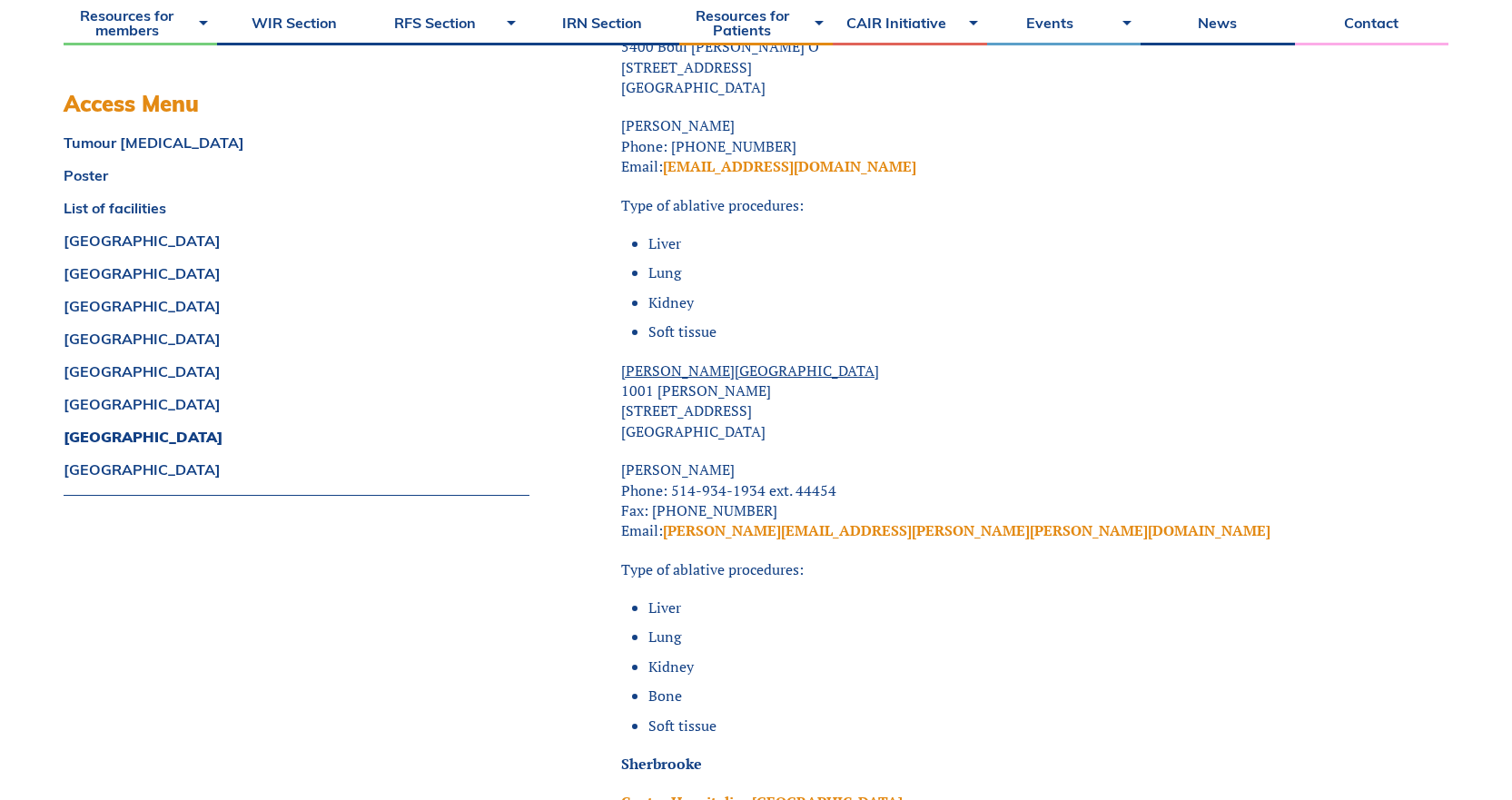
scroll to position [15251, 0]
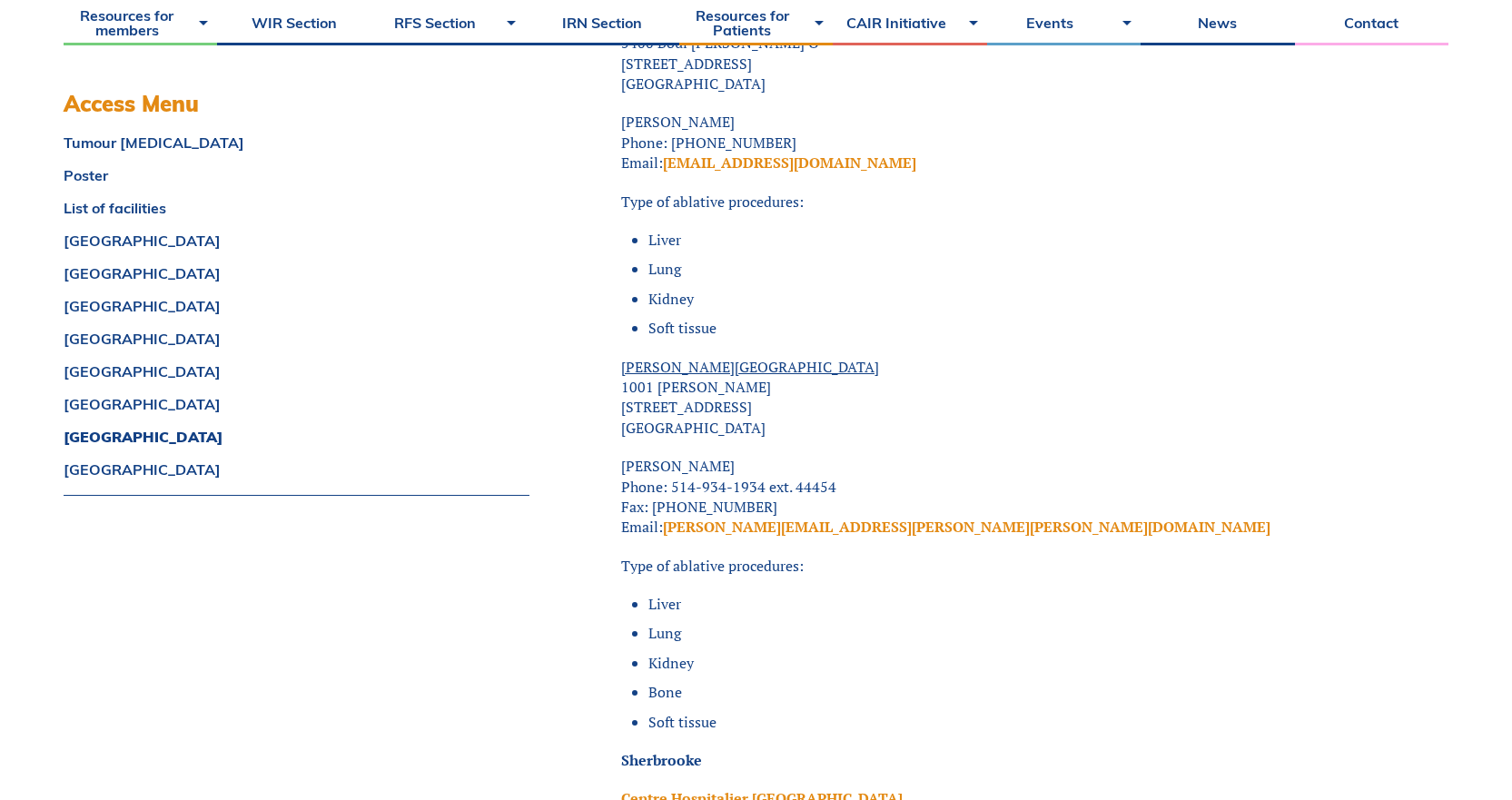
drag, startPoint x: 799, startPoint y: 422, endPoint x: 587, endPoint y: 422, distance: 212.0
drag, startPoint x: 835, startPoint y: 445, endPoint x: 669, endPoint y: 442, distance: 166.0
click at [669, 456] on p "[PERSON_NAME] Phone: 514-934-1934 ext. 44454 Fax: [PHONE_NUMBER] Email: [PERSON…" at bounding box center [966, 496] width 691 height 82
click at [891, 517] on link "[PERSON_NAME][EMAIL_ADDRESS][PERSON_NAME][PERSON_NAME][DOMAIN_NAME]" at bounding box center [966, 526] width 608 height 20
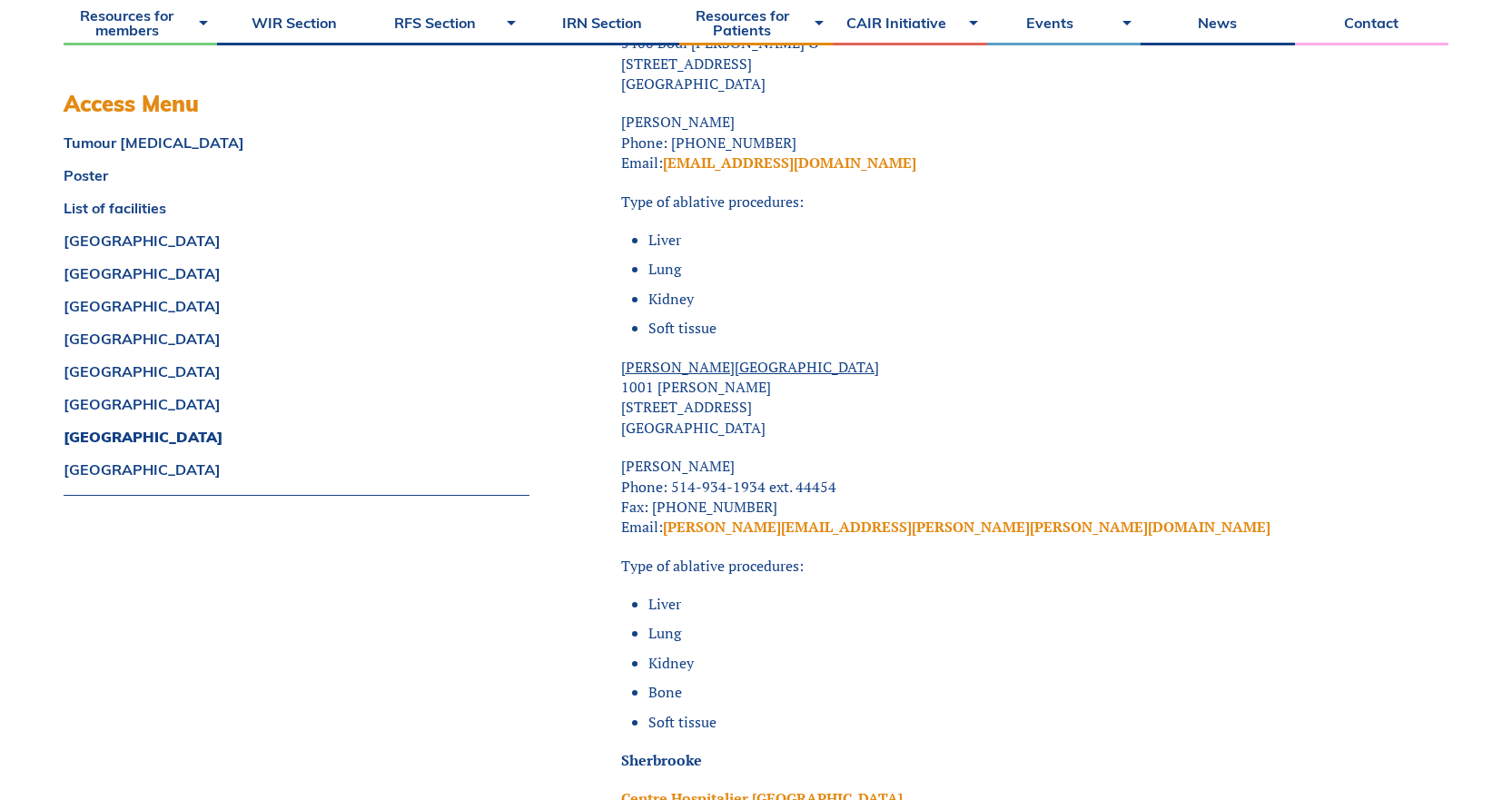
drag, startPoint x: 891, startPoint y: 481, endPoint x: 1039, endPoint y: 478, distance: 148.0
click at [1039, 478] on p "[PERSON_NAME] Phone: 514-934-1934 ext. 44454 Fax: [PHONE_NUMBER] Email: [PERSON…" at bounding box center [966, 496] width 691 height 82
click at [1045, 478] on p "[PERSON_NAME] Phone: 514-934-1934 ext. 44454 Fax: [PHONE_NUMBER] Email: [PERSON…" at bounding box center [966, 496] width 691 height 82
drag, startPoint x: 724, startPoint y: 485, endPoint x: 664, endPoint y: 489, distance: 60.1
click at [664, 489] on p "[PERSON_NAME] Phone: 514-934-1934 ext. 44454 Fax: [PHONE_NUMBER] Email: [PERSON…" at bounding box center [966, 496] width 691 height 82
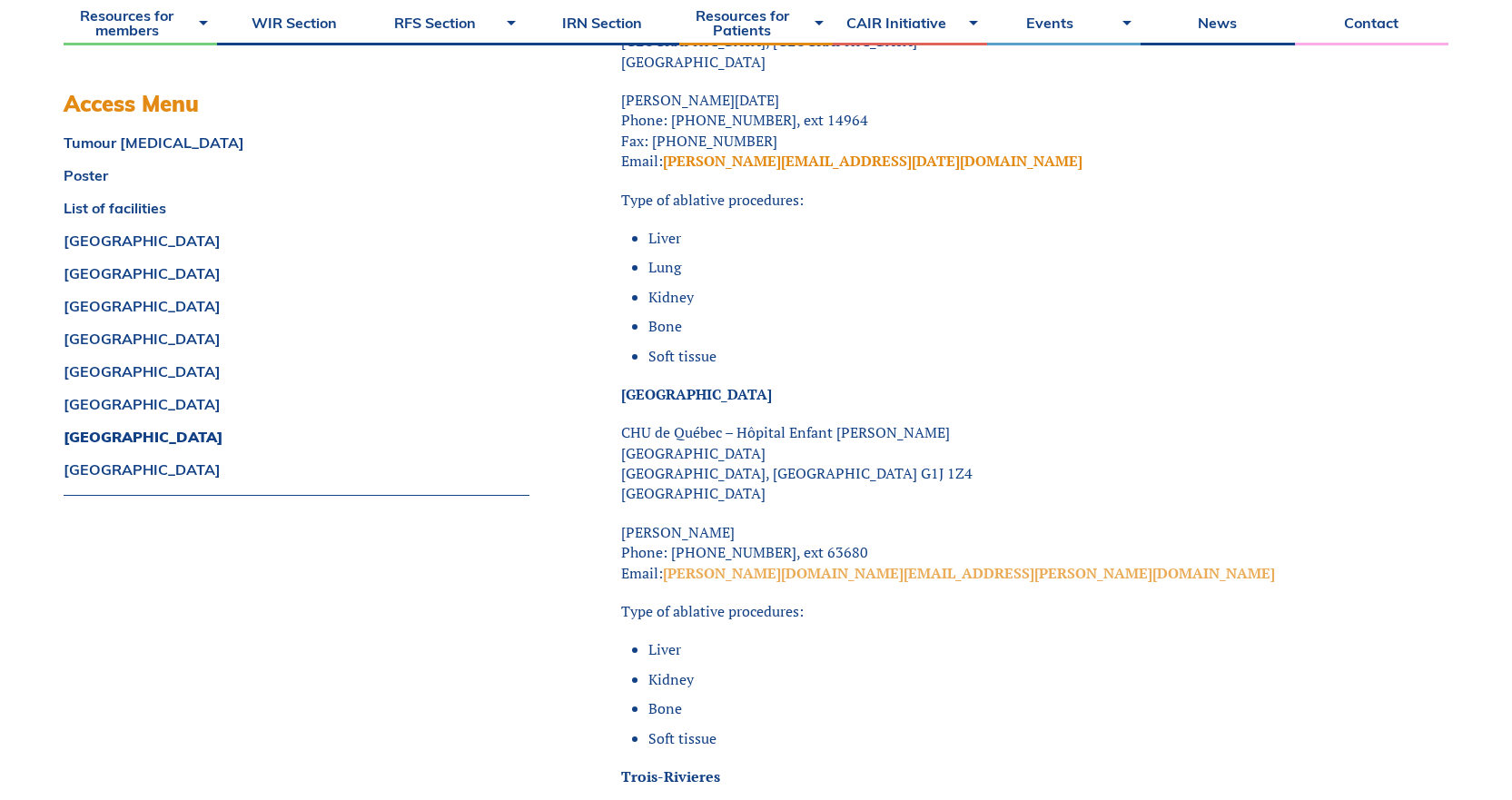
scroll to position [16068, 0]
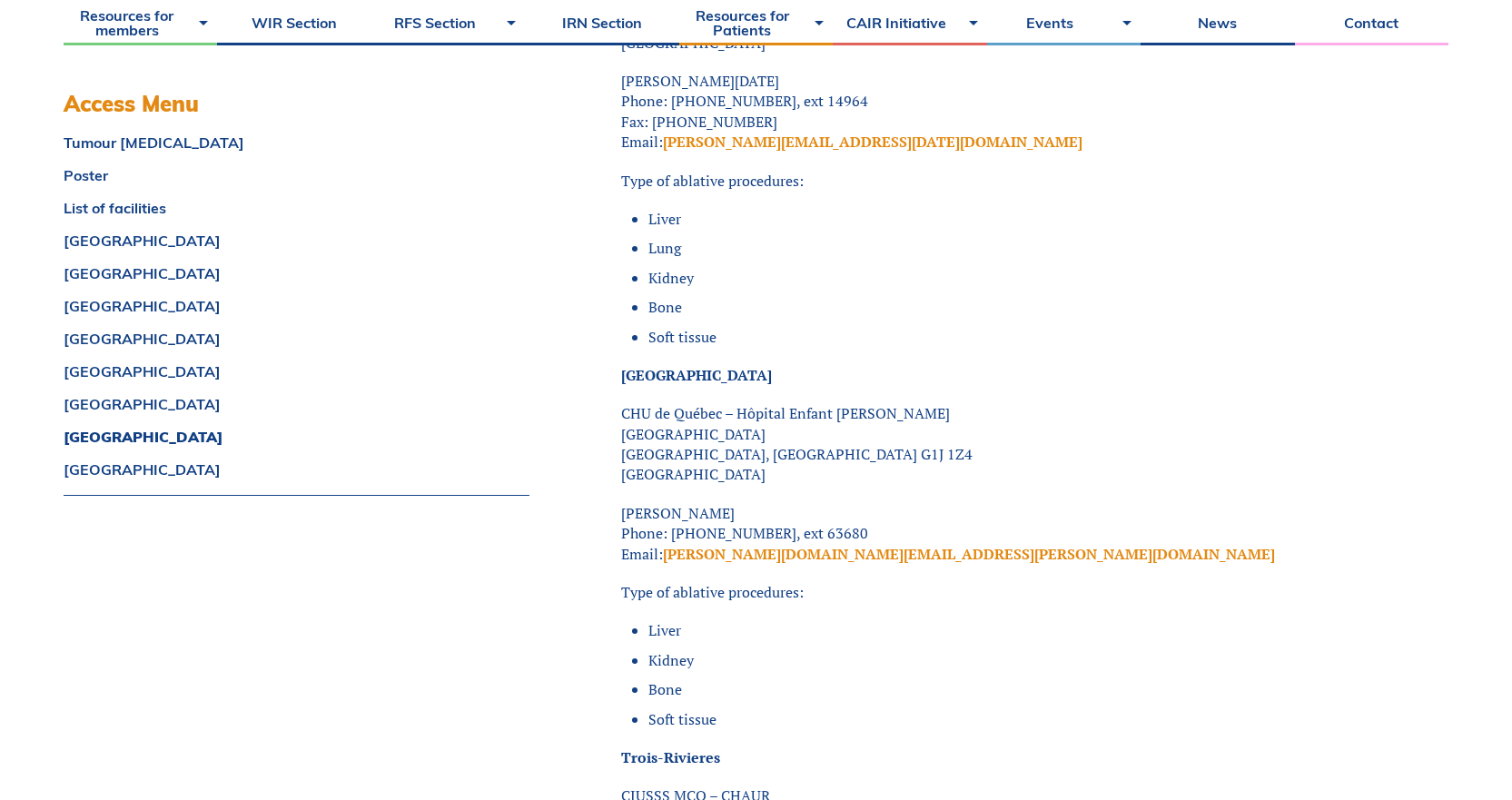
drag, startPoint x: 786, startPoint y: 468, endPoint x: 614, endPoint y: 473, distance: 172.1
drag, startPoint x: 841, startPoint y: 494, endPoint x: 667, endPoint y: 498, distance: 174.0
click at [667, 503] on p "[PERSON_NAME] Phone: [PHONE_NUMBER], ext 63680 Email: [PERSON_NAME][DOMAIN_NAME…" at bounding box center [966, 533] width 691 height 60
drag, startPoint x: 974, startPoint y: 516, endPoint x: 663, endPoint y: 521, distance: 311.0
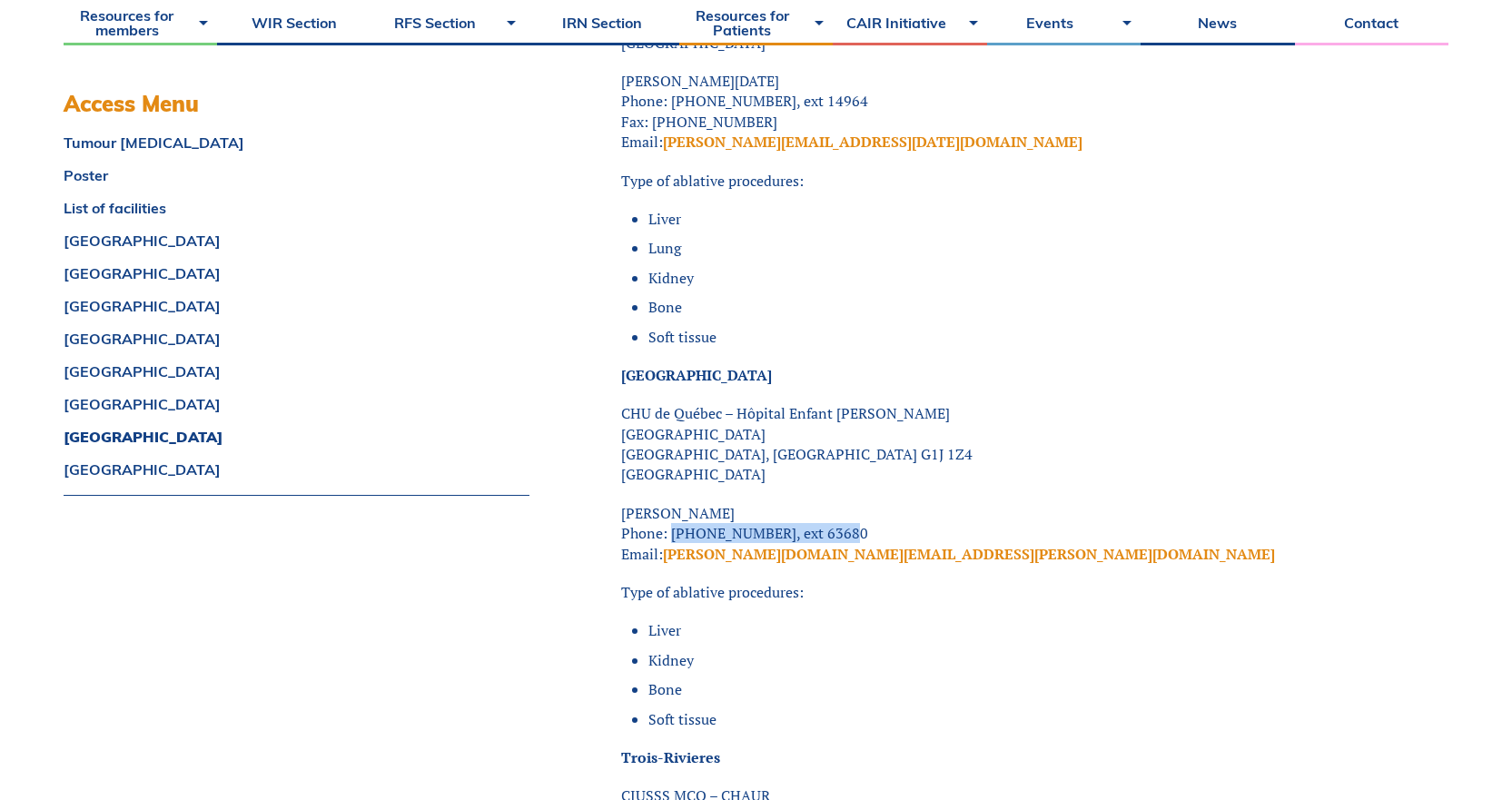
click at [663, 521] on p "[PERSON_NAME] Phone: [PHONE_NUMBER], ext 63680 Email: [PERSON_NAME][DOMAIN_NAME…" at bounding box center [966, 533] width 691 height 60
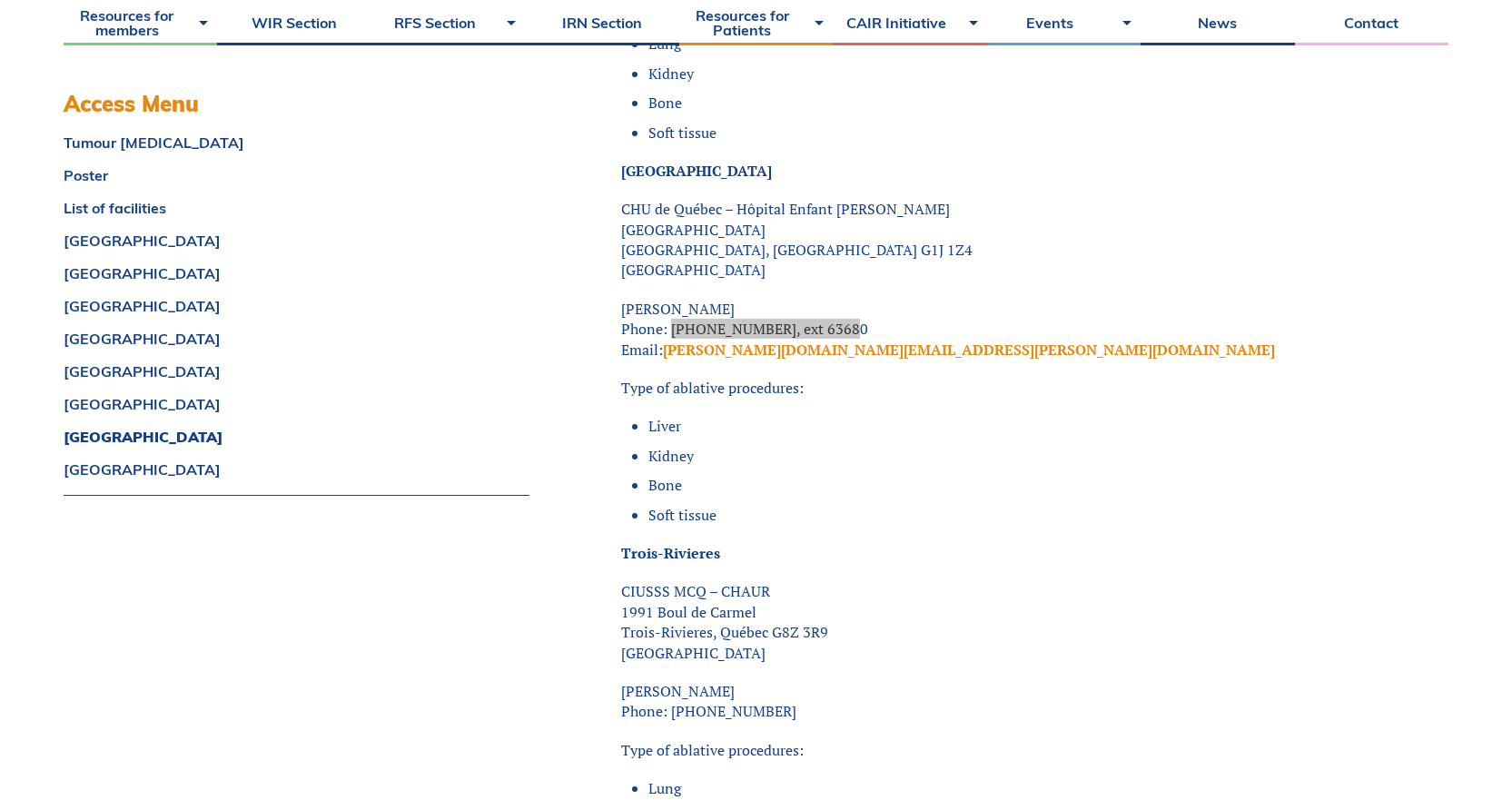
scroll to position [16340, 0]
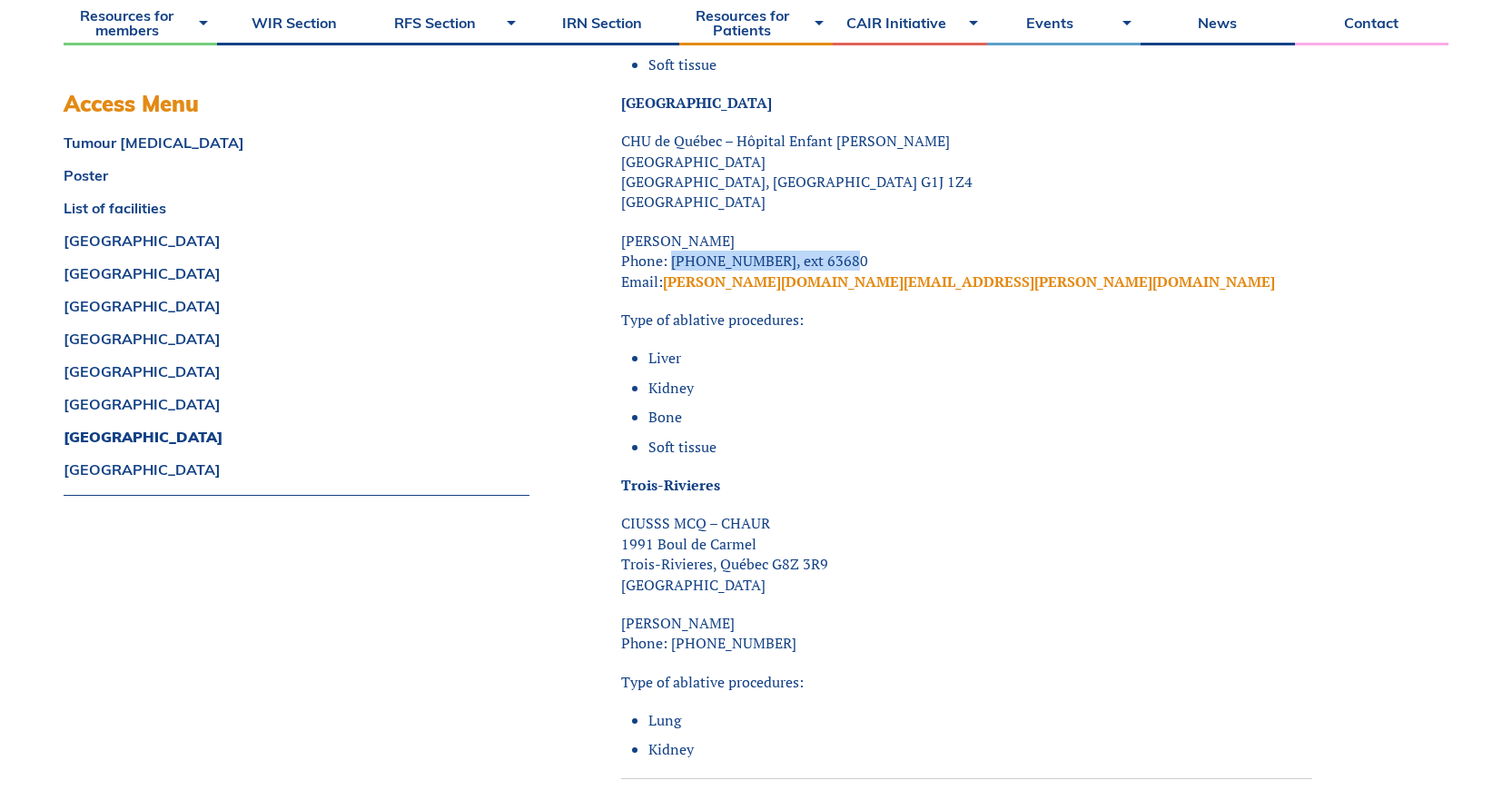
drag, startPoint x: 678, startPoint y: 575, endPoint x: 603, endPoint y: 575, distance: 75.0
click at [813, 572] on p "[PERSON_NAME] Phone: [PHONE_NUMBER]" at bounding box center [966, 633] width 691 height 41
drag, startPoint x: 781, startPoint y: 580, endPoint x: 621, endPoint y: 579, distance: 160.0
click at [621, 572] on p "[PERSON_NAME] Phone: [PHONE_NUMBER]" at bounding box center [966, 633] width 691 height 41
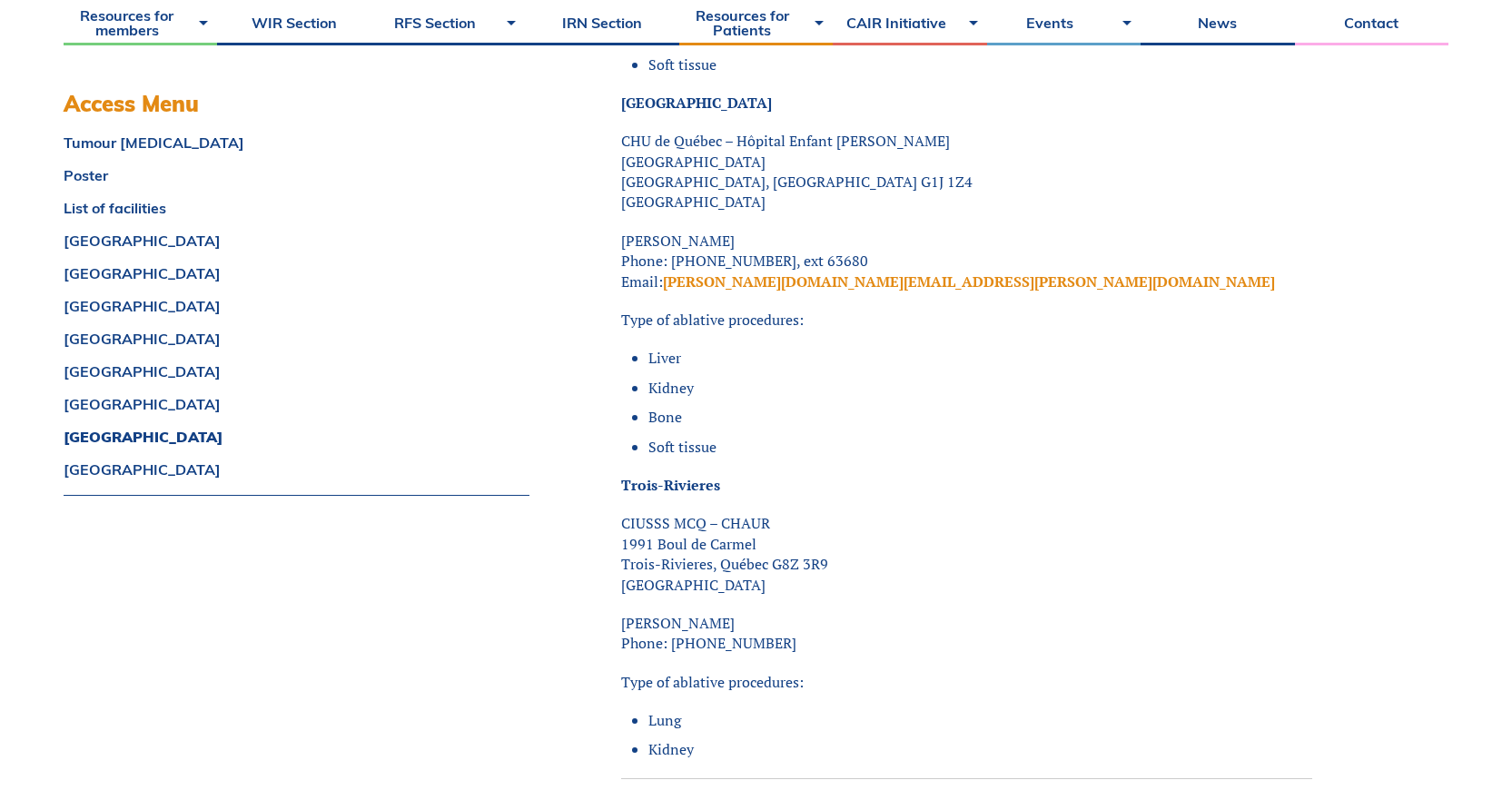
drag, startPoint x: 804, startPoint y: 605, endPoint x: 761, endPoint y: 608, distance: 43.1
click at [801, 572] on p "[PERSON_NAME] Phone: [PHONE_NUMBER]" at bounding box center [966, 633] width 691 height 41
drag, startPoint x: 804, startPoint y: 608, endPoint x: 673, endPoint y: 606, distance: 131.0
click at [673, 572] on p "[PERSON_NAME] Phone: [PHONE_NUMBER]" at bounding box center [966, 633] width 691 height 41
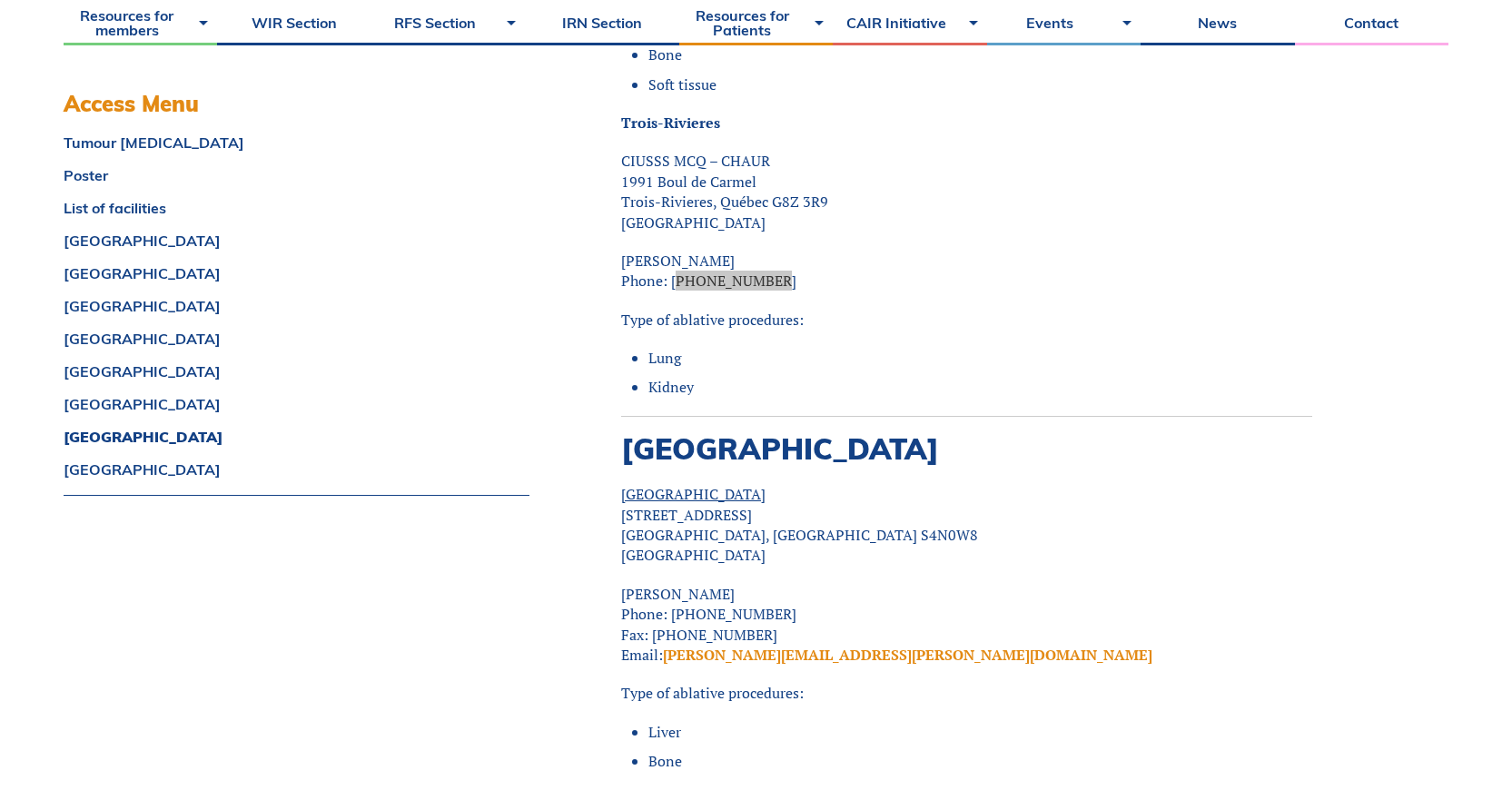
scroll to position [16703, 0]
drag, startPoint x: 685, startPoint y: 555, endPoint x: 607, endPoint y: 555, distance: 78.0
drag, startPoint x: 798, startPoint y: 578, endPoint x: 667, endPoint y: 580, distance: 131.0
click at [667, 572] on p "[PERSON_NAME] Phone: [PHONE_NUMBER] Fax: [PHONE_NUMBER] Email: [PERSON_NAME][EM…" at bounding box center [966, 624] width 691 height 82
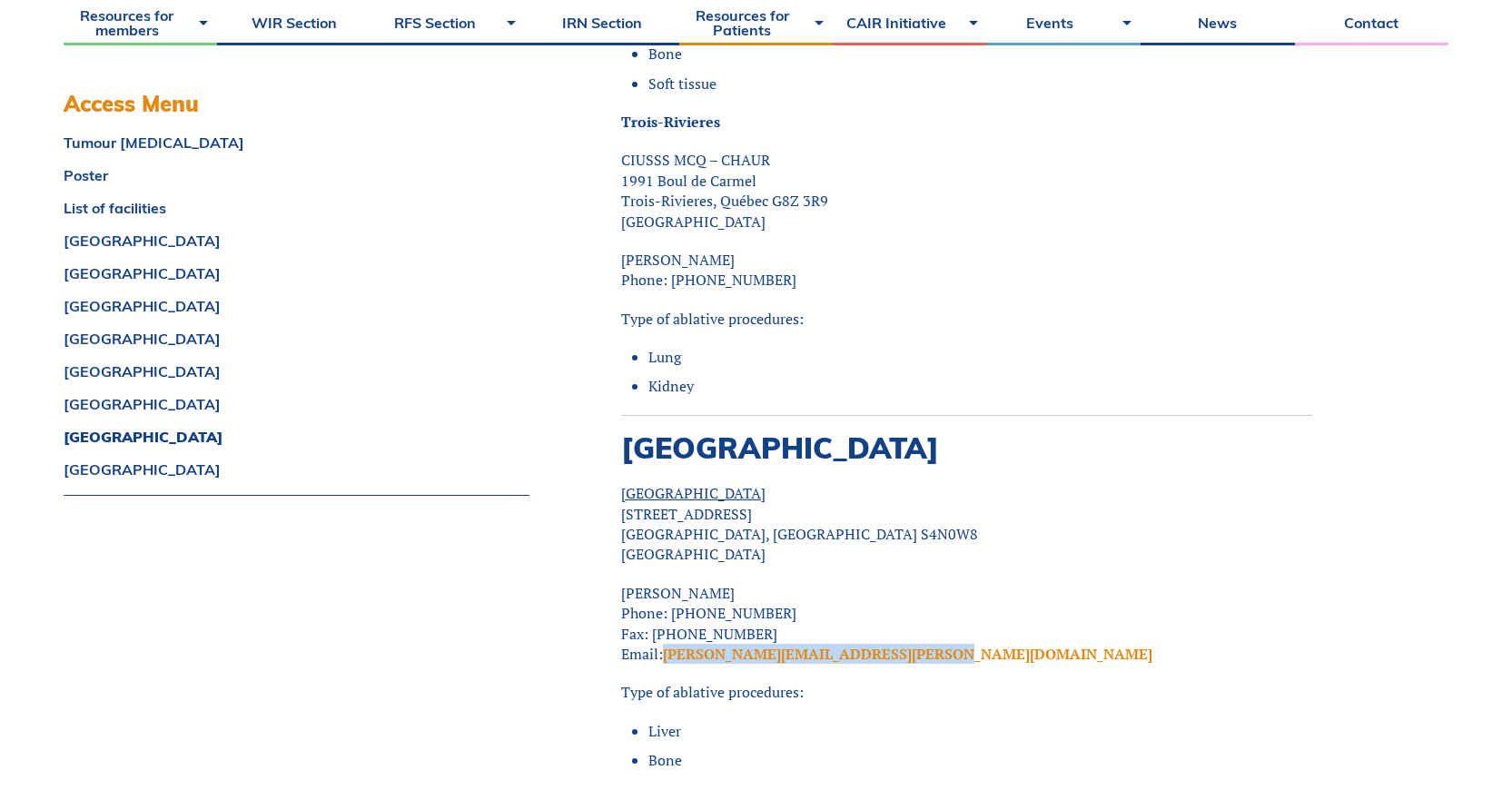
drag, startPoint x: 932, startPoint y: 612, endPoint x: 665, endPoint y: 611, distance: 267.0
click at [665, 572] on p "[PERSON_NAME] Phone: [PHONE_NUMBER] Fax: [PHONE_NUMBER] Email: [PERSON_NAME][EM…" at bounding box center [966, 624] width 691 height 82
